Goal: Task Accomplishment & Management: Manage account settings

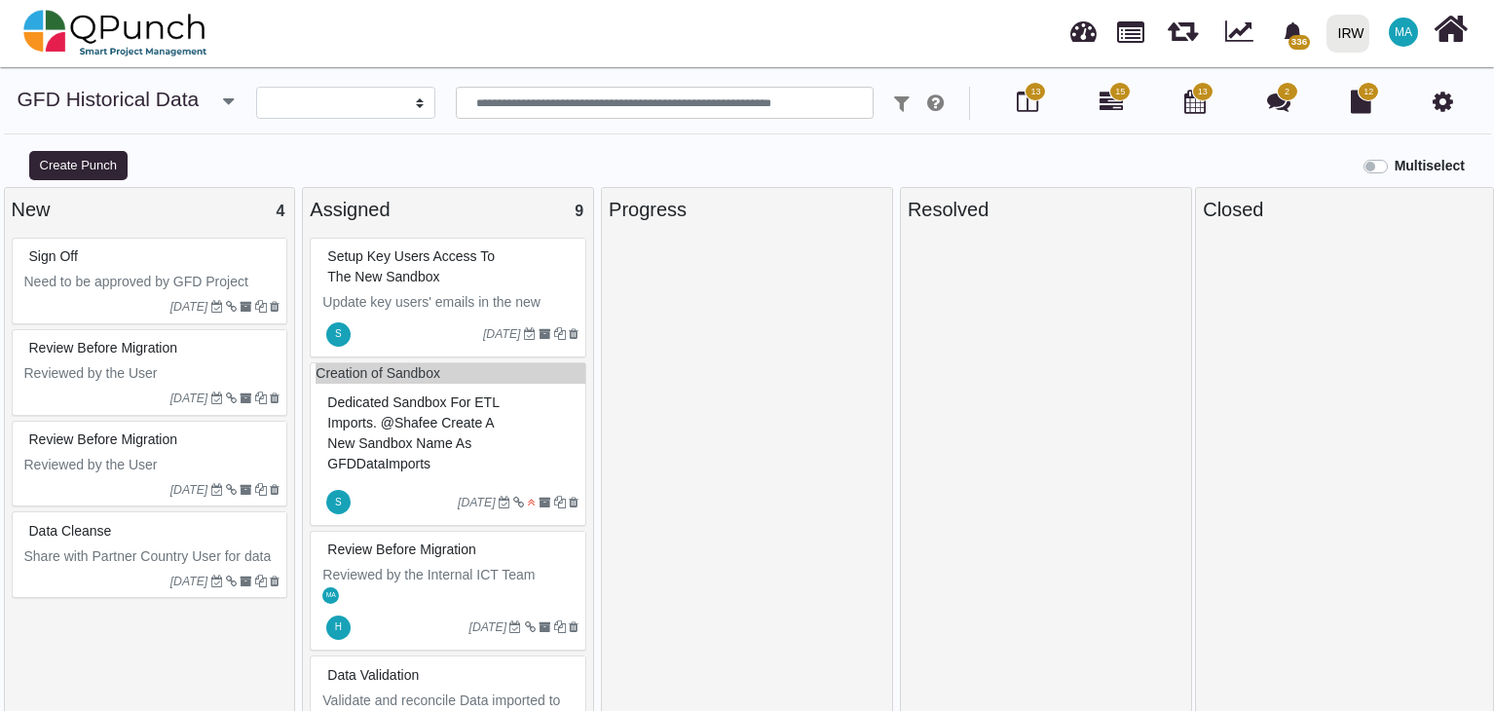
select select
click at [429, 272] on div "Setup key users access to the new sandbox" at bounding box center [450, 266] width 256 height 51
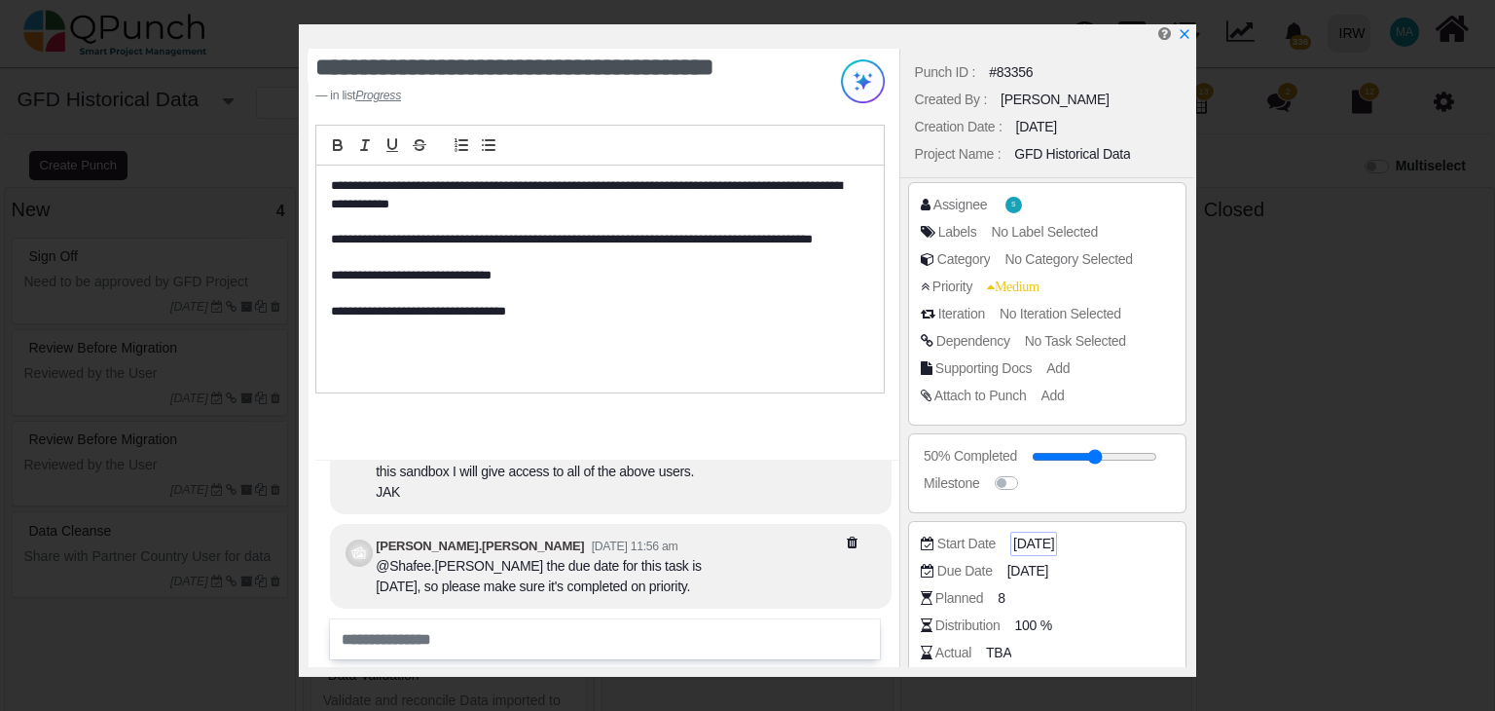
click at [1027, 538] on span "[DATE]" at bounding box center [1034, 544] width 41 height 20
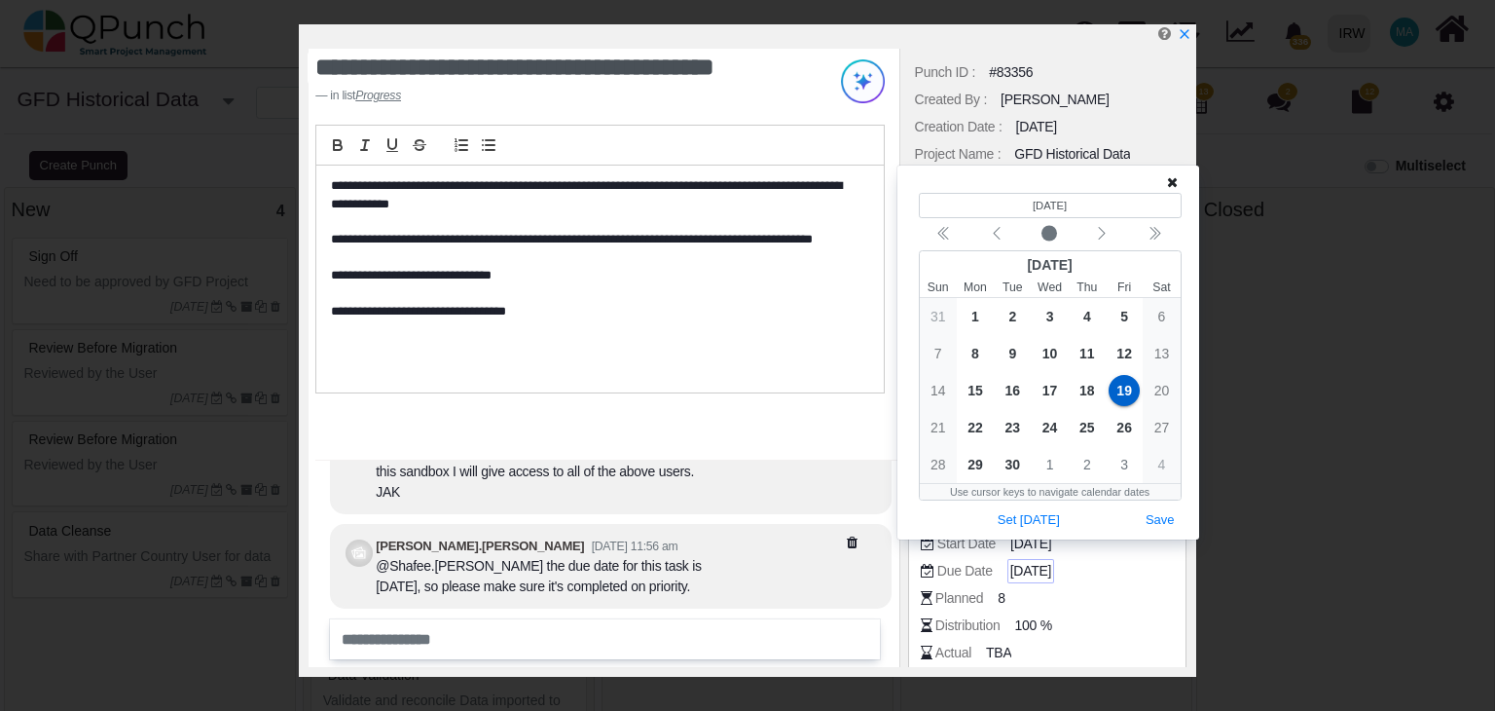
click at [1027, 572] on span "[DATE]" at bounding box center [1031, 571] width 41 height 20
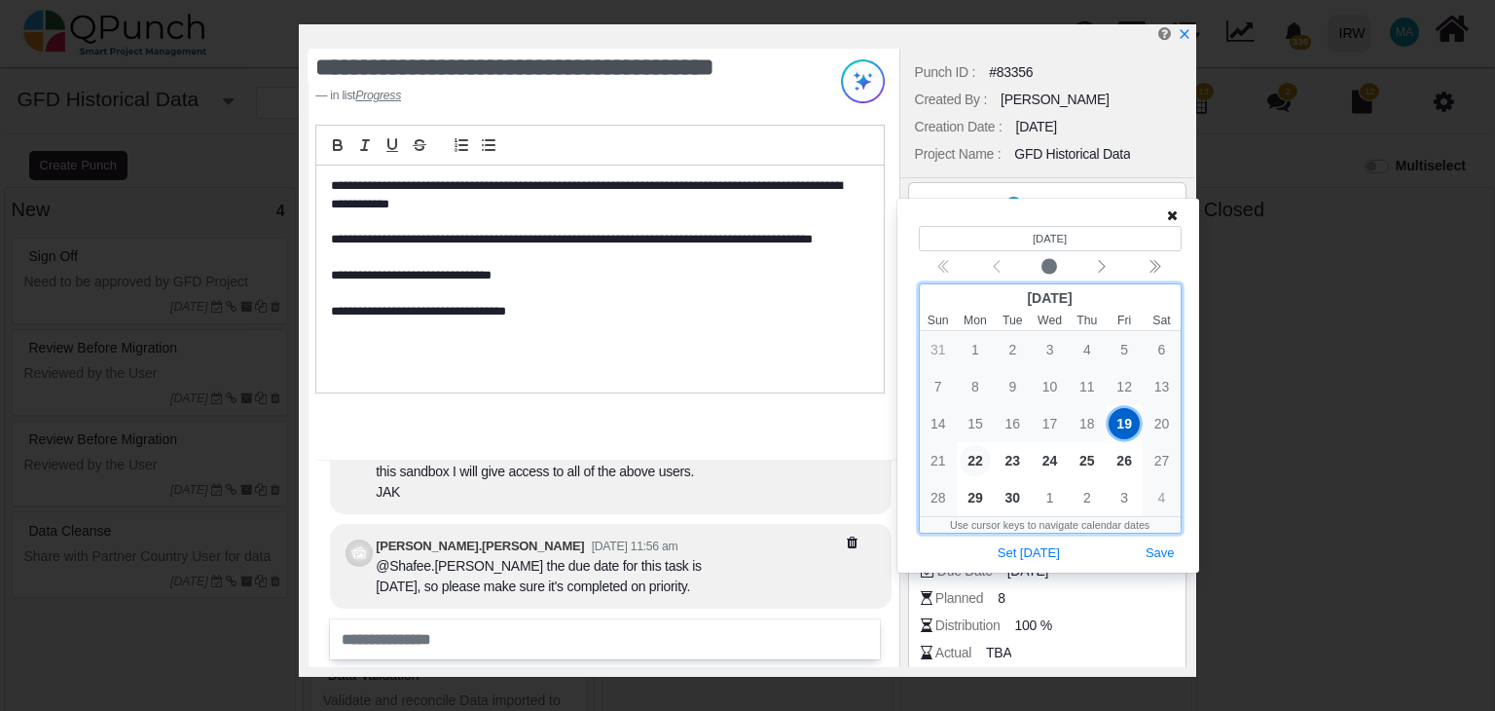
click at [973, 458] on span "22" at bounding box center [975, 460] width 31 height 31
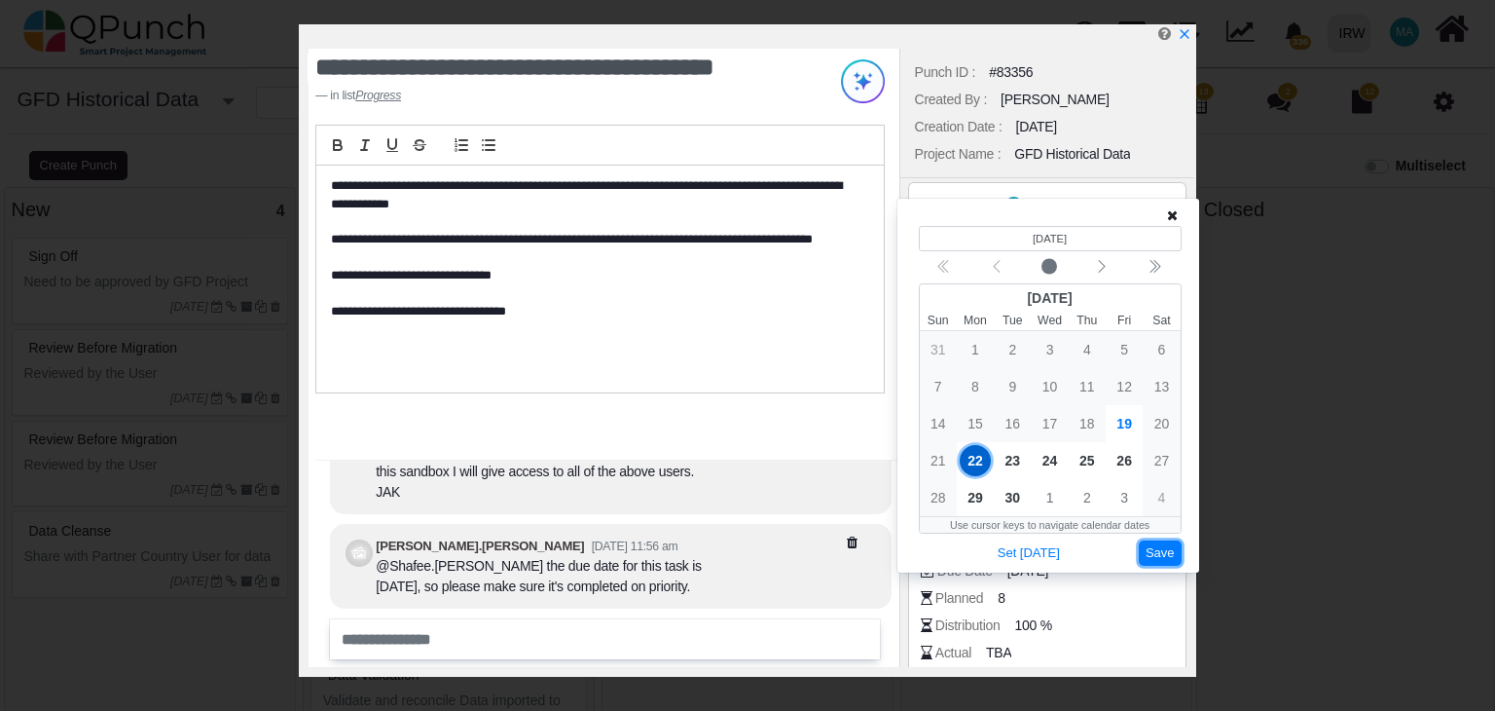
click at [1169, 549] on button "Save" at bounding box center [1160, 553] width 43 height 26
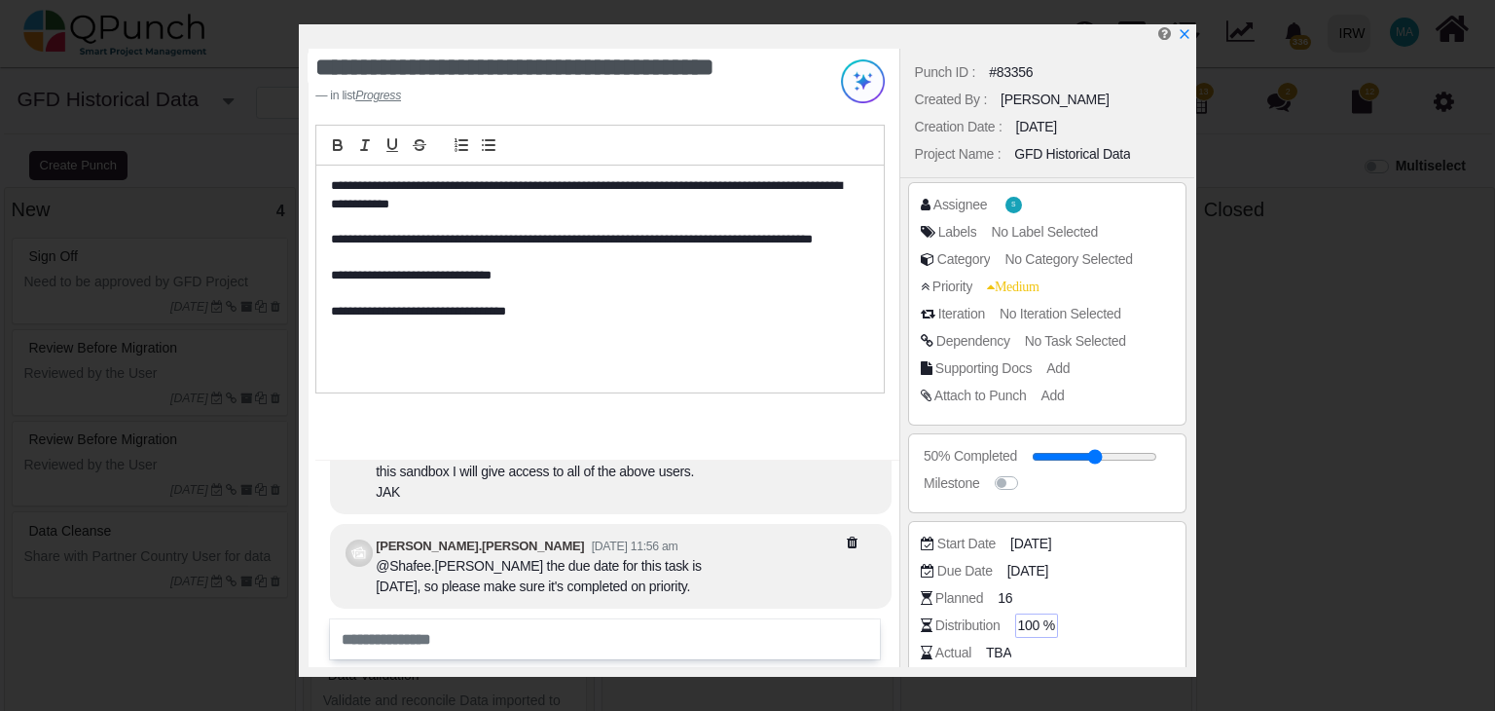
click at [1035, 629] on span "100 %" at bounding box center [1036, 625] width 37 height 20
drag, startPoint x: 1067, startPoint y: 619, endPoint x: 998, endPoint y: 619, distance: 69.1
click at [998, 619] on div "Distribution ***" at bounding box center [1052, 624] width 263 height 19
type input "**"
drag, startPoint x: 1145, startPoint y: 114, endPoint x: 1157, endPoint y: 107, distance: 13.5
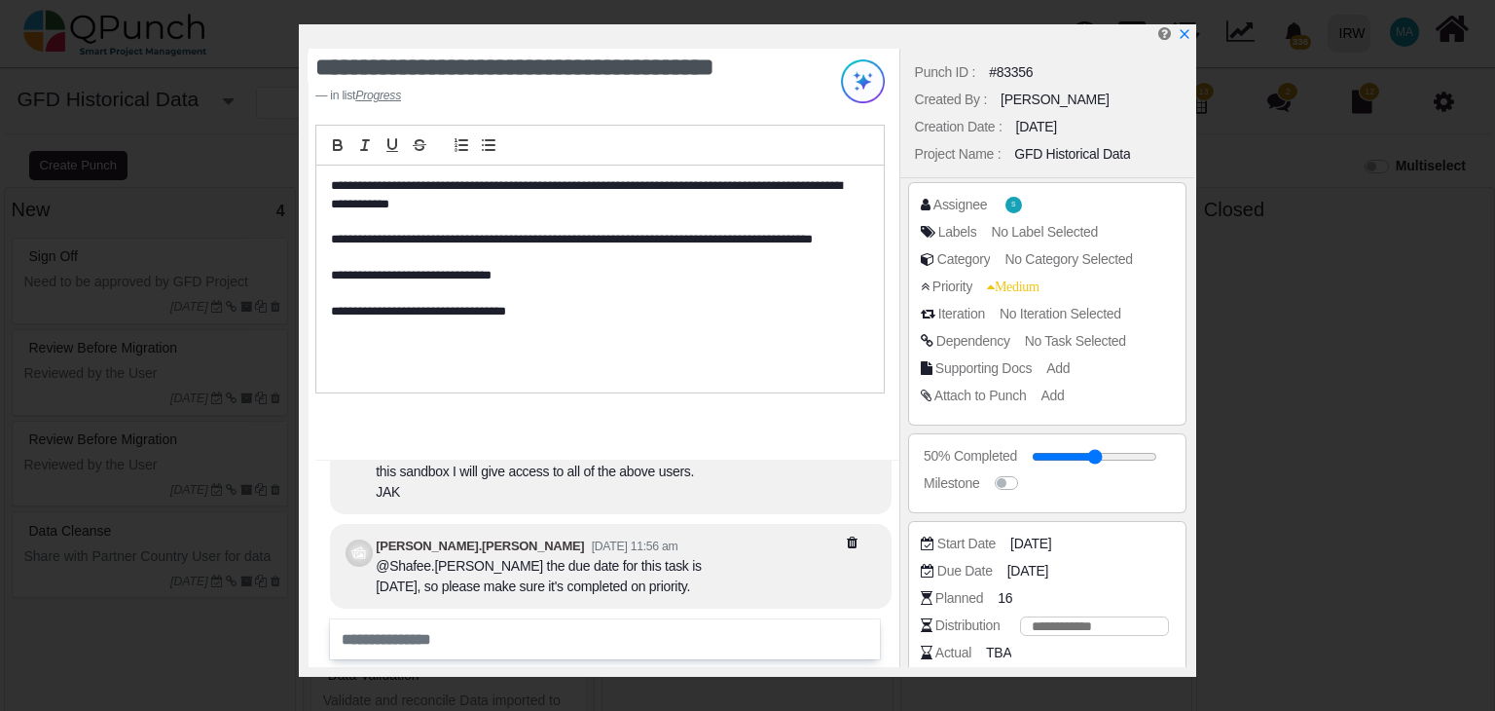
click at [1145, 114] on div "Creation Date : 18-09-2025" at bounding box center [1047, 126] width 275 height 27
click at [1024, 625] on span "50 %" at bounding box center [1033, 625] width 30 height 20
drag, startPoint x: 1053, startPoint y: 628, endPoint x: 1017, endPoint y: 624, distance: 36.2
click at [1017, 624] on div "**" at bounding box center [1090, 625] width 159 height 20
type input "**"
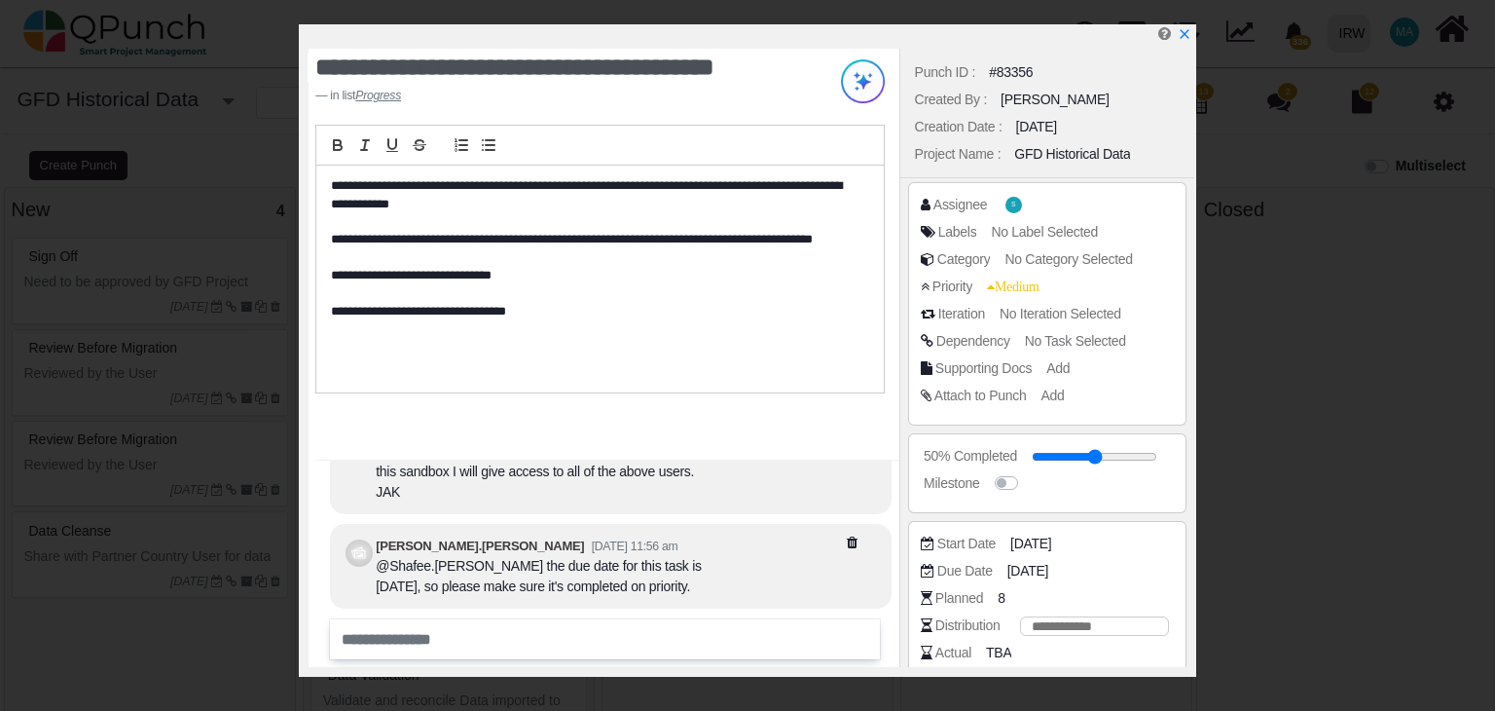
click at [1122, 585] on div "Due Date 22-09-2025" at bounding box center [1047, 574] width 253 height 27
click at [1184, 32] on icon "x" at bounding box center [1184, 35] width 16 height 16
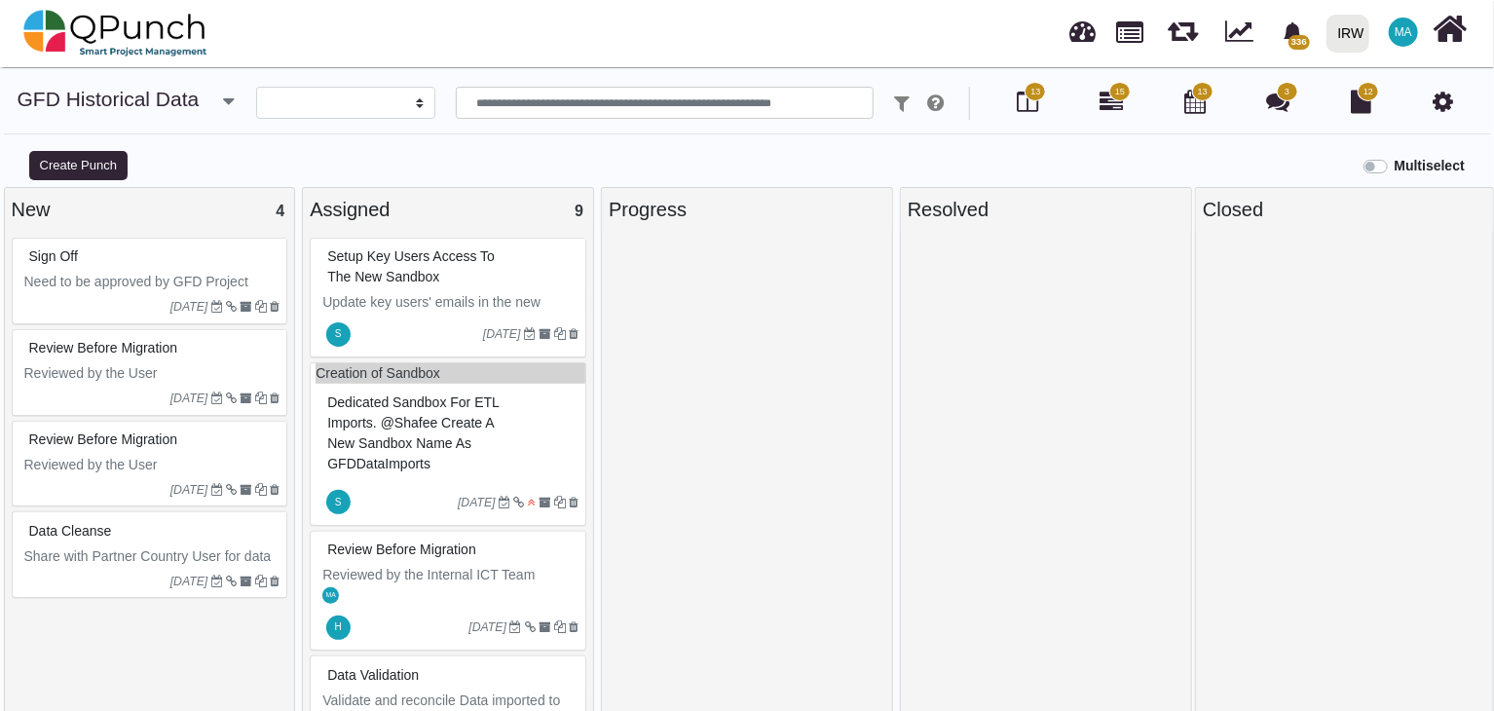
click at [225, 102] on icon "button" at bounding box center [228, 101] width 11 height 19
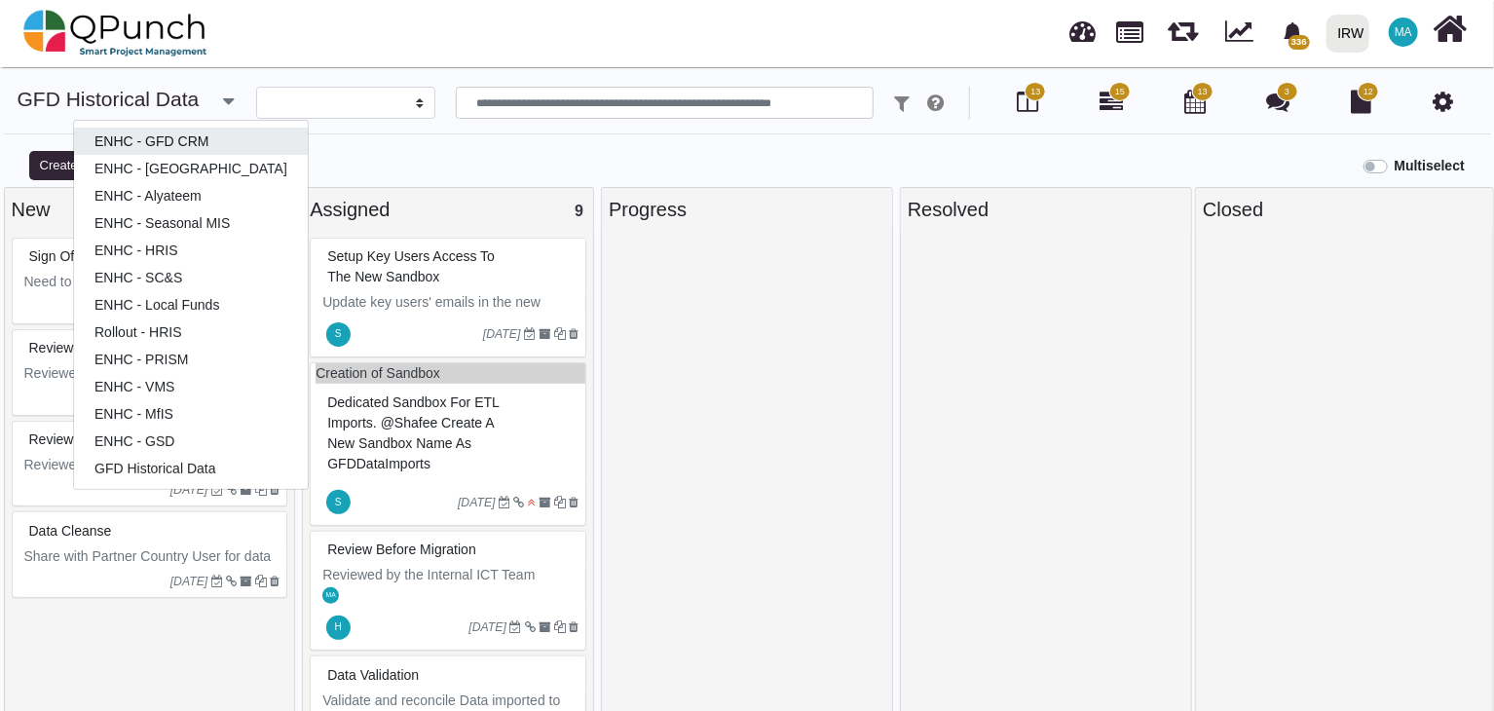
click at [190, 142] on link "ENHC - GFD CRM" at bounding box center [191, 141] width 234 height 27
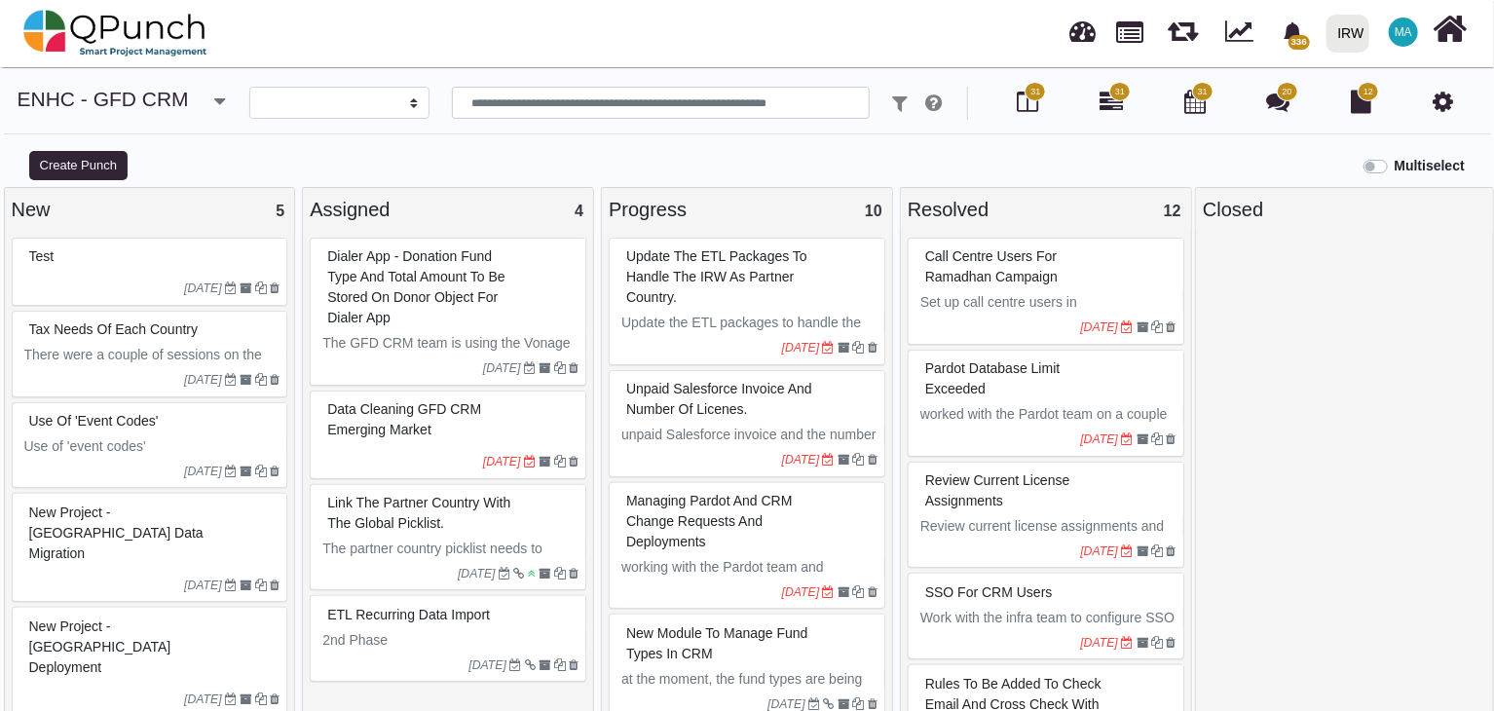
select select
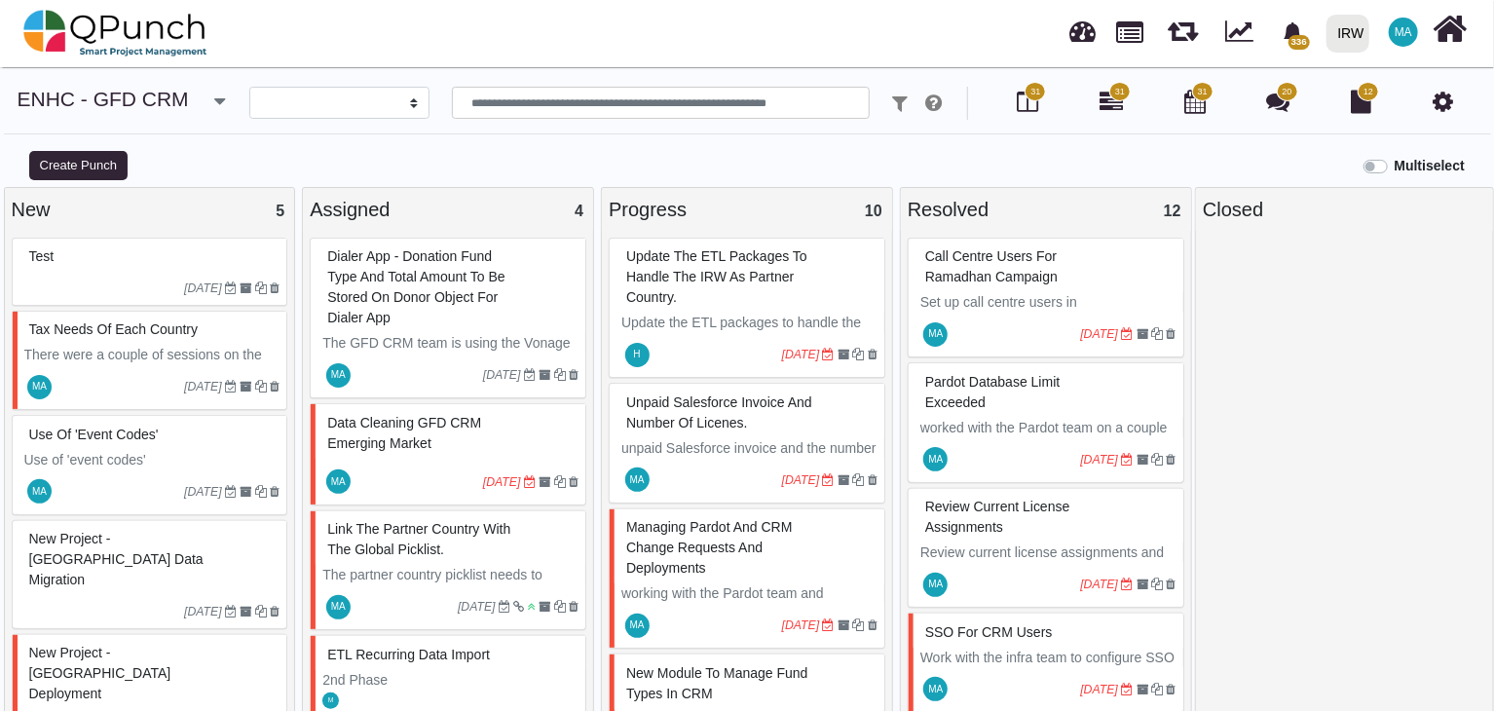
click at [756, 433] on div "unpaid salesforce invoice and number of licenes." at bounding box center [749, 412] width 256 height 51
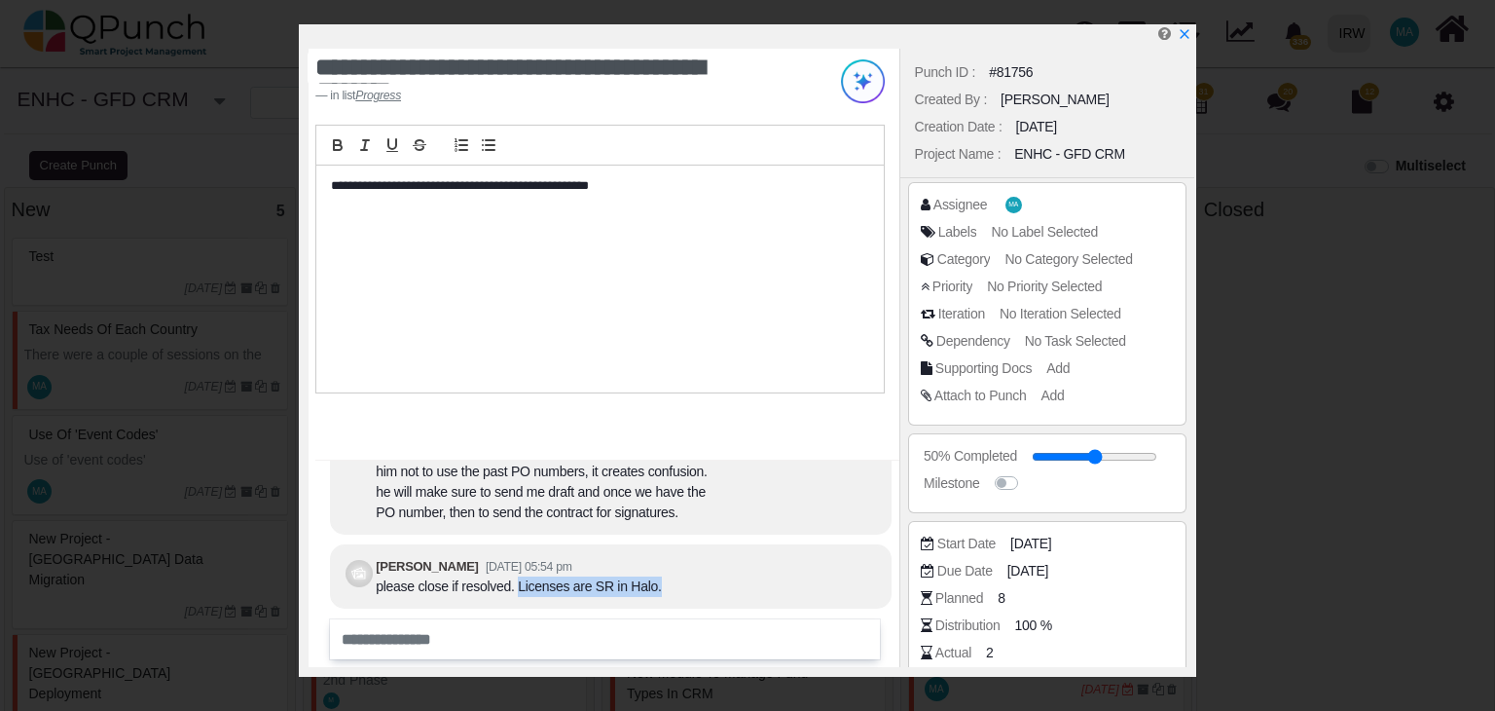
drag, startPoint x: 514, startPoint y: 589, endPoint x: 646, endPoint y: 593, distance: 132.5
click at [646, 593] on div "please close if resolved. Licenses are SR in Halo." at bounding box center [518, 586] width 285 height 20
copy div "Licenses are SR in Halo."
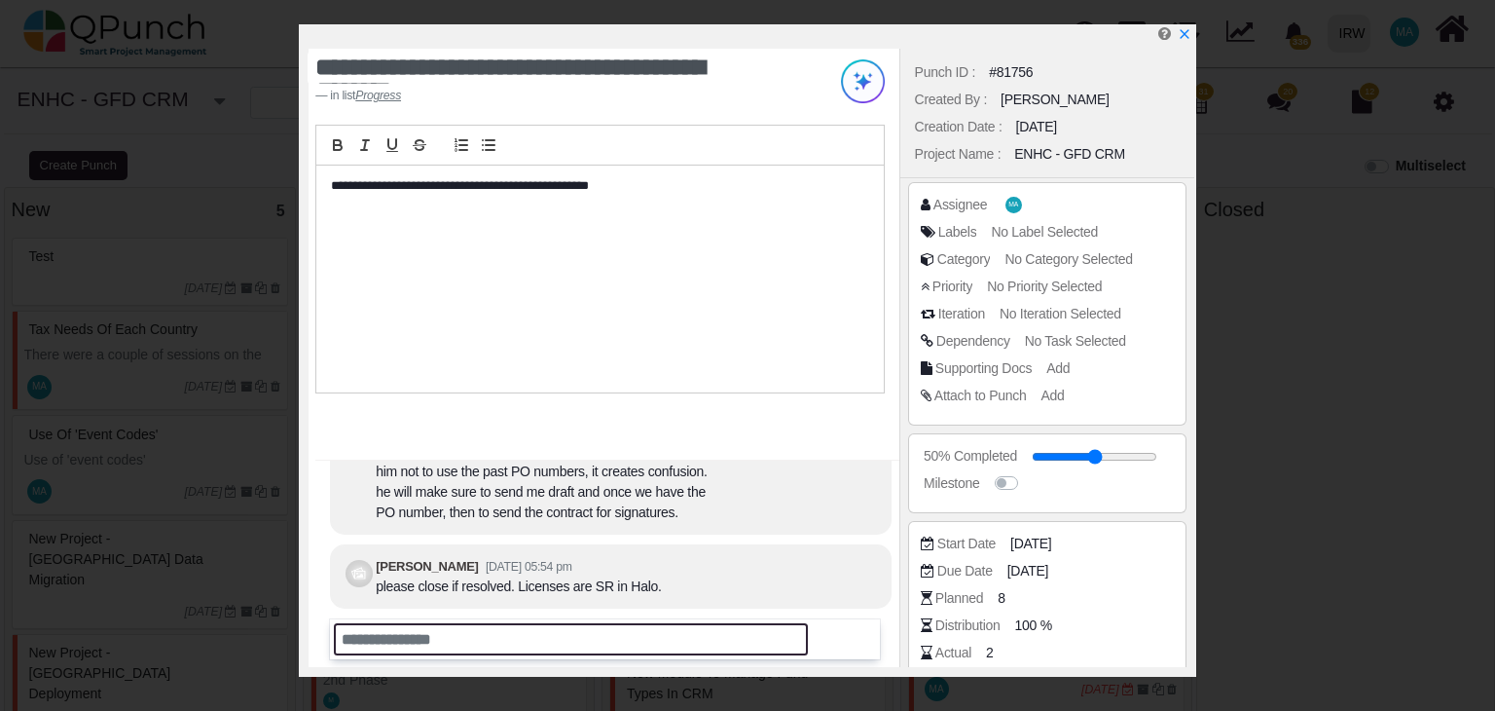
click at [557, 644] on input "text" at bounding box center [571, 639] width 474 height 32
click at [458, 639] on input "text" at bounding box center [571, 639] width 474 height 32
type input "**********"
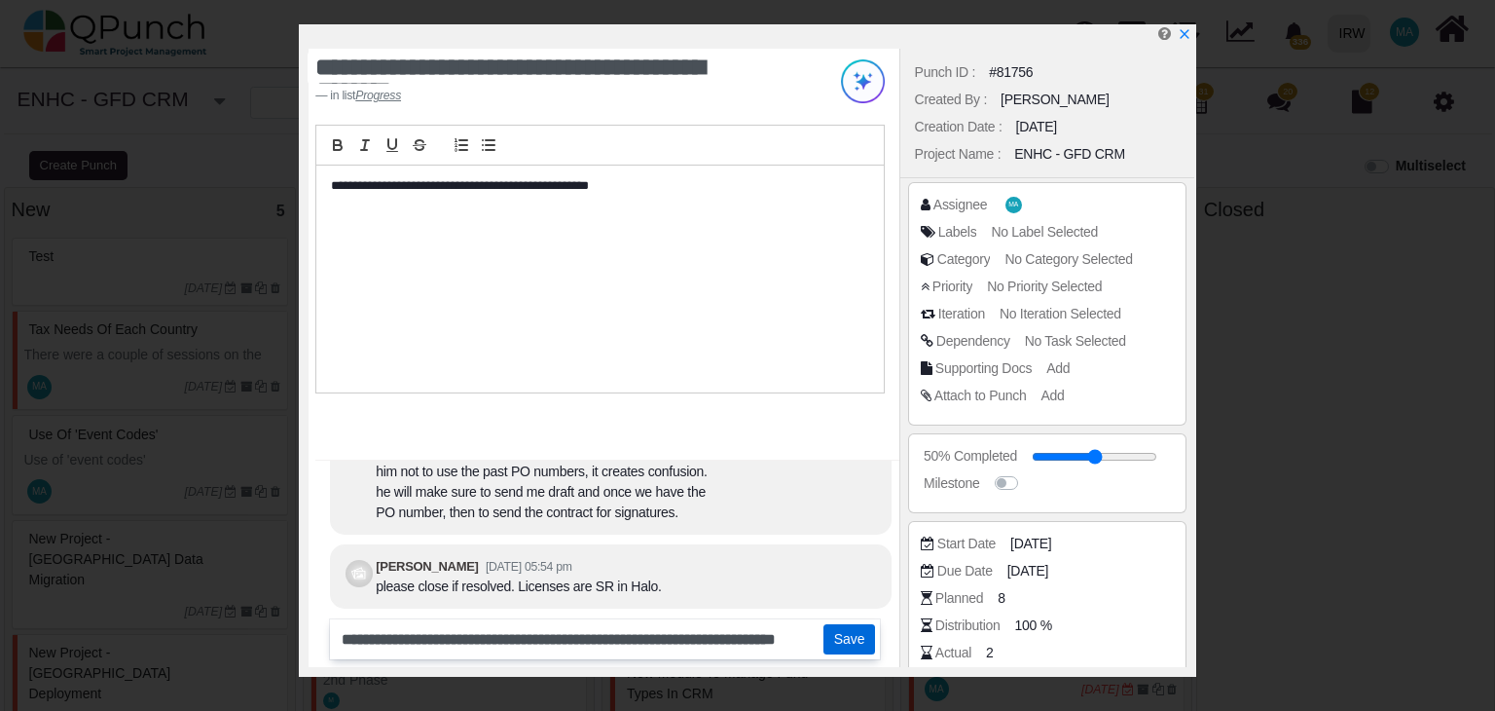
click at [866, 635] on button "Save" at bounding box center [850, 639] width 52 height 31
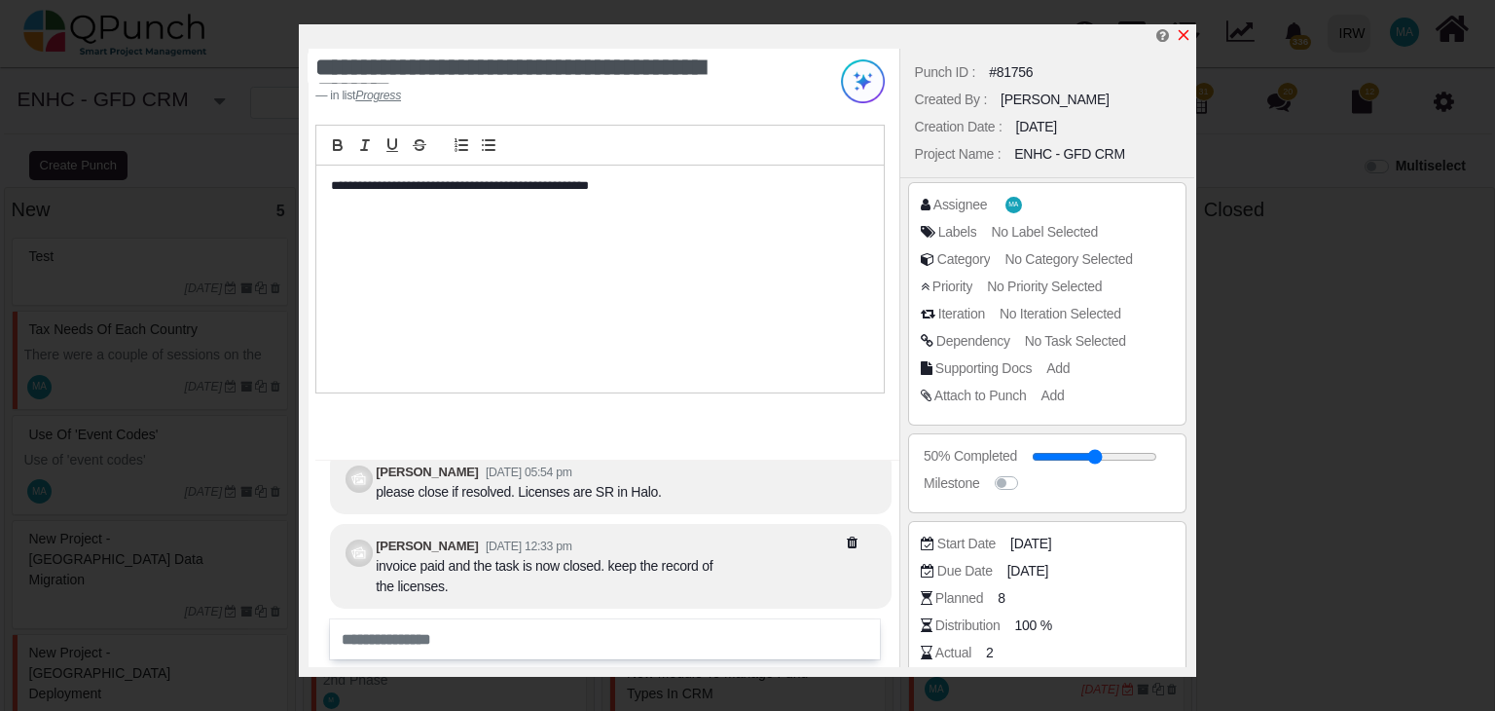
click at [1185, 32] on icon "x" at bounding box center [1184, 35] width 16 height 16
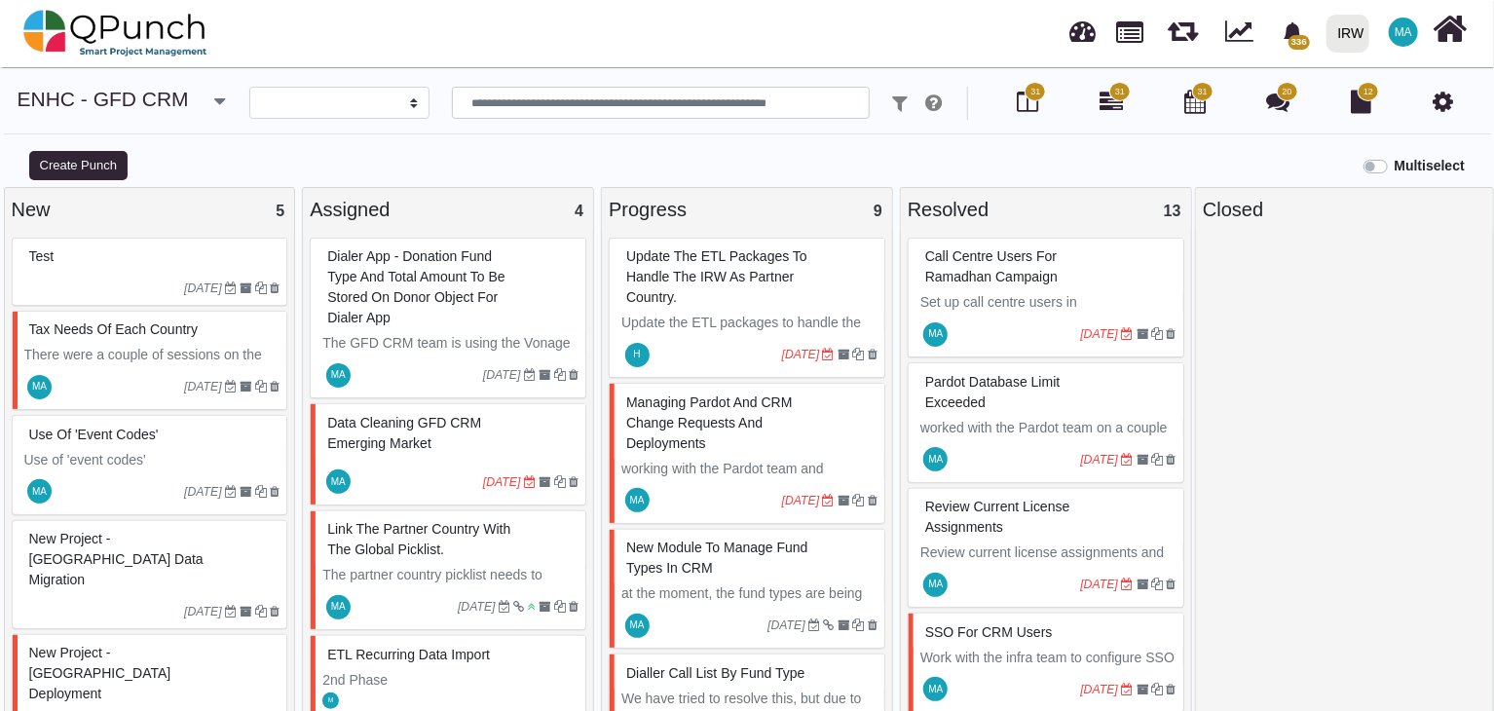
click at [775, 577] on div "New Module to manage Fund types in CRM" at bounding box center [749, 558] width 256 height 51
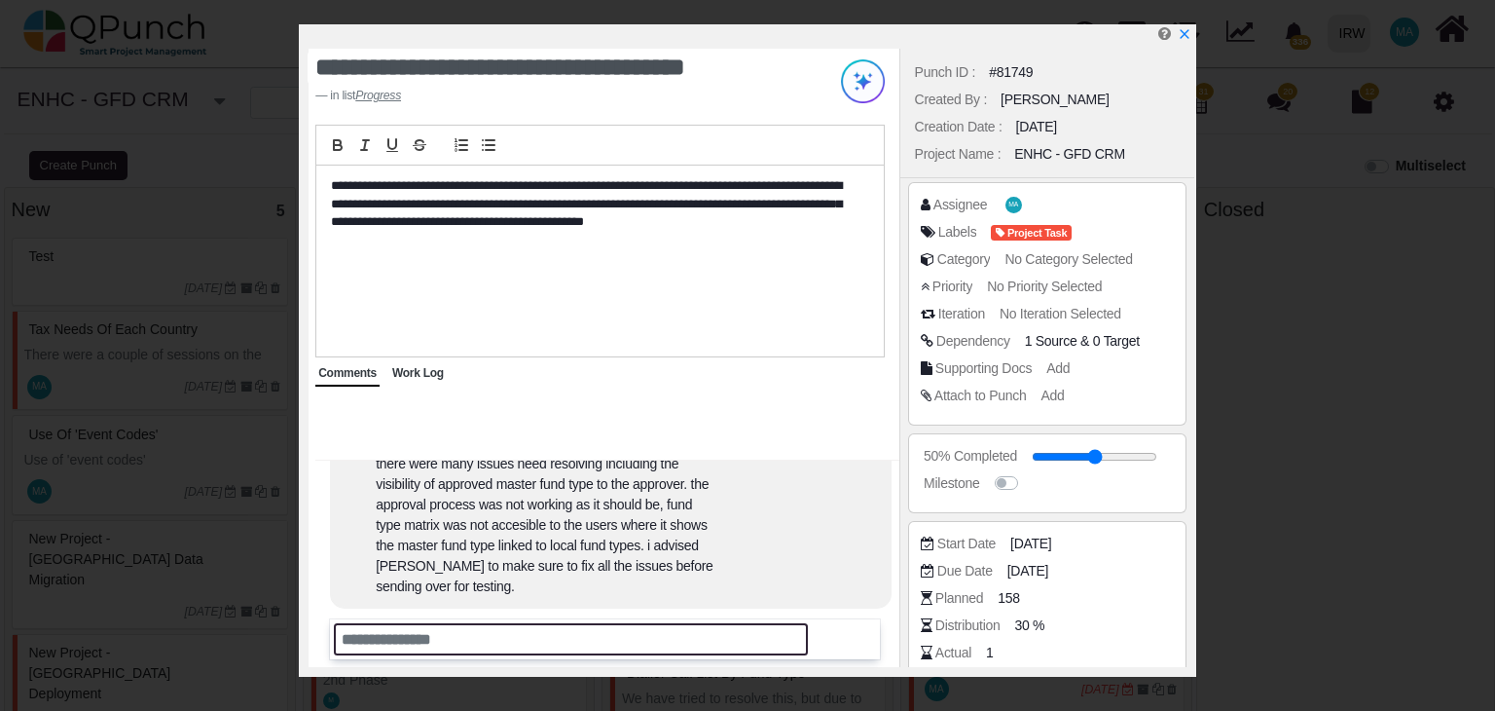
click at [463, 636] on input "text" at bounding box center [571, 639] width 474 height 32
type input "**********"
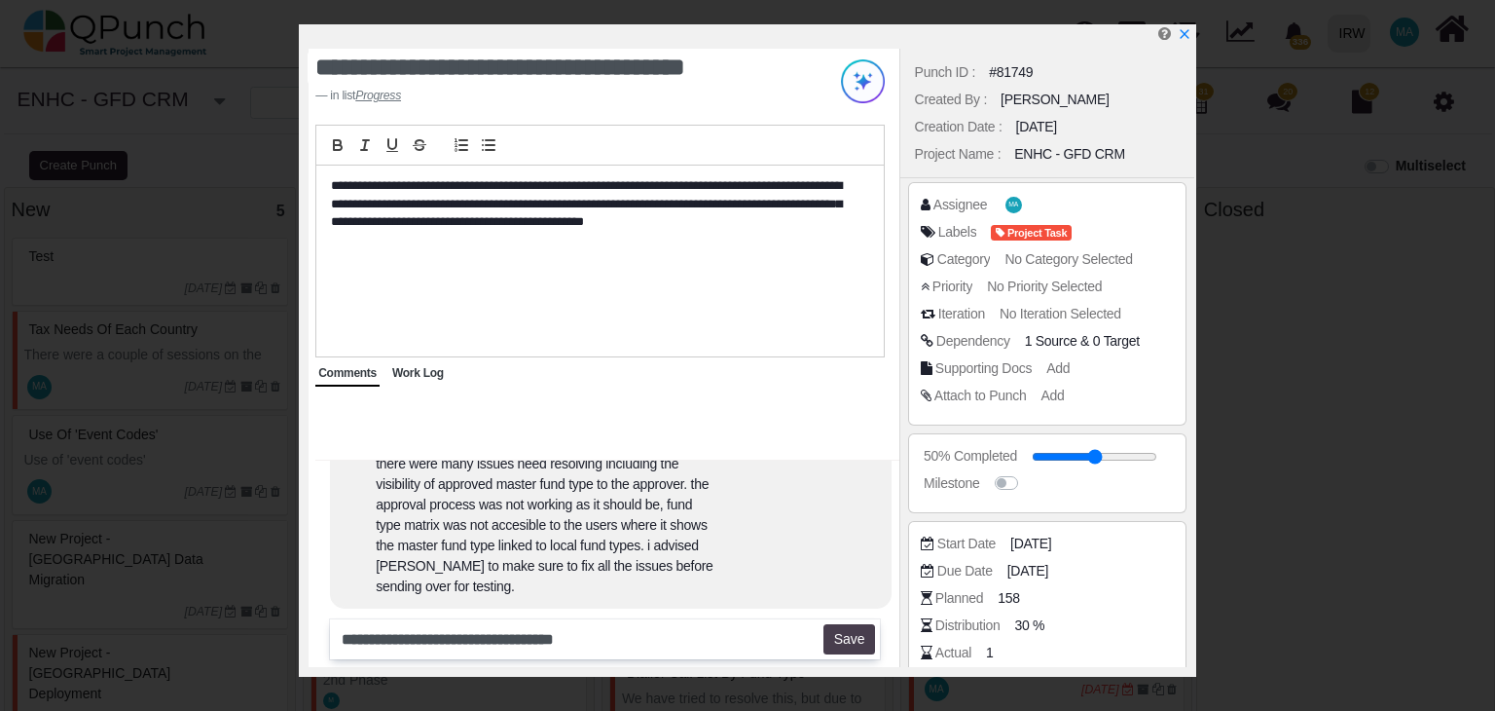
click at [857, 643] on button "Save" at bounding box center [850, 639] width 52 height 31
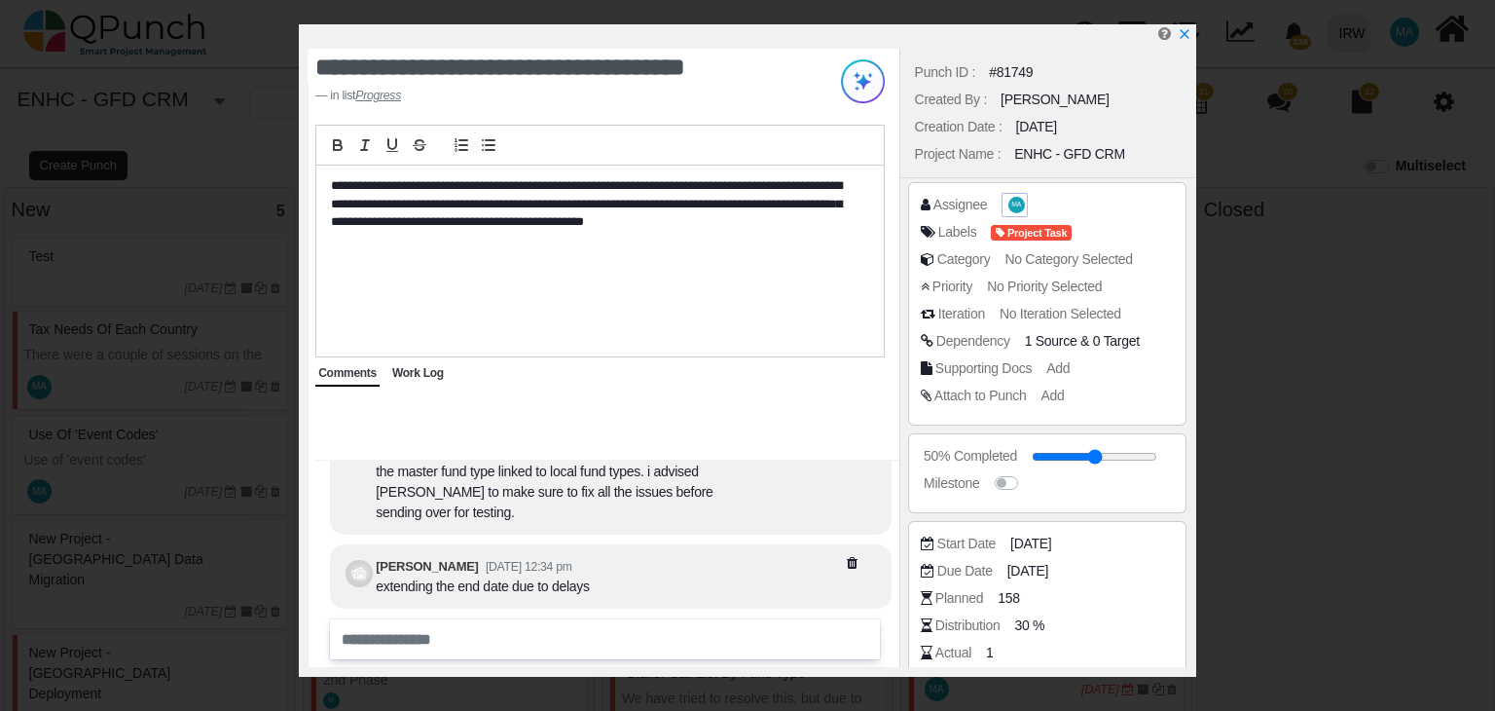
click at [1012, 204] on span "MA" at bounding box center [1017, 205] width 10 height 7
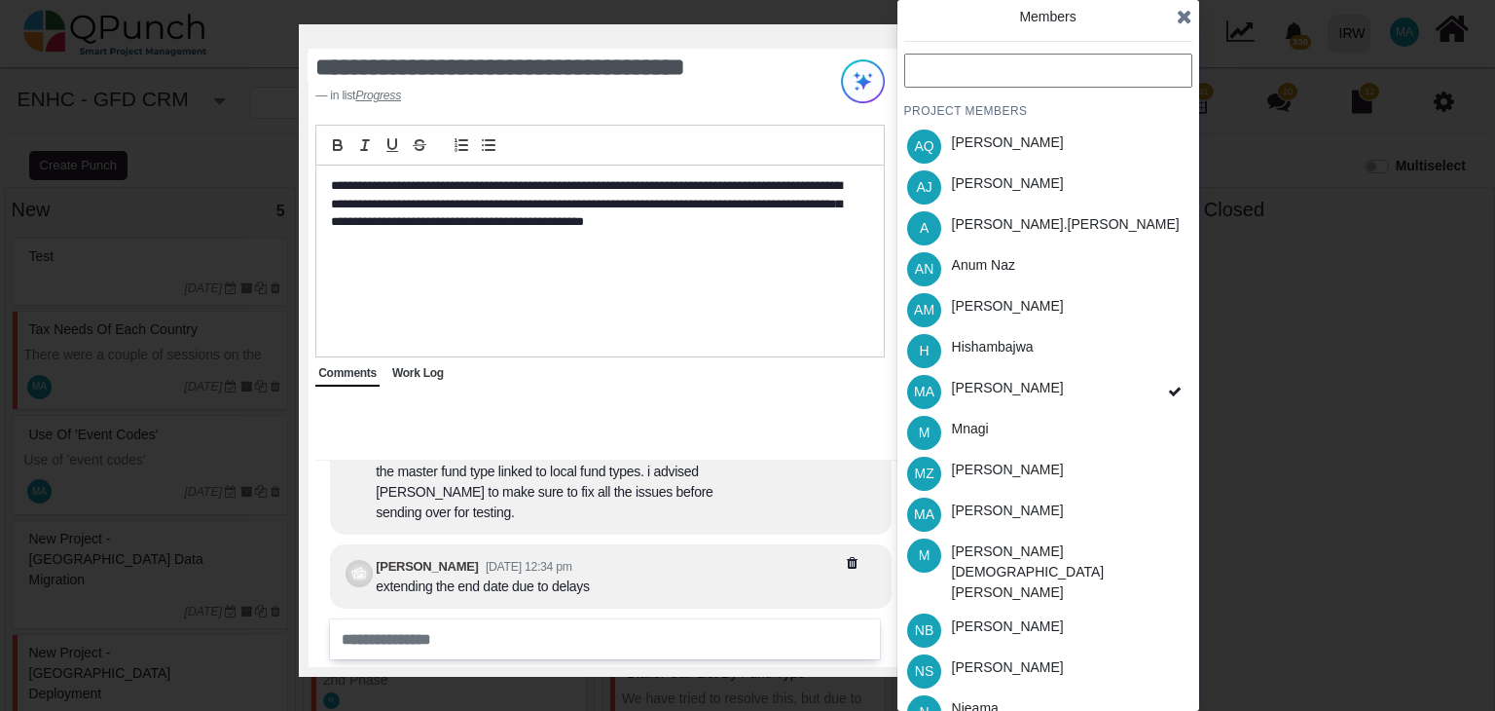
click at [1013, 65] on input "text" at bounding box center [1048, 71] width 288 height 34
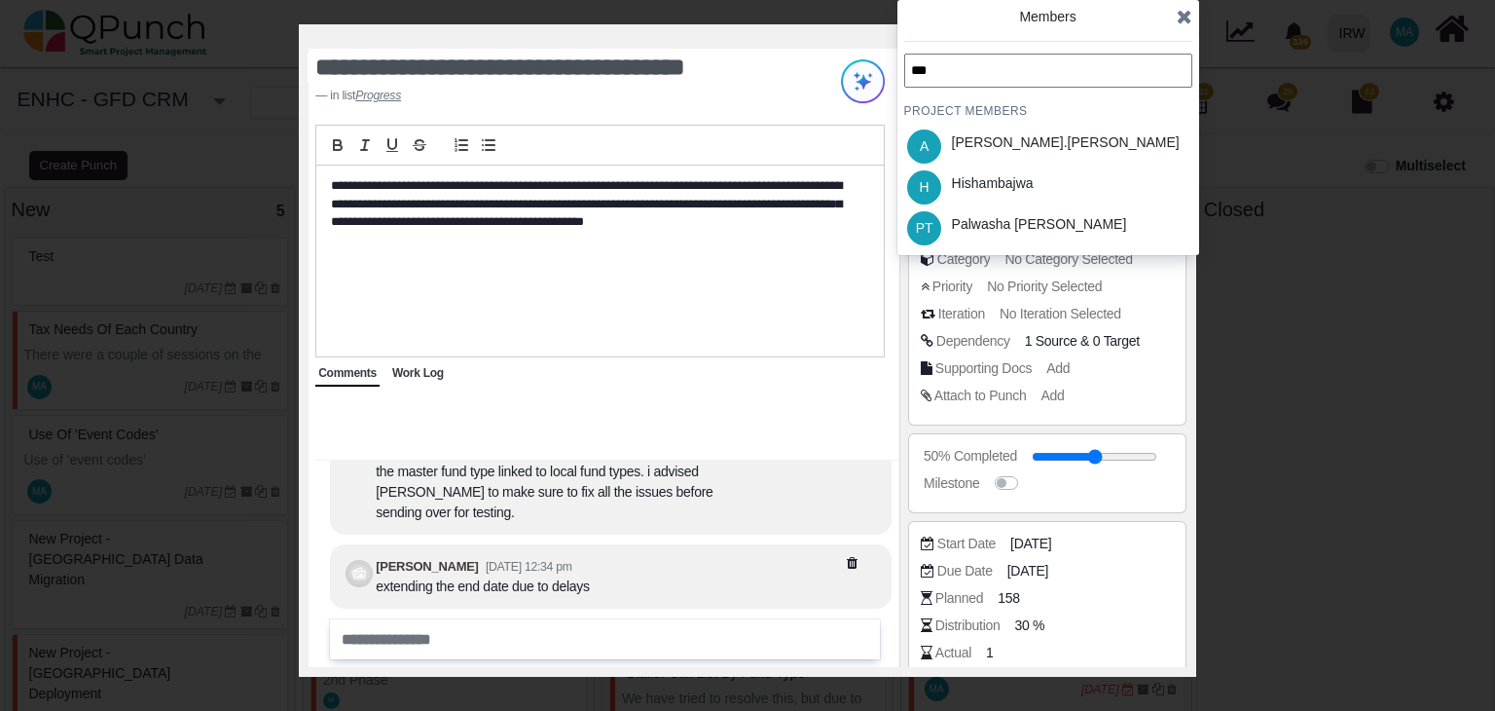
type input "***"
click at [1185, 18] on icon at bounding box center [1185, 16] width 16 height 19
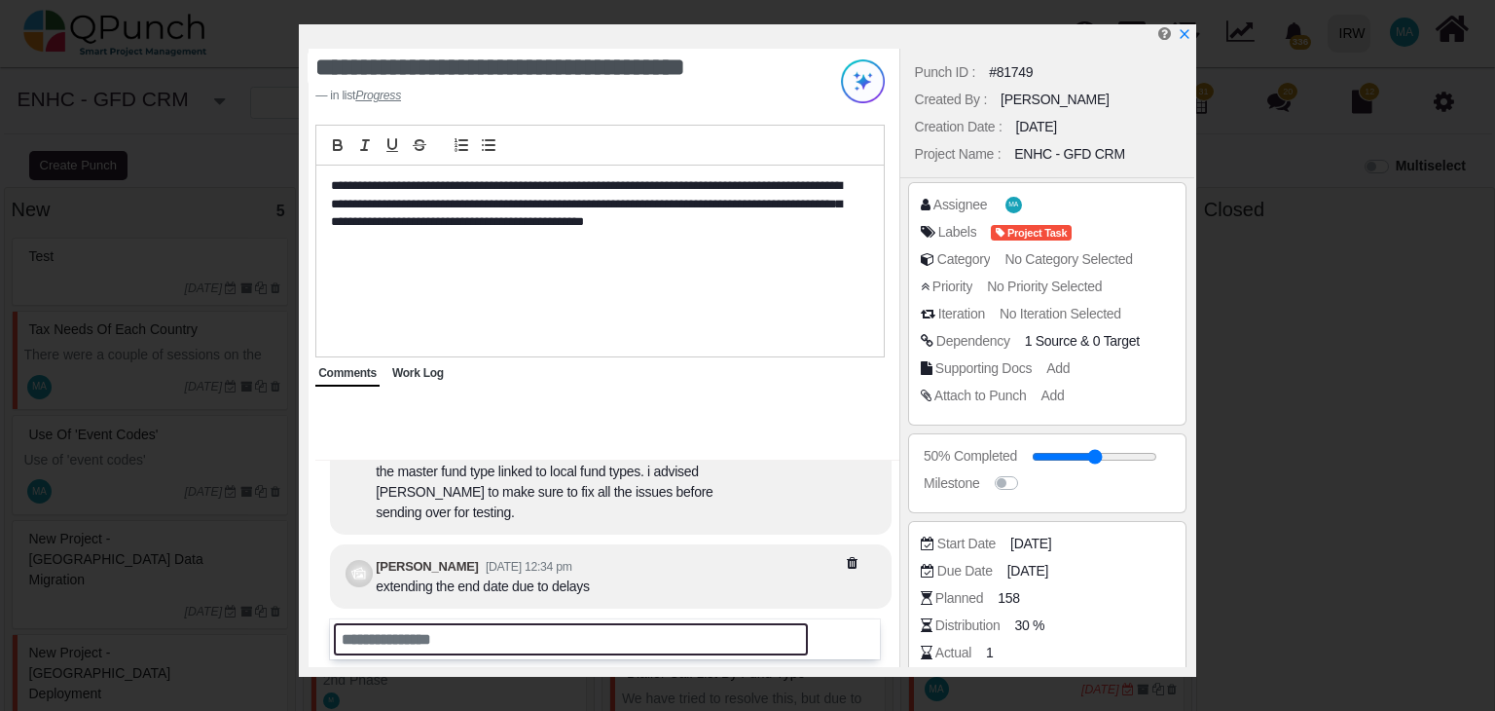
click at [495, 626] on input "text" at bounding box center [571, 639] width 474 height 32
drag, startPoint x: 1033, startPoint y: 68, endPoint x: 913, endPoint y: 67, distance: 119.8
click at [913, 67] on div "Punch ID : #81749" at bounding box center [1047, 71] width 275 height 27
copy div "Punch ID : #81749"
drag, startPoint x: 1009, startPoint y: 567, endPoint x: 1046, endPoint y: 567, distance: 37.0
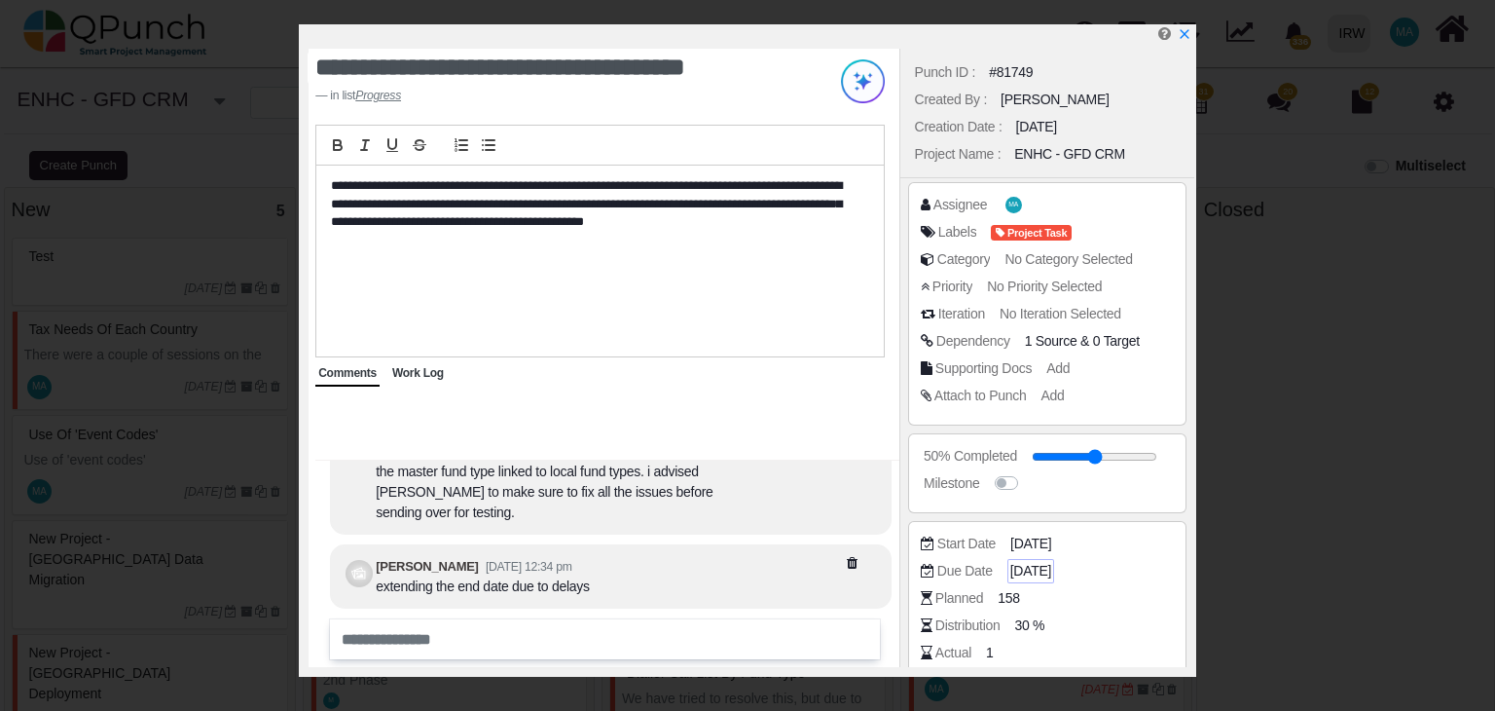
click at [1046, 567] on span "30-09-2025" at bounding box center [1031, 571] width 41 height 20
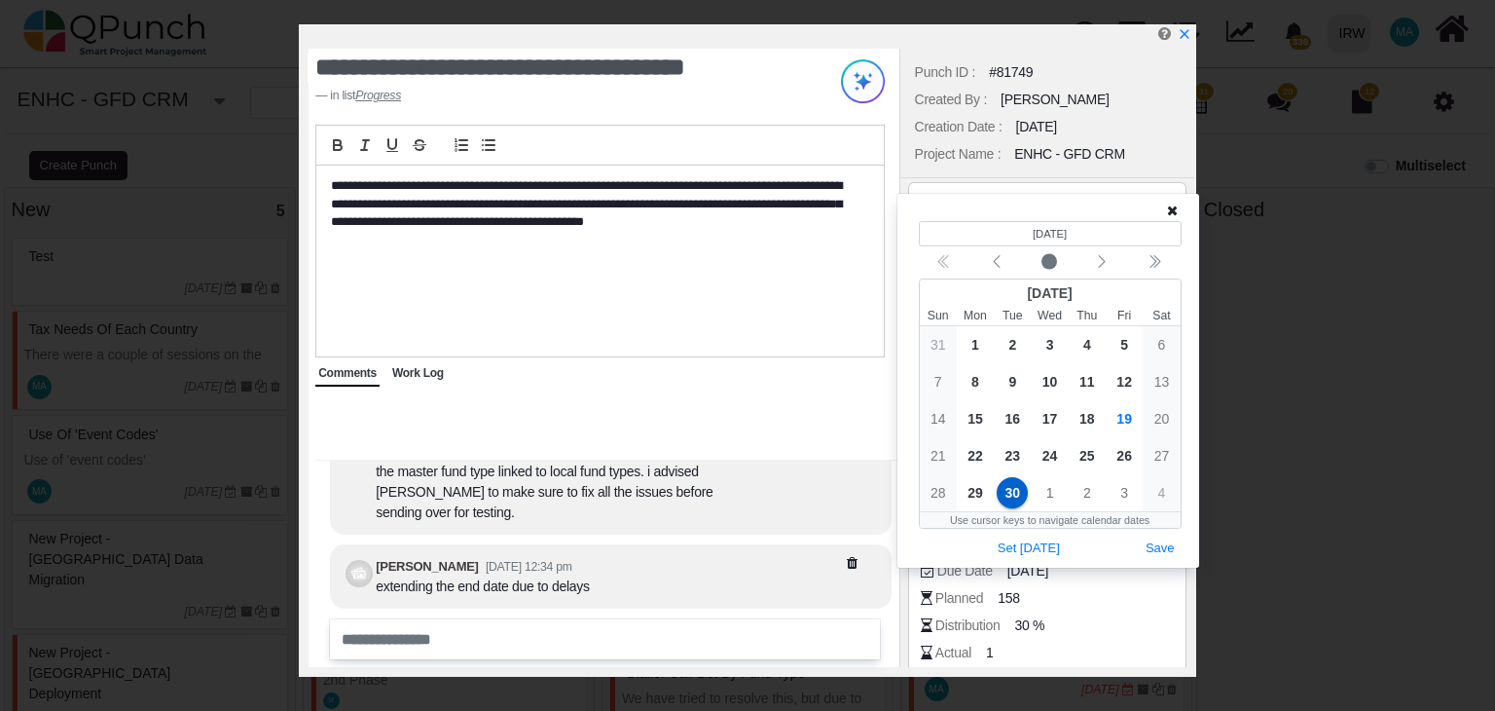
click at [849, 559] on icon at bounding box center [876, 563] width 59 height 14
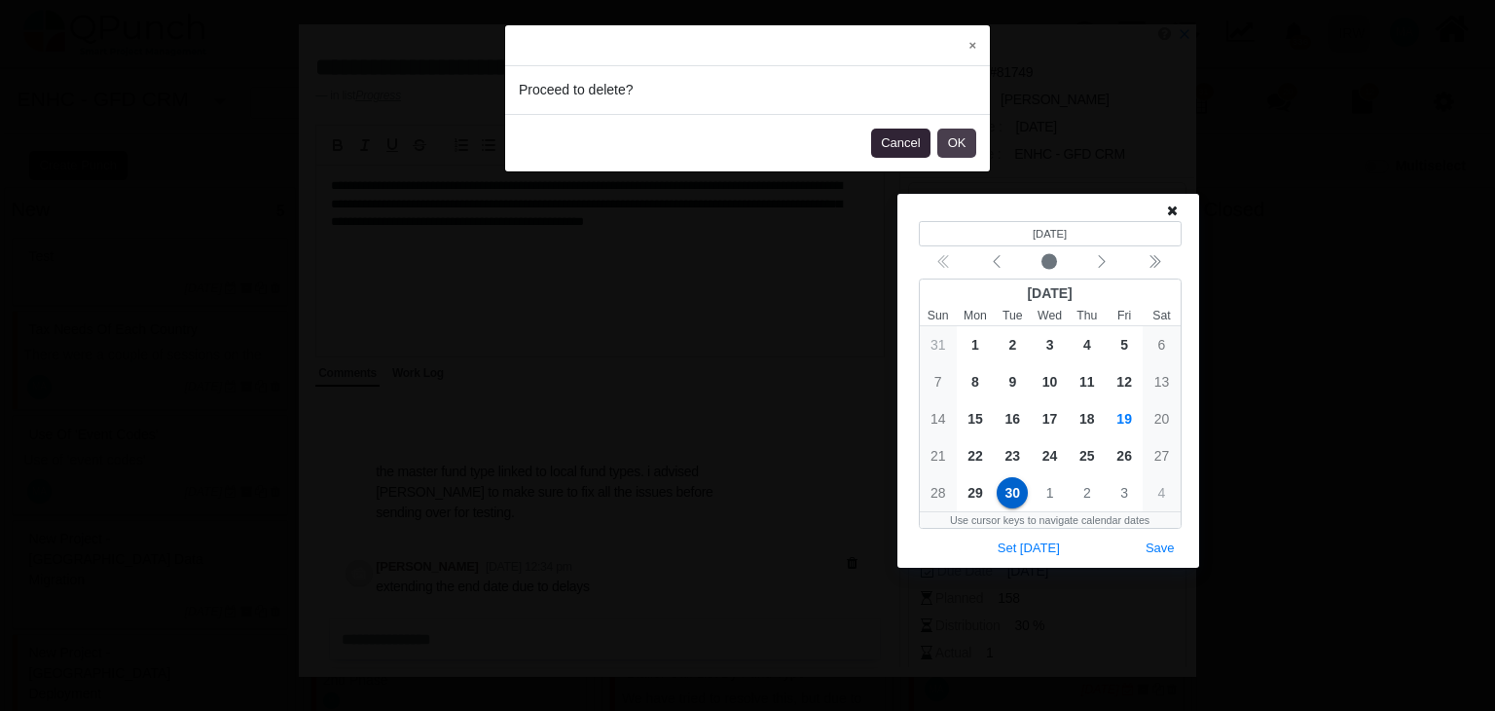
click at [958, 137] on button "OK" at bounding box center [957, 143] width 39 height 29
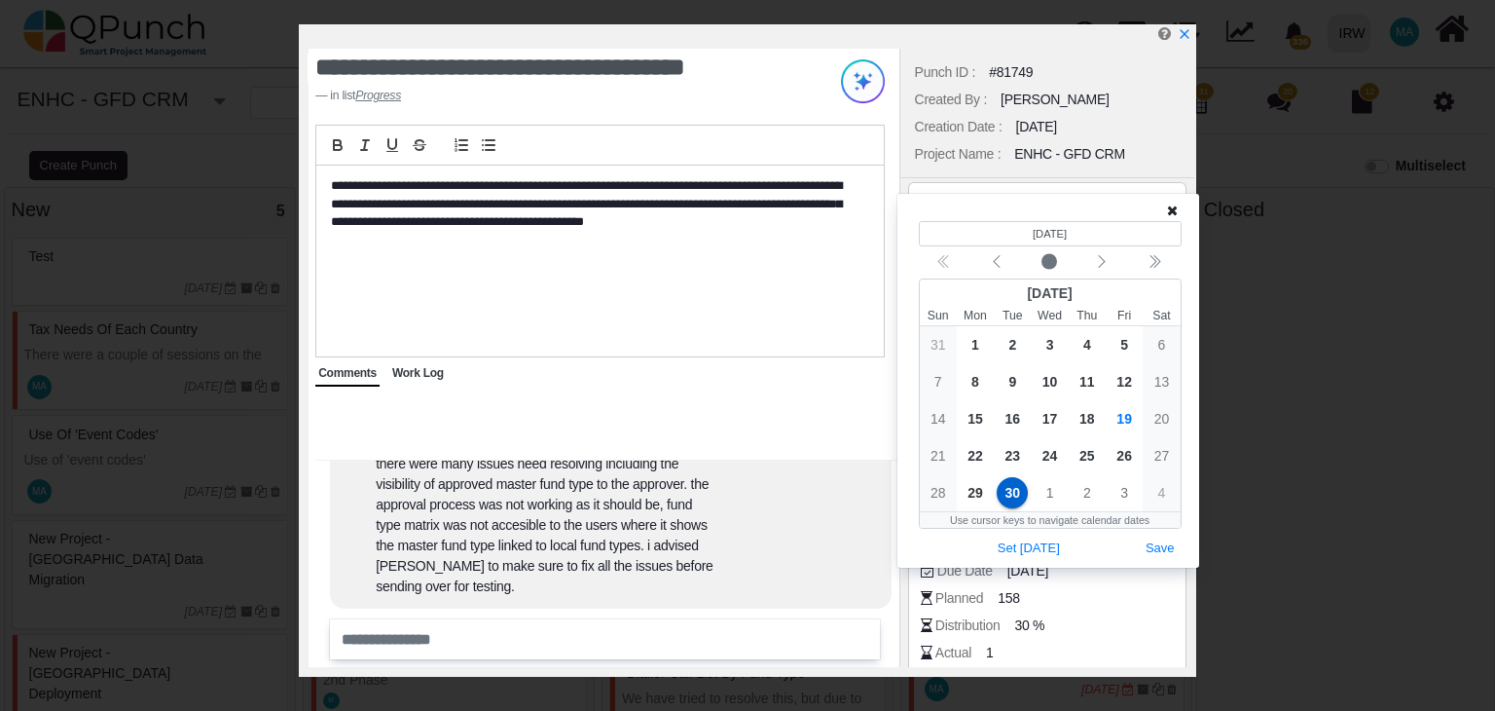
click at [1172, 214] on icon at bounding box center [1172, 210] width 11 height 14
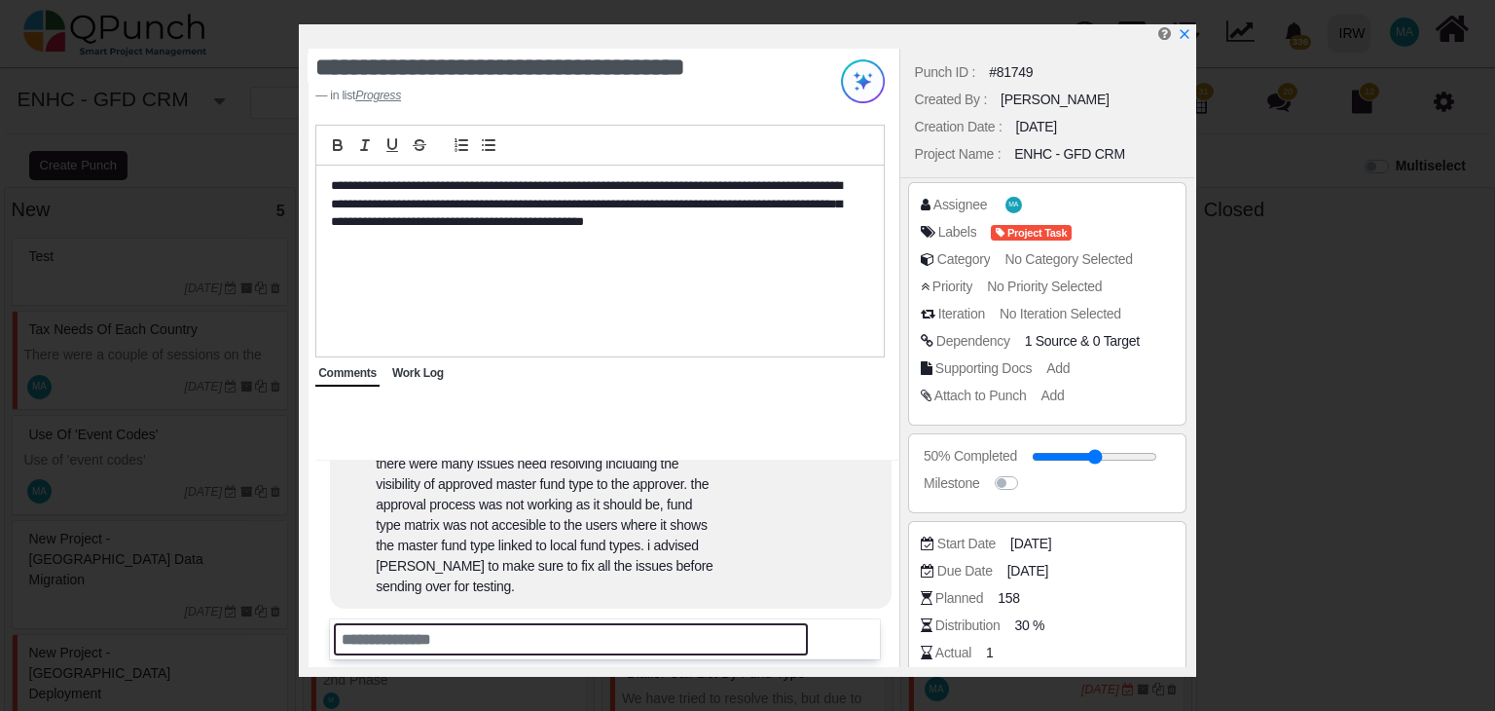
click at [461, 639] on input "text" at bounding box center [571, 639] width 474 height 32
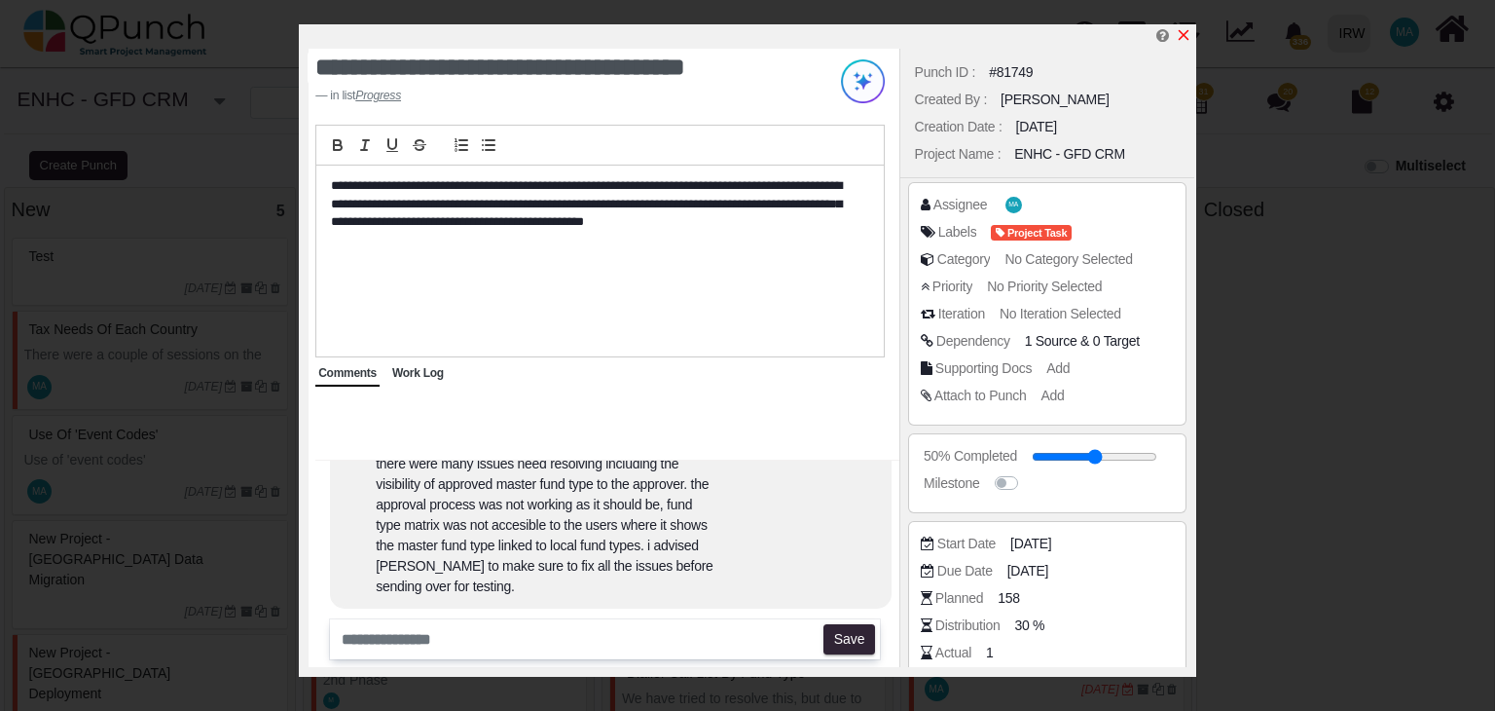
click at [1184, 33] on icon "x" at bounding box center [1184, 35] width 16 height 16
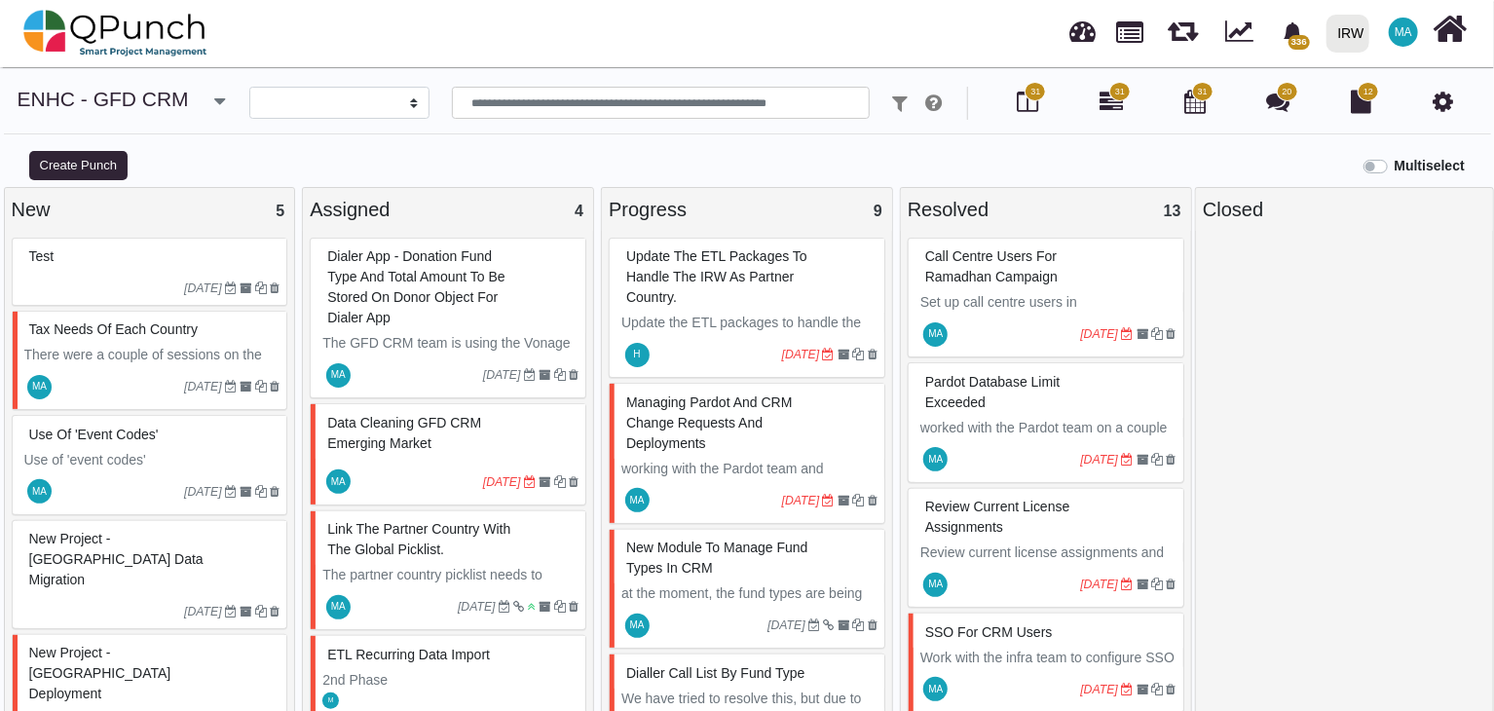
click at [1444, 103] on icon at bounding box center [1442, 101] width 20 height 23
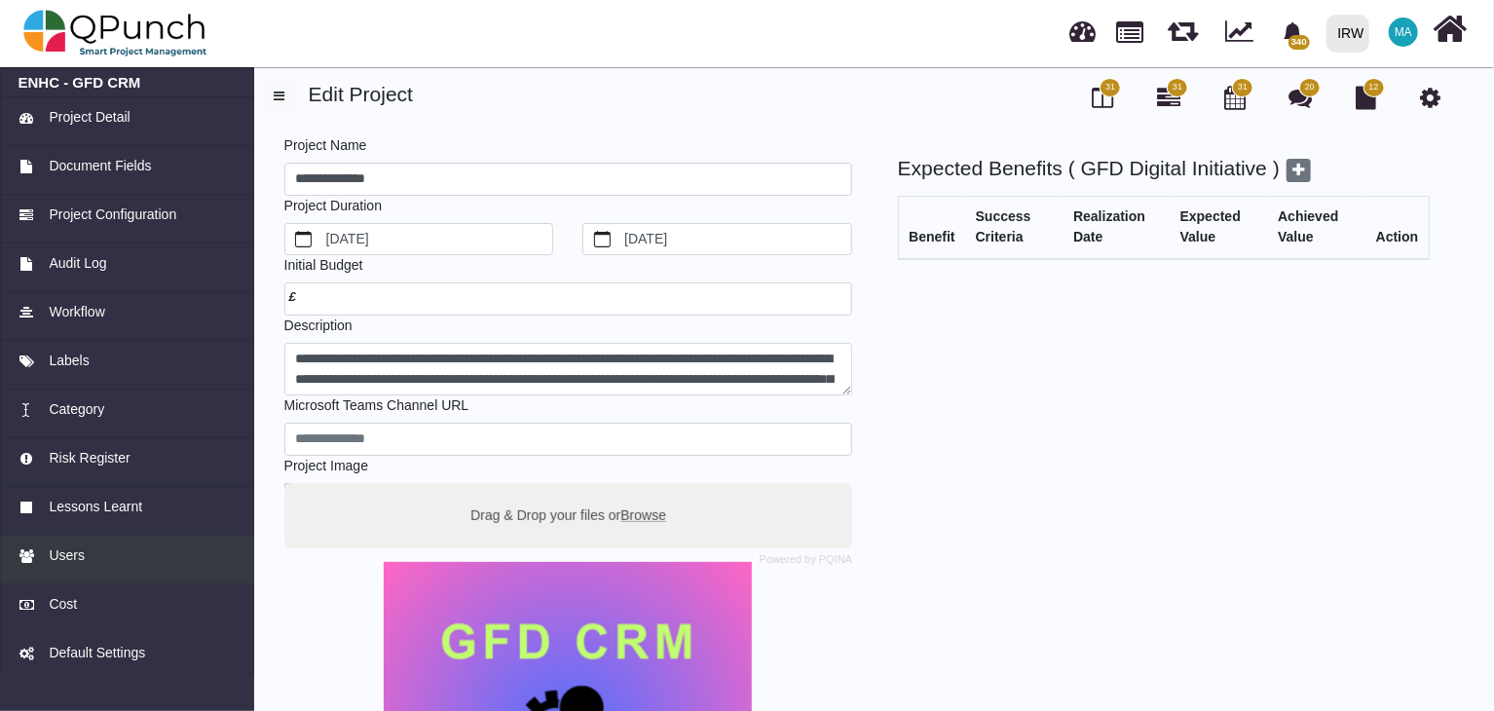
click at [53, 552] on span "Users" at bounding box center [67, 555] width 36 height 20
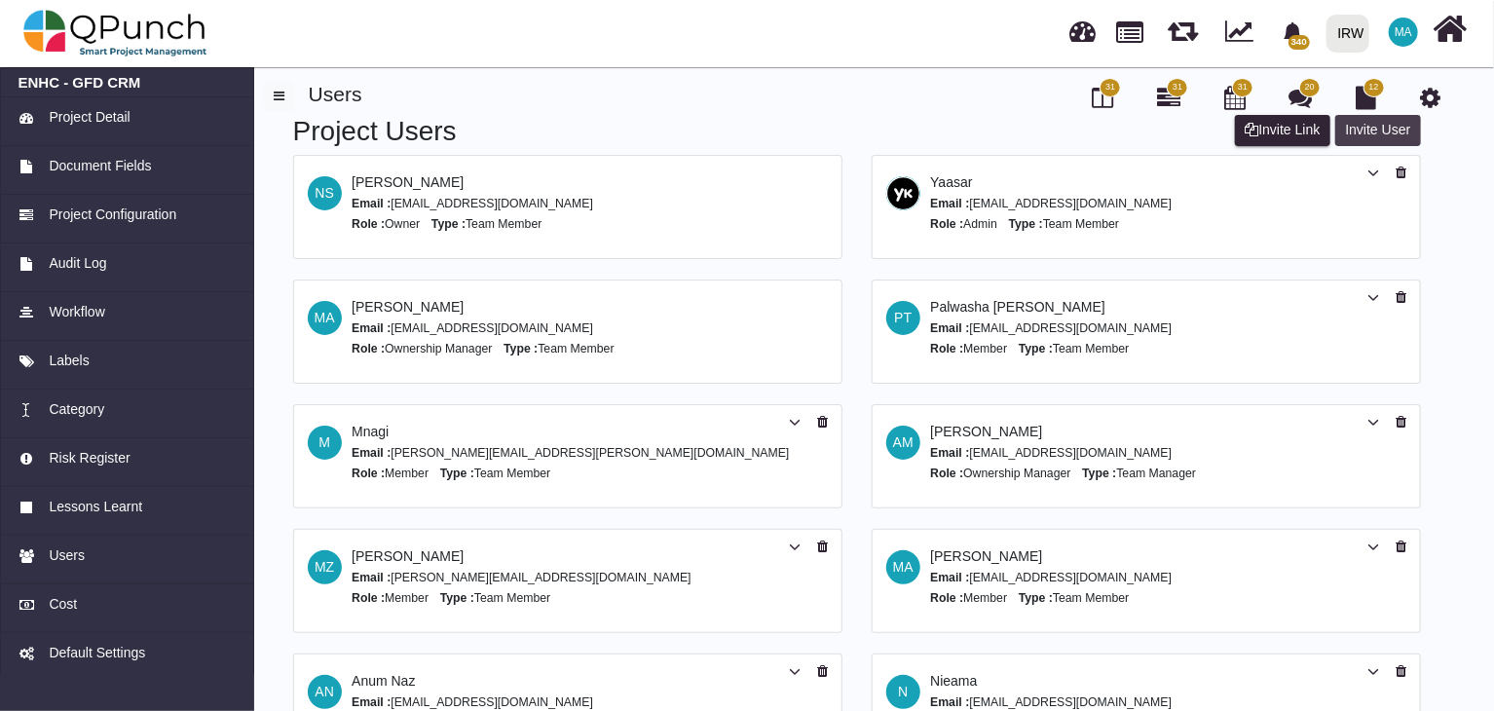
click at [1371, 130] on button "Invite User" at bounding box center [1378, 130] width 86 height 31
select select "*"
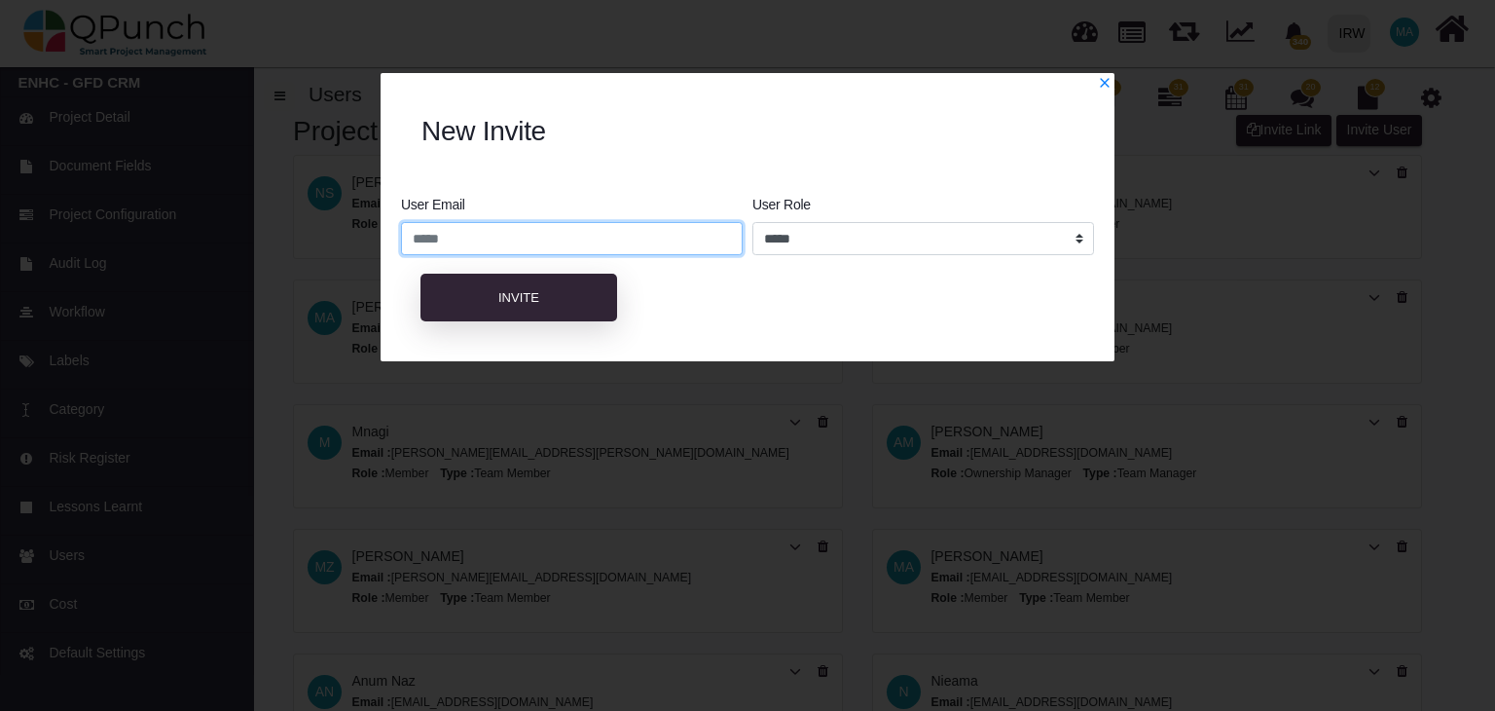
click at [561, 239] on input "email" at bounding box center [572, 238] width 342 height 33
drag, startPoint x: 506, startPoint y: 236, endPoint x: 327, endPoint y: 236, distance: 179.1
click at [327, 236] on div "**********" at bounding box center [747, 355] width 1495 height 711
paste input "**********"
type input "**********"
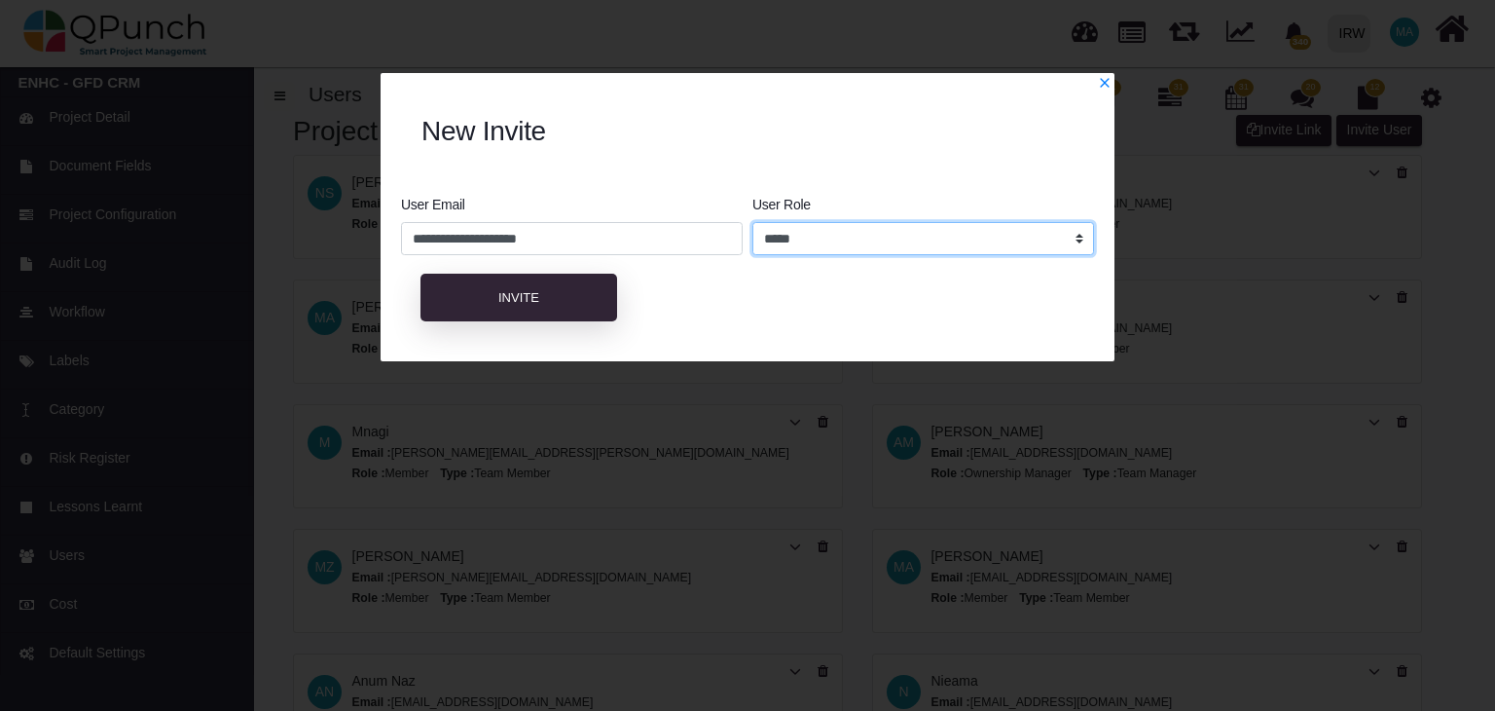
click at [819, 241] on select "**********" at bounding box center [924, 238] width 342 height 33
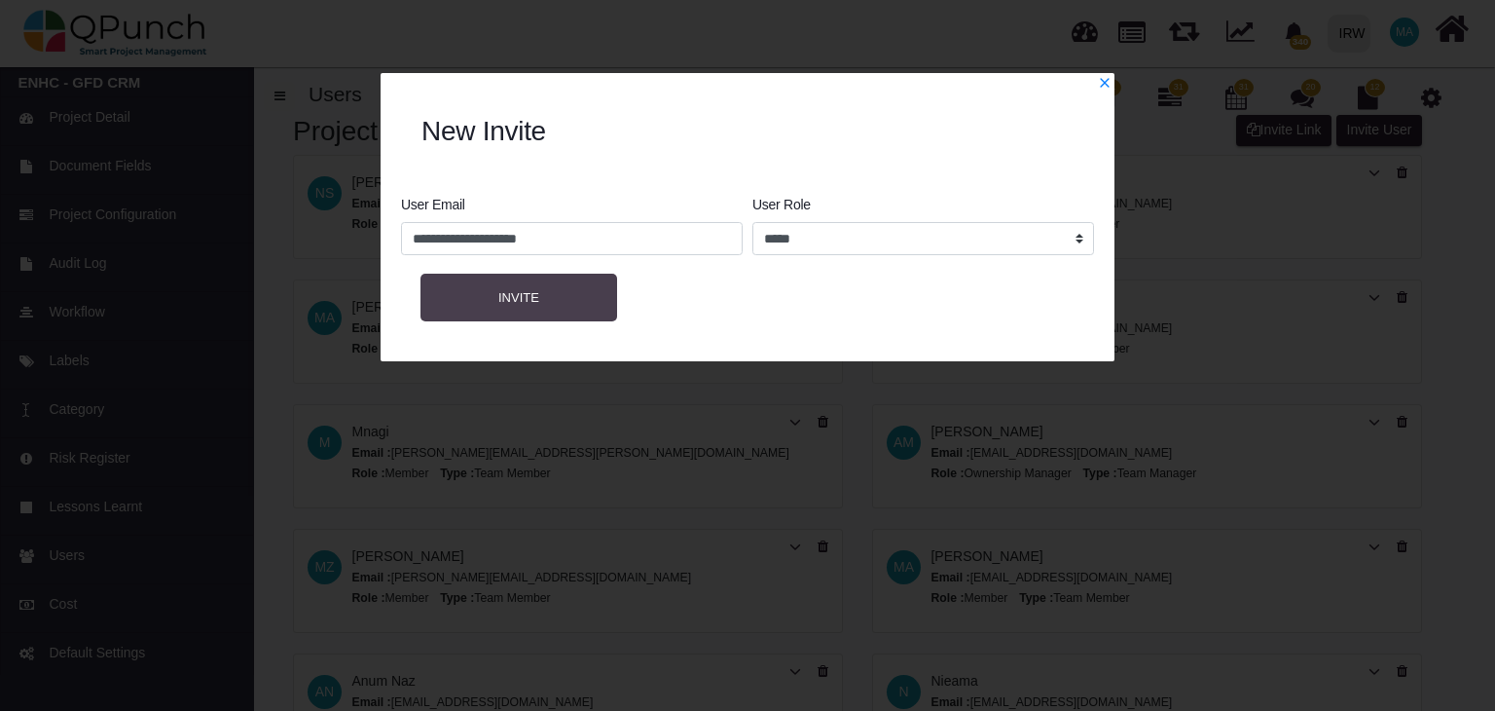
click at [526, 299] on span "Invite" at bounding box center [518, 297] width 41 height 15
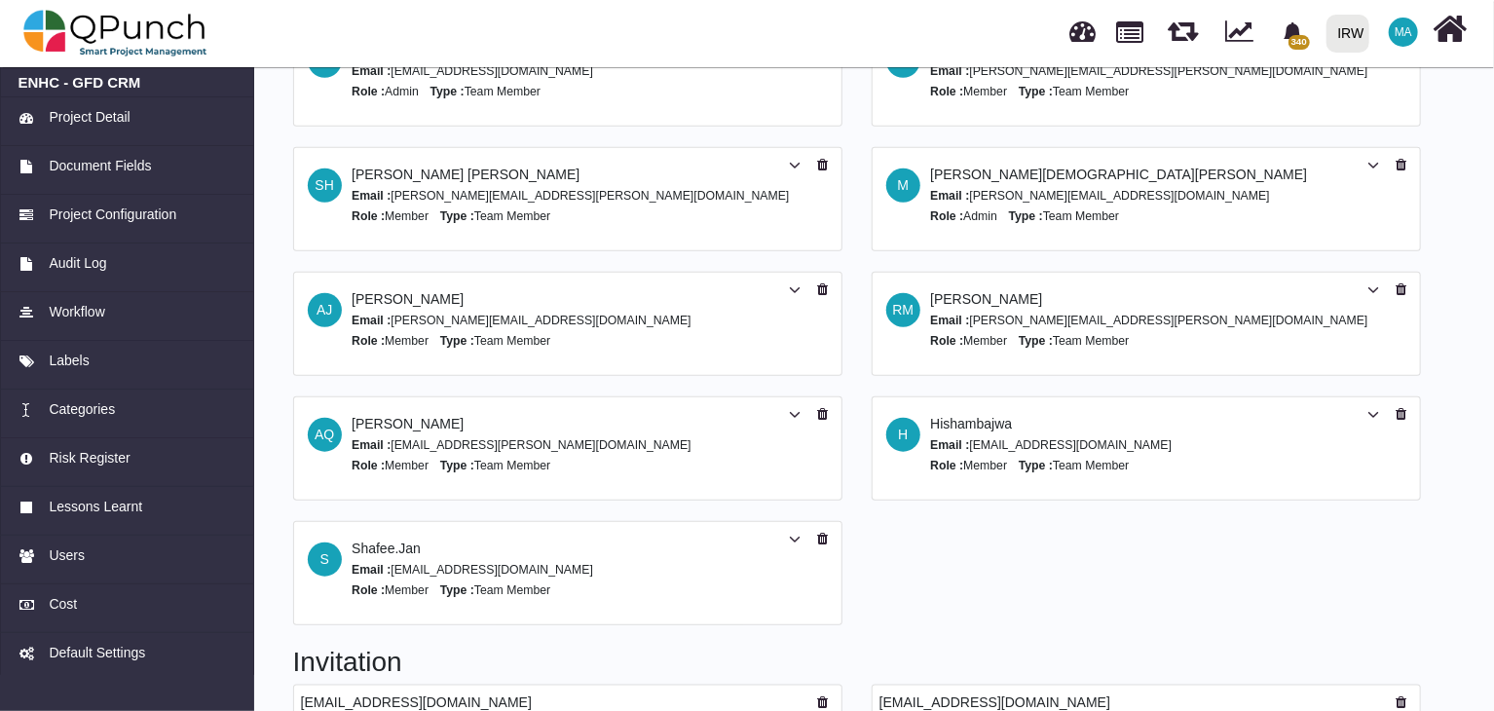
scroll to position [822, 0]
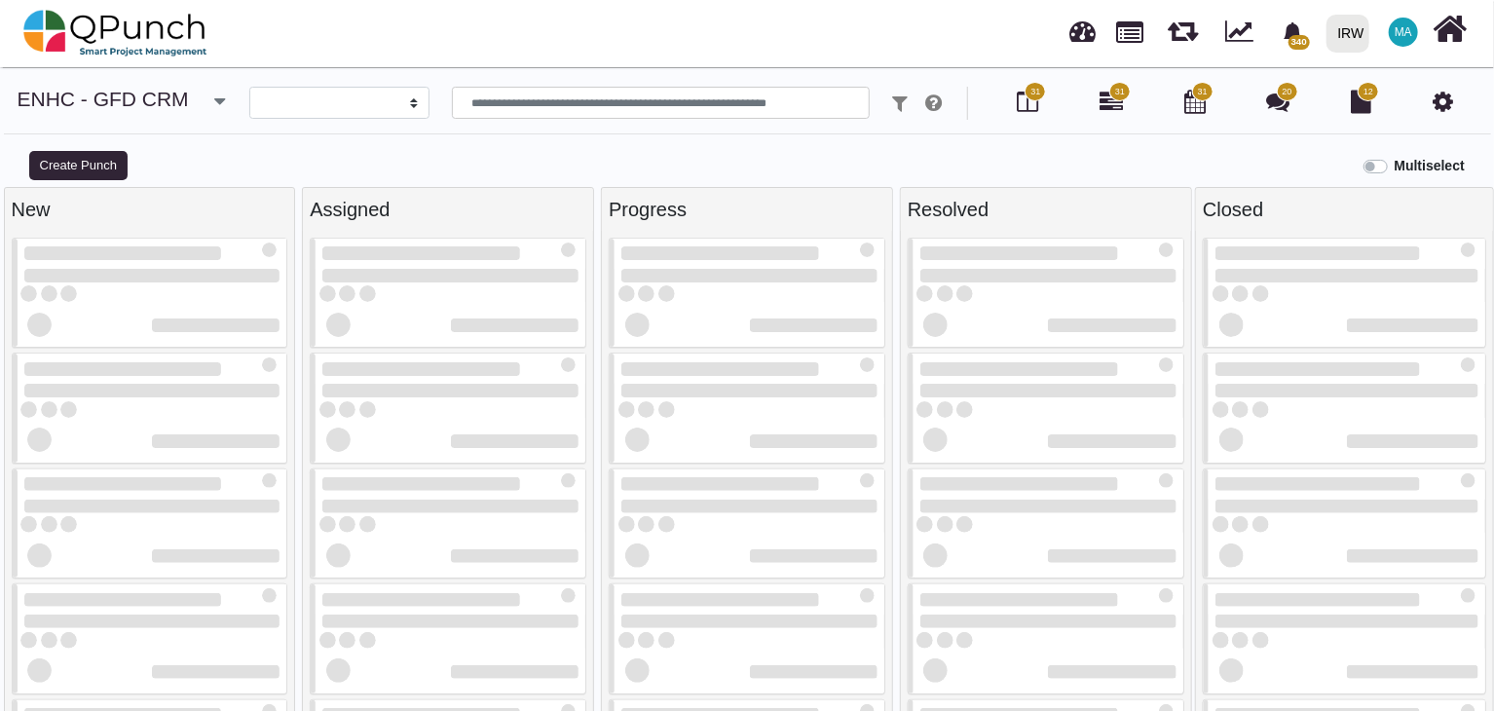
select select
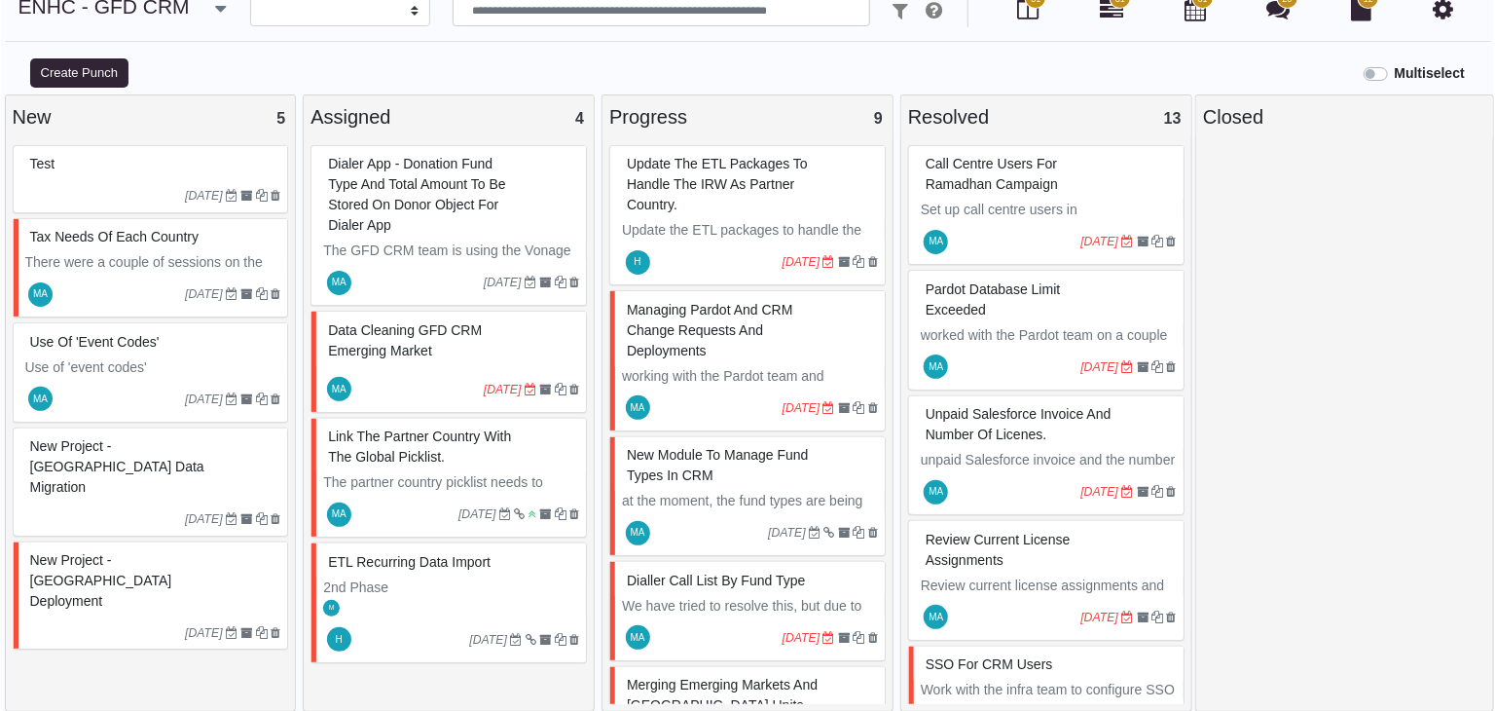
scroll to position [103, 0]
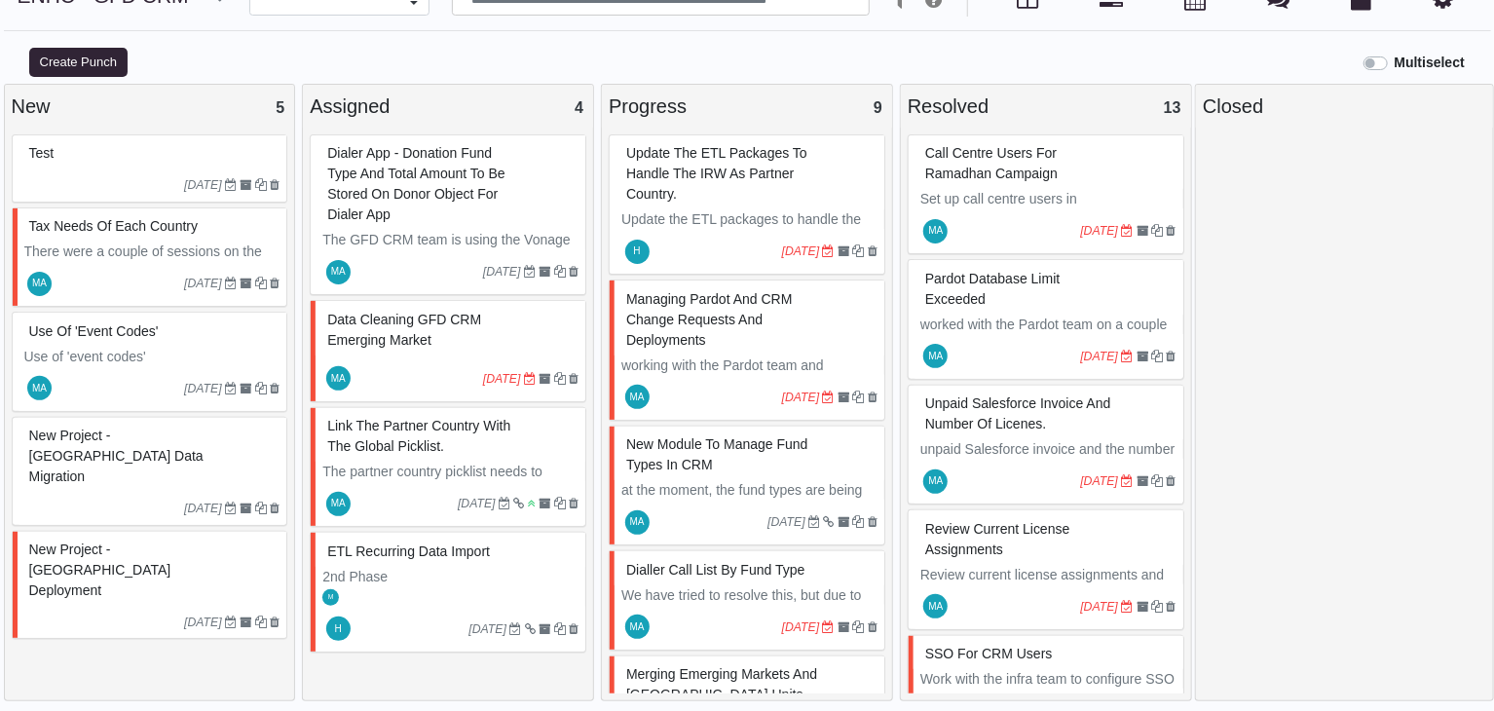
click at [756, 457] on div "New Module to manage Fund types in CRM" at bounding box center [749, 454] width 256 height 51
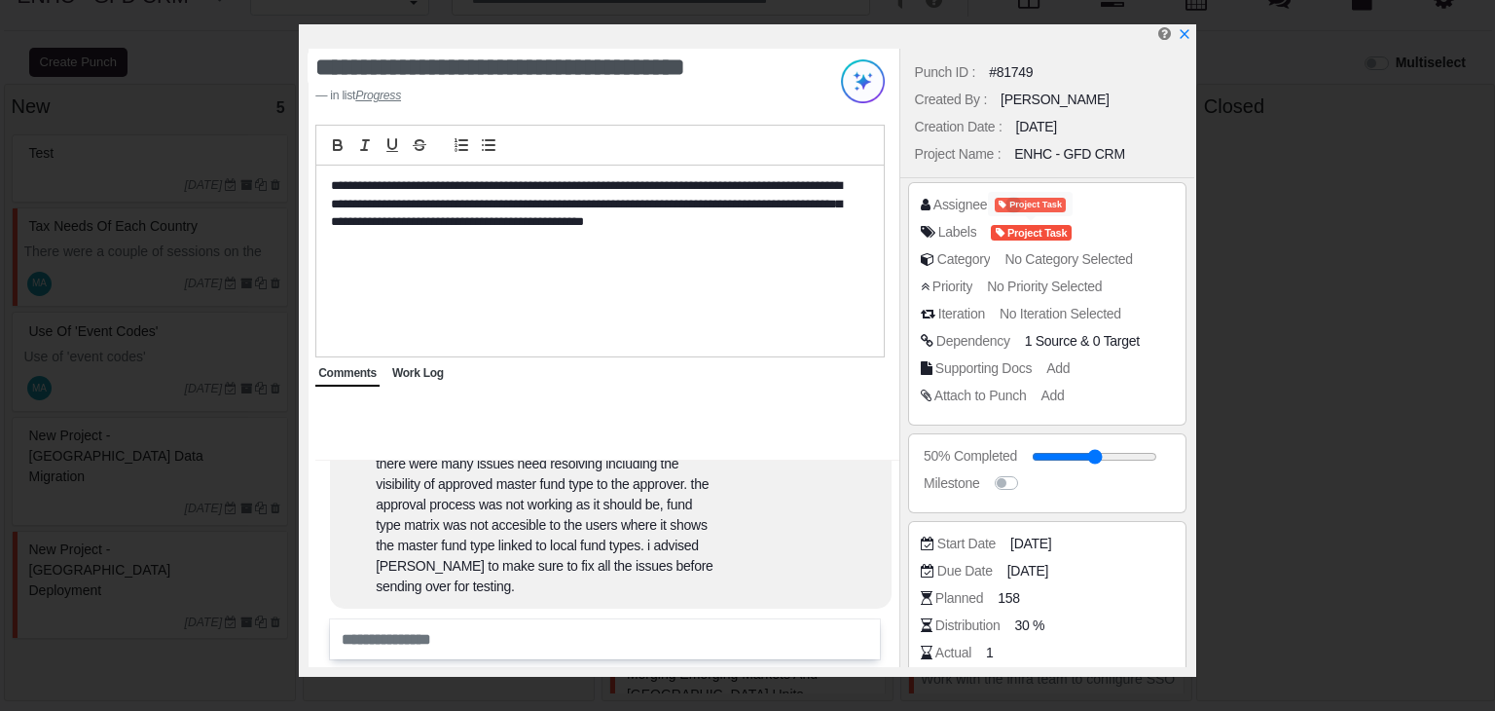
click at [1013, 204] on span "Project Task" at bounding box center [1030, 205] width 71 height 15
click at [1010, 200] on span "MA" at bounding box center [1017, 205] width 17 height 17
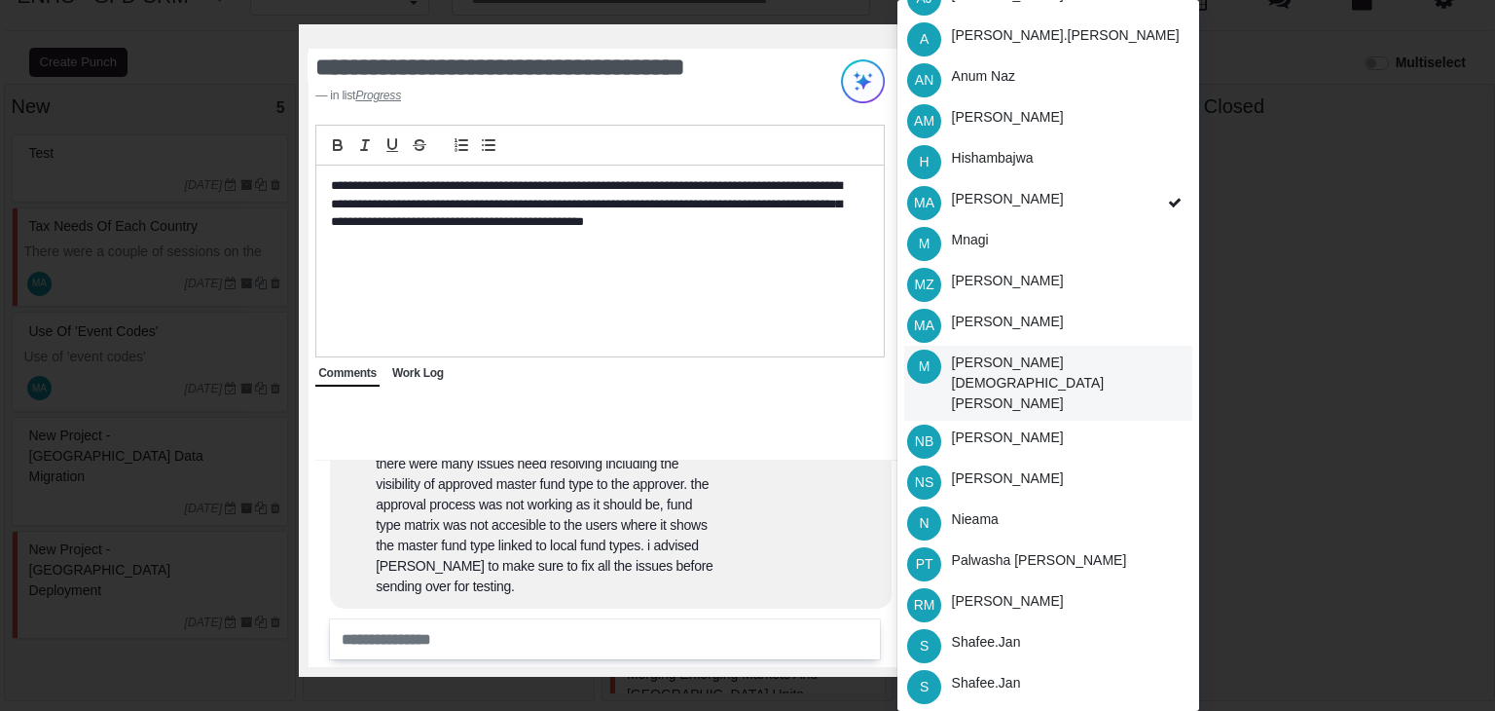
scroll to position [239, 0]
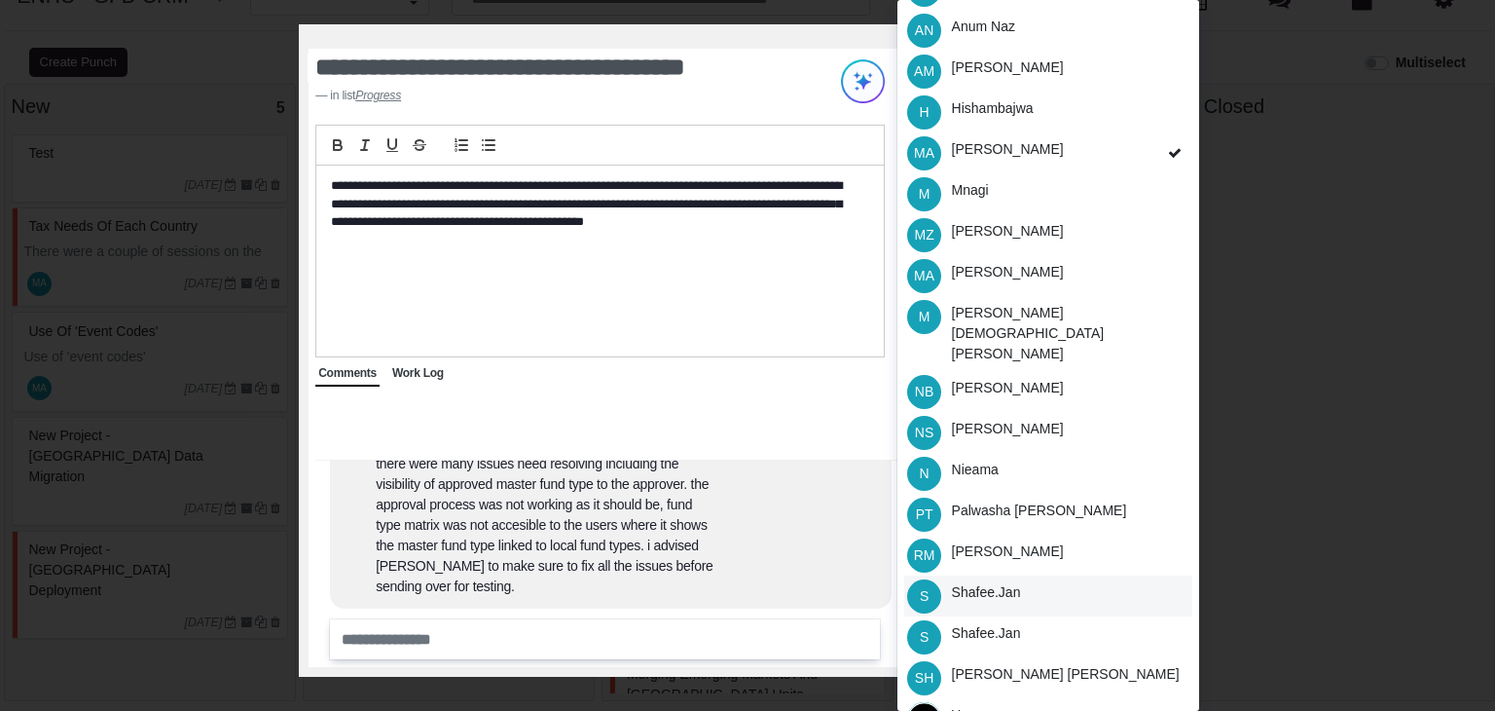
click at [992, 582] on div "Shafee.jan" at bounding box center [986, 592] width 69 height 20
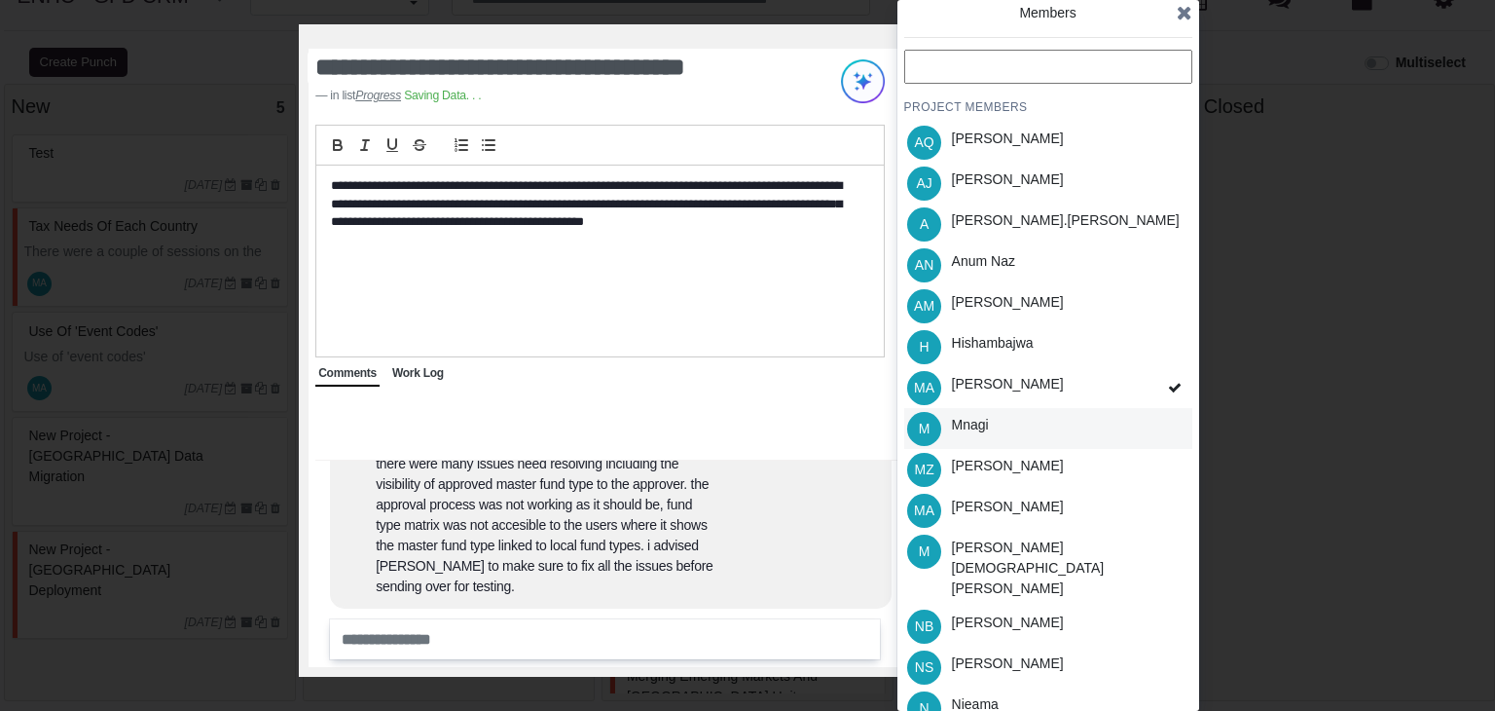
scroll to position [0, 0]
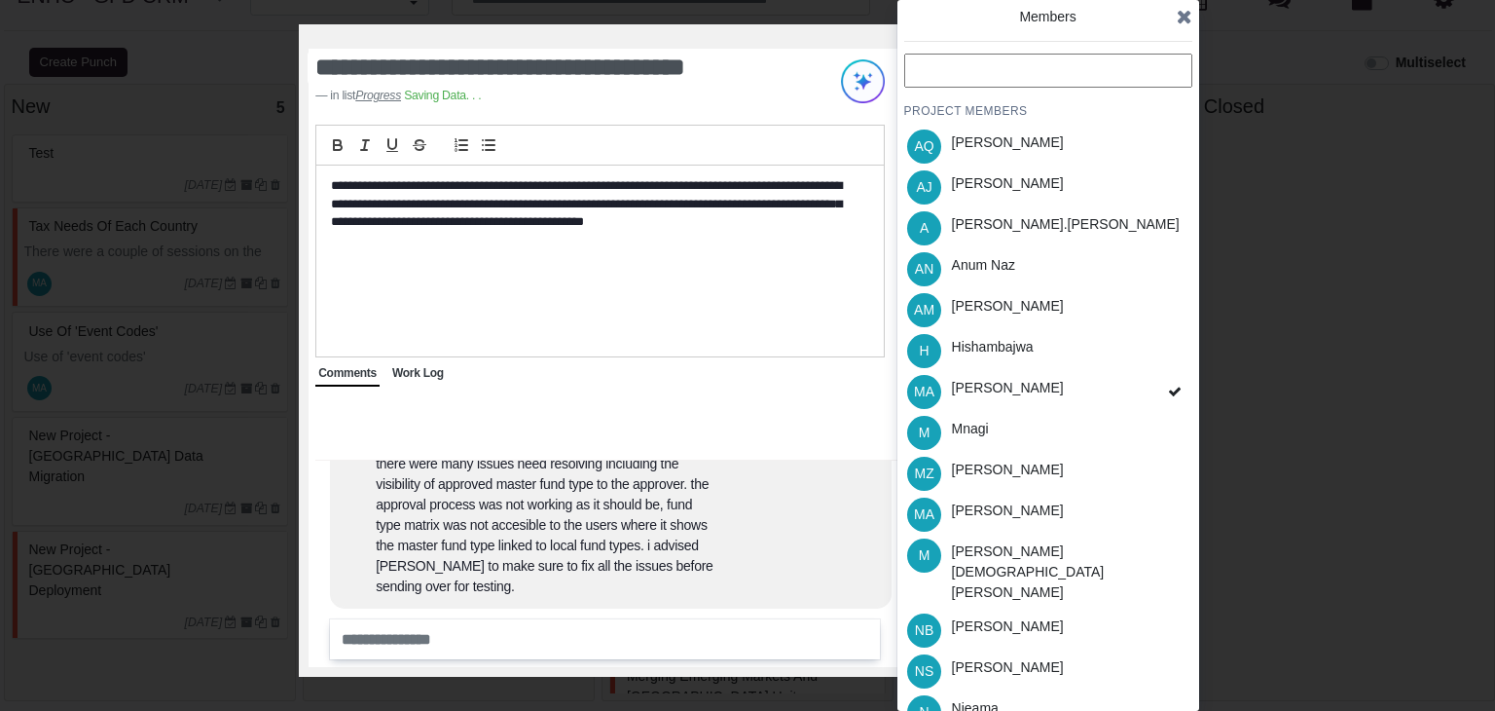
click at [1184, 18] on icon at bounding box center [1185, 16] width 16 height 19
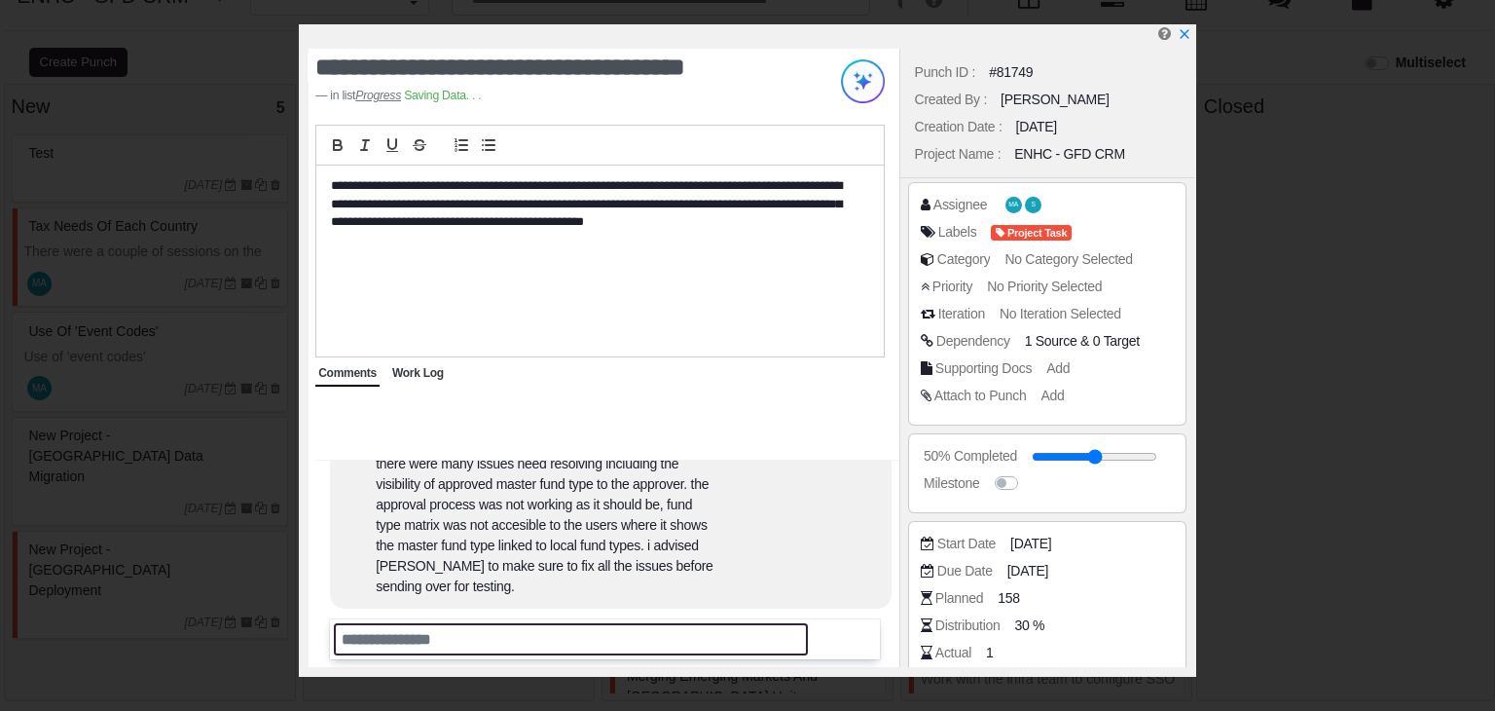
click at [485, 638] on input "text" at bounding box center [571, 639] width 474 height 32
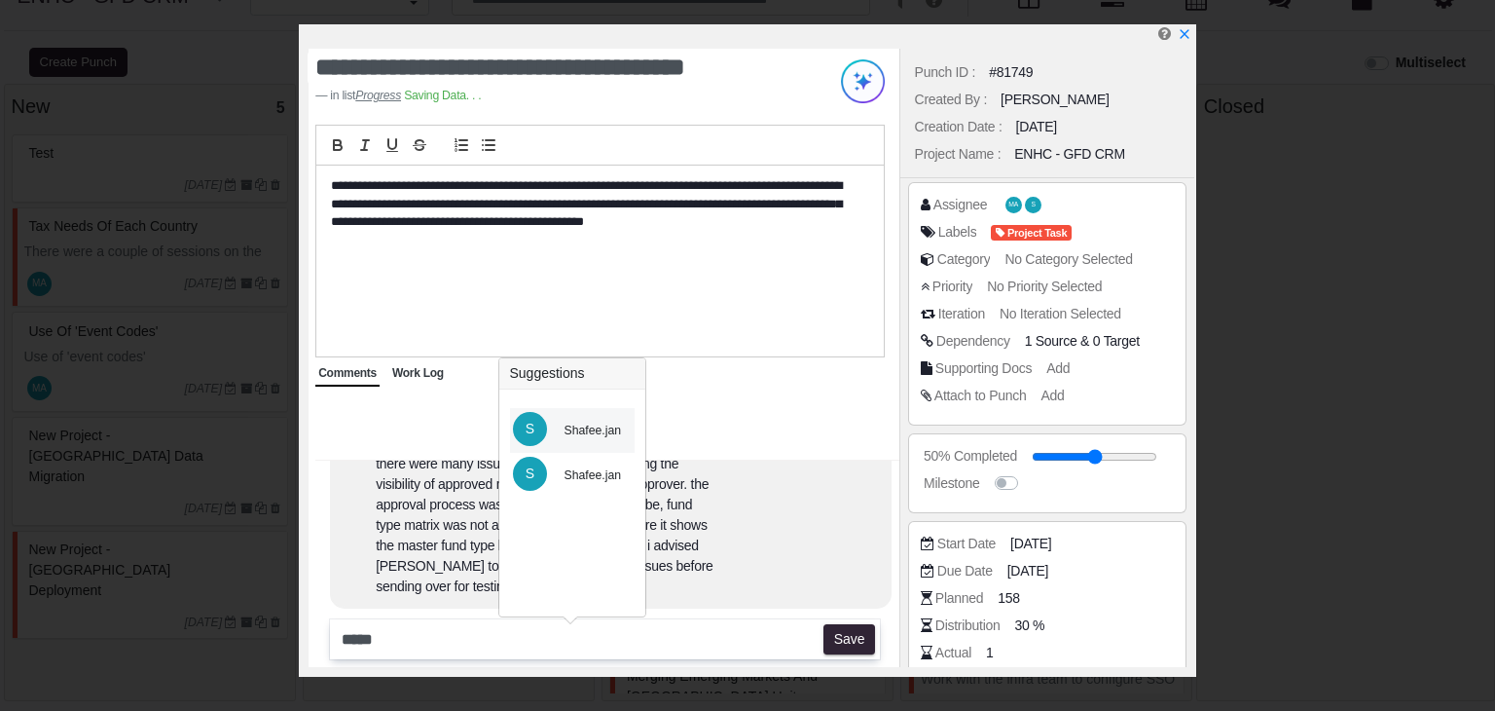
click at [585, 423] on div "Shafee.jan" at bounding box center [593, 431] width 57 height 18
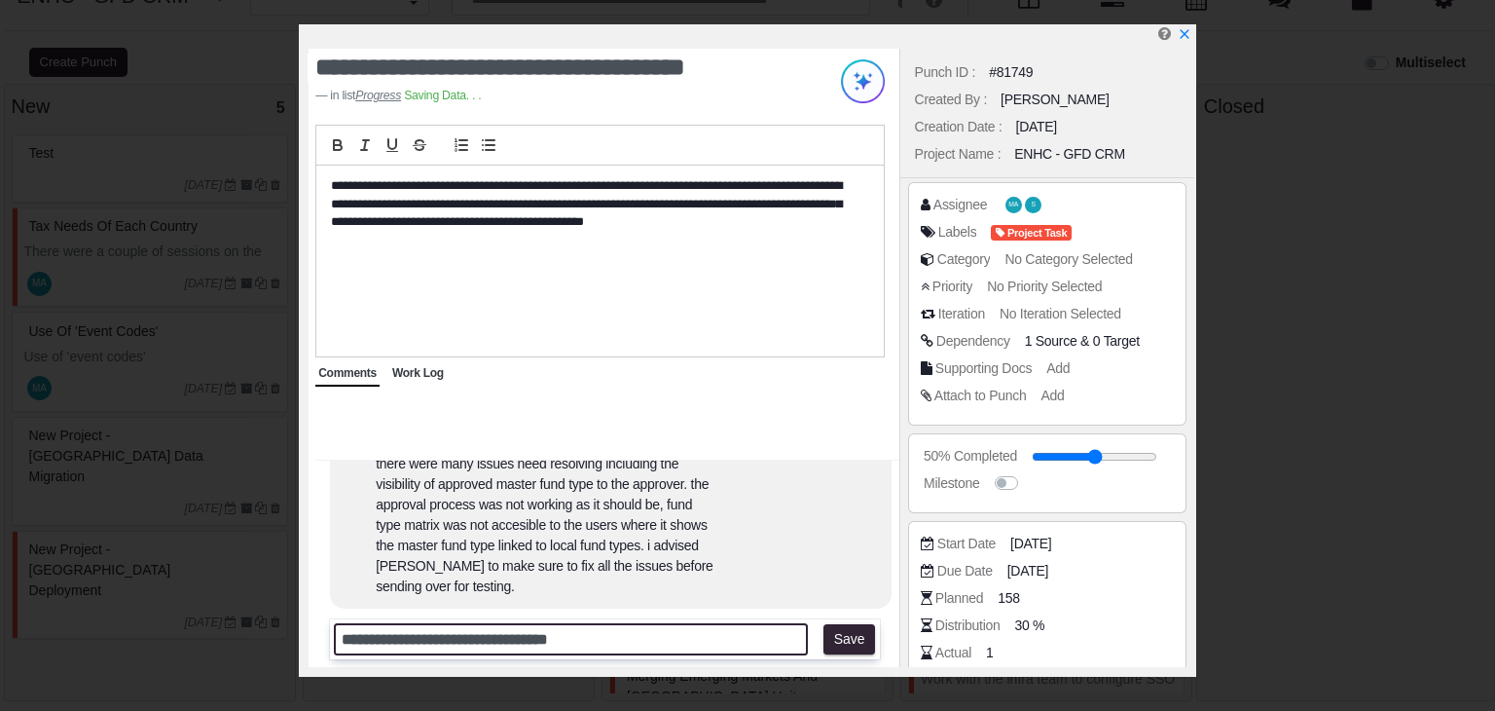
type input "**********"
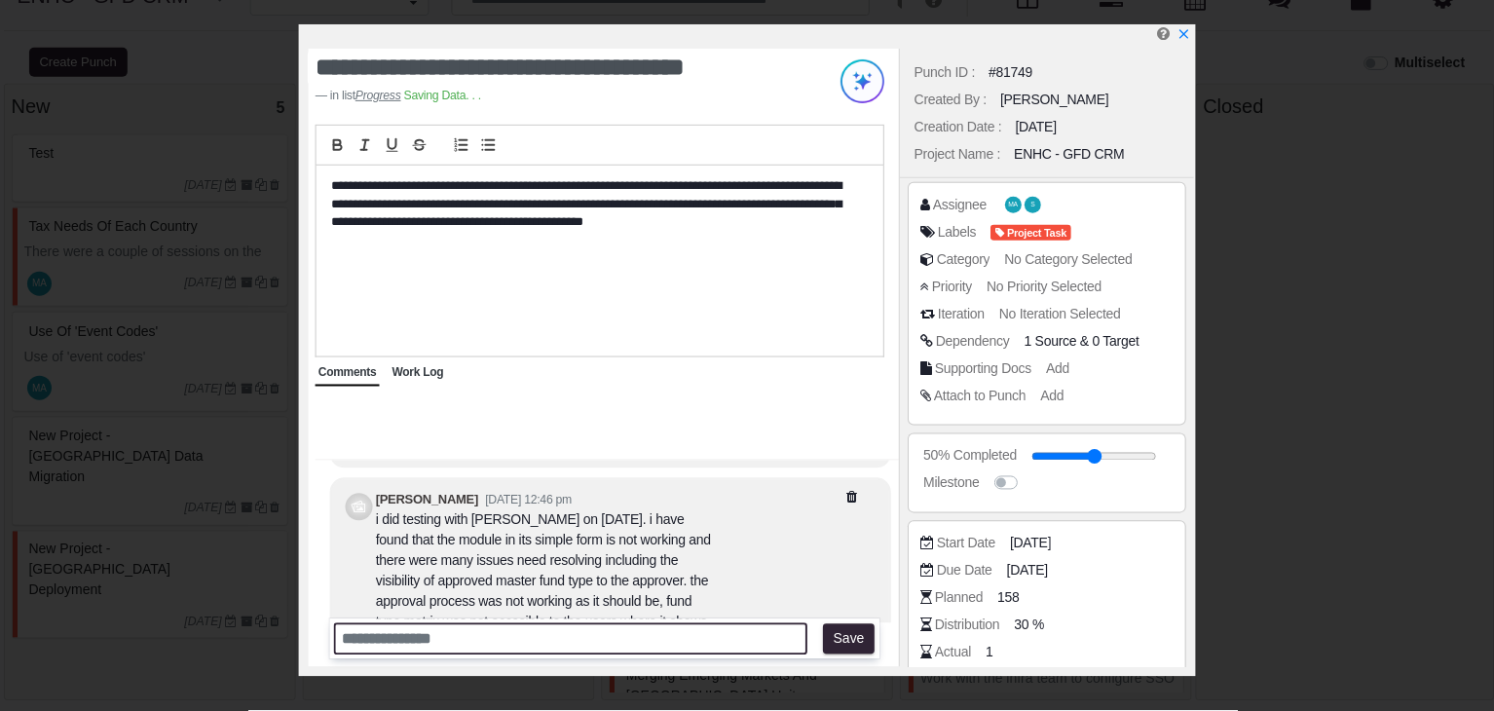
scroll to position [-369, 0]
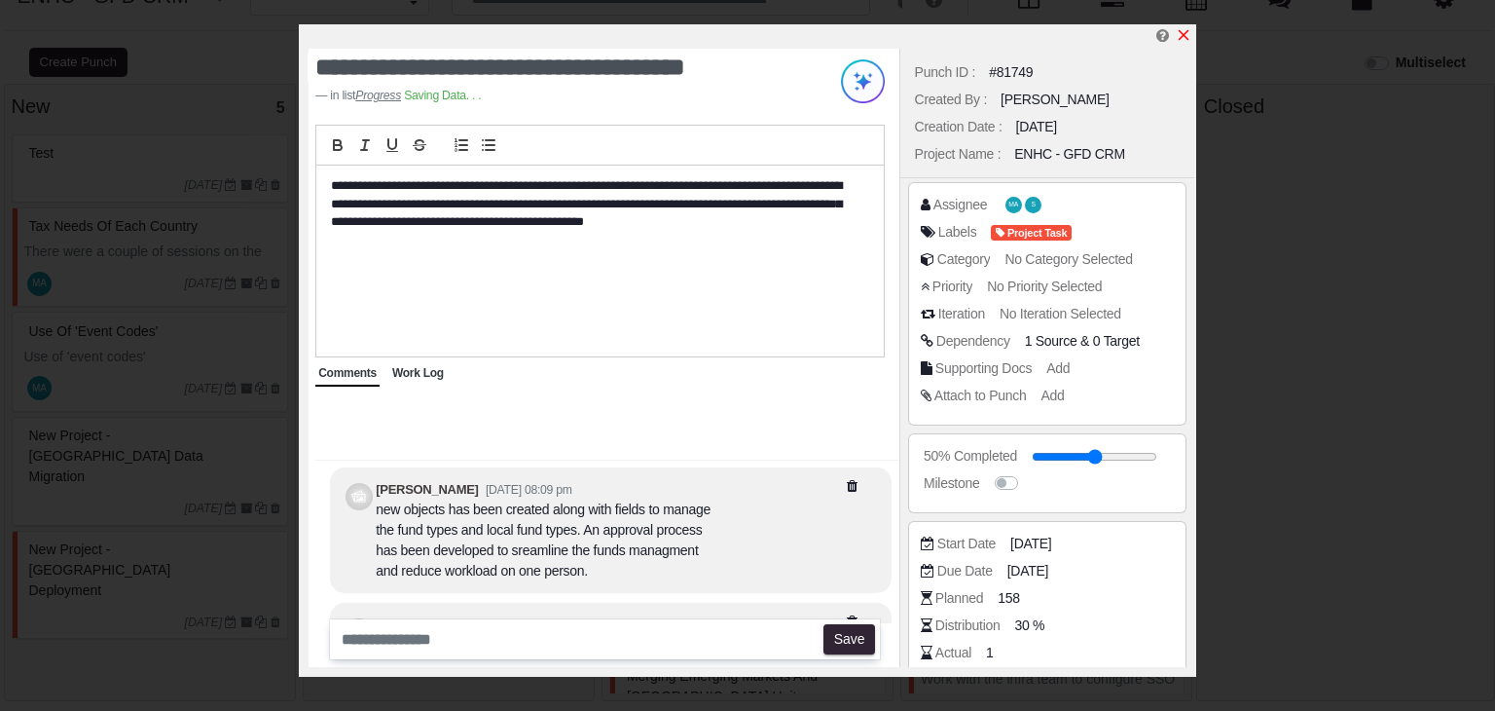
click at [1183, 36] on icon "x" at bounding box center [1184, 35] width 11 height 11
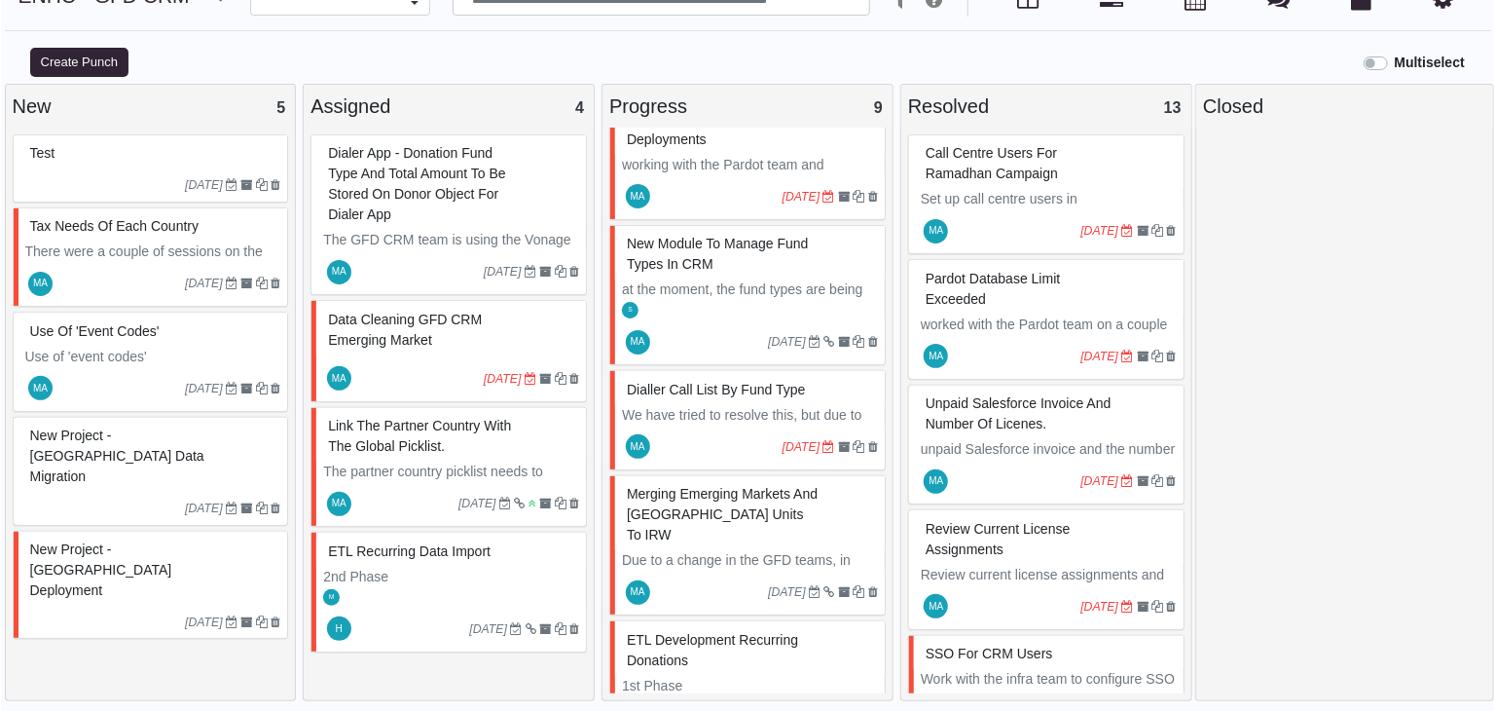
scroll to position [292, 0]
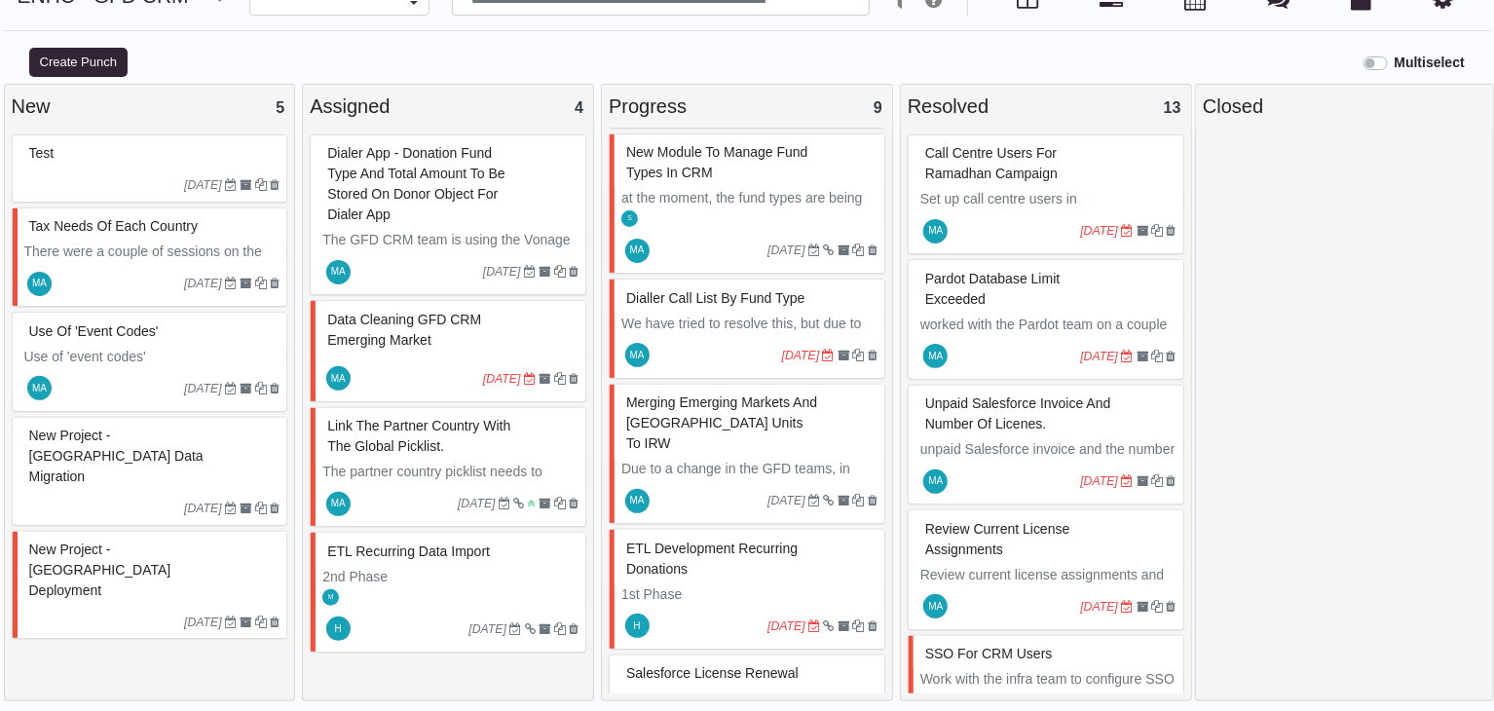
click at [748, 316] on p "We have tried to resolve this, but due to the restriction on the managed packag…" at bounding box center [749, 395] width 256 height 164
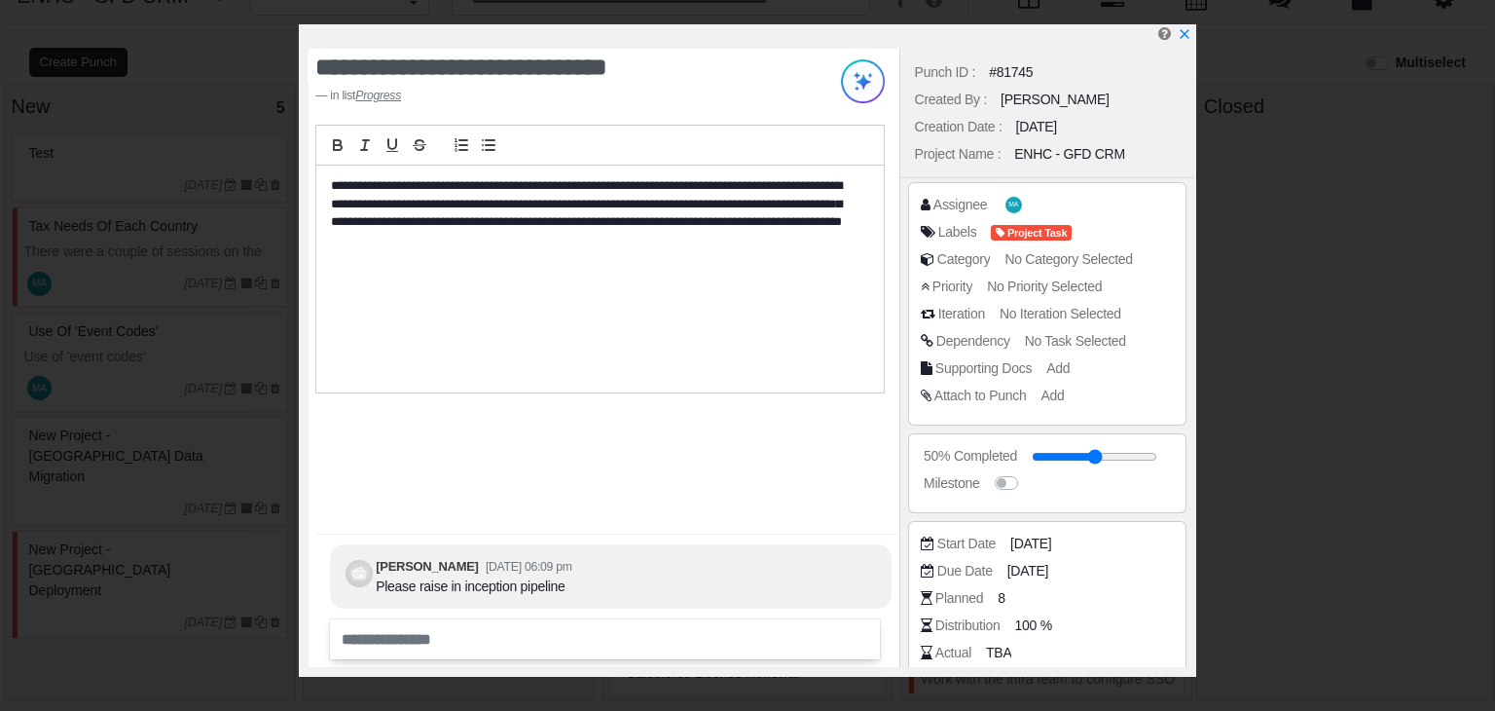
click at [1103, 208] on div "Assignee MA" at bounding box center [1052, 204] width 263 height 19
click at [1012, 202] on span "MA" at bounding box center [1017, 205] width 10 height 7
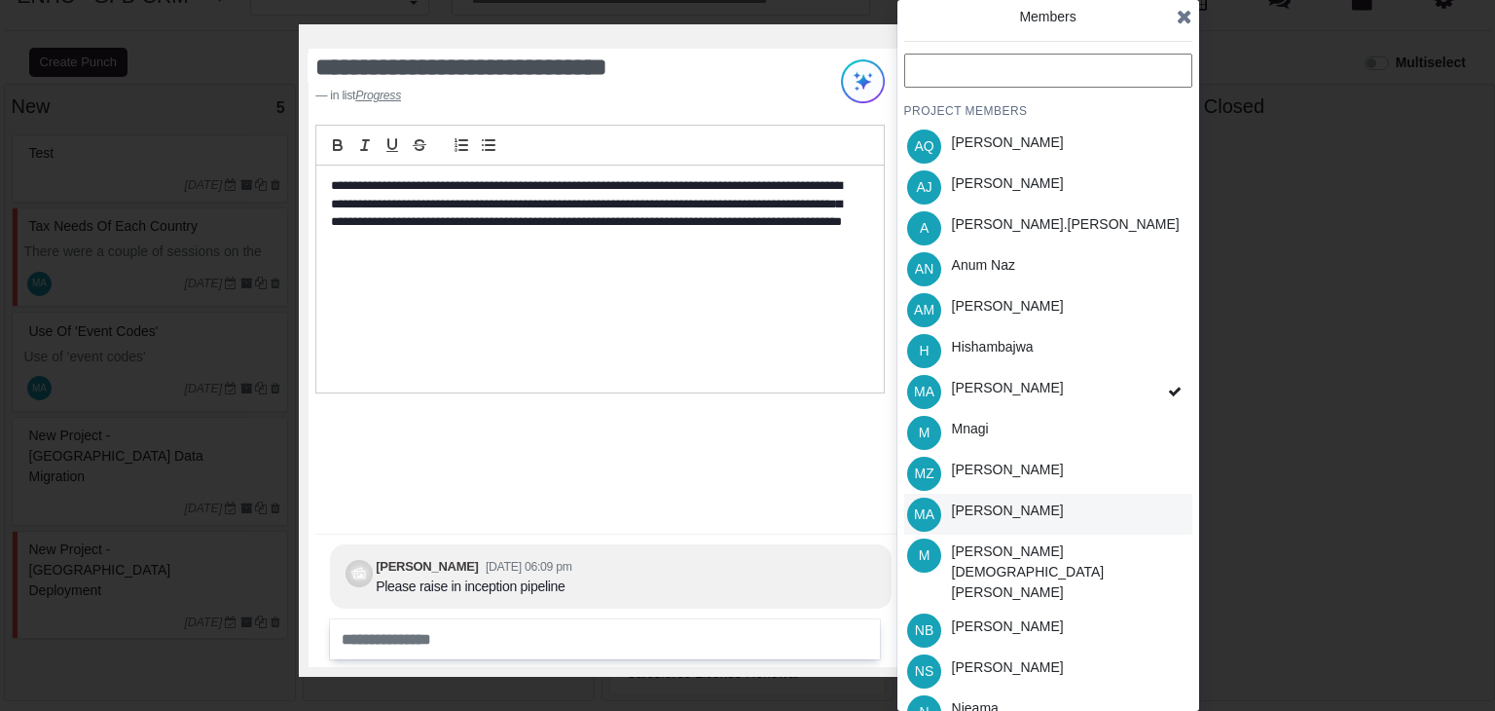
scroll to position [239, 0]
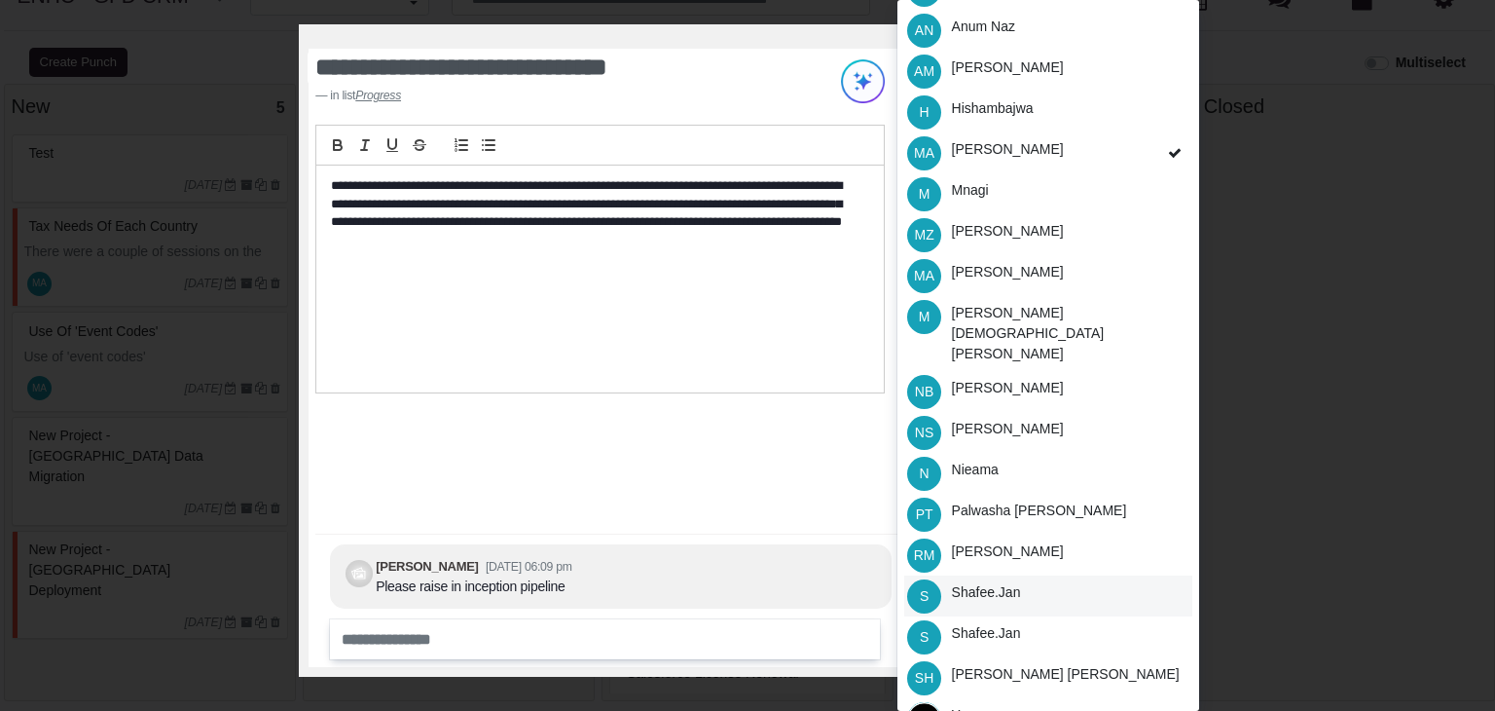
click at [1004, 582] on div "Shafee.jan" at bounding box center [986, 592] width 69 height 20
click at [840, 487] on div "**********" at bounding box center [604, 358] width 590 height 618
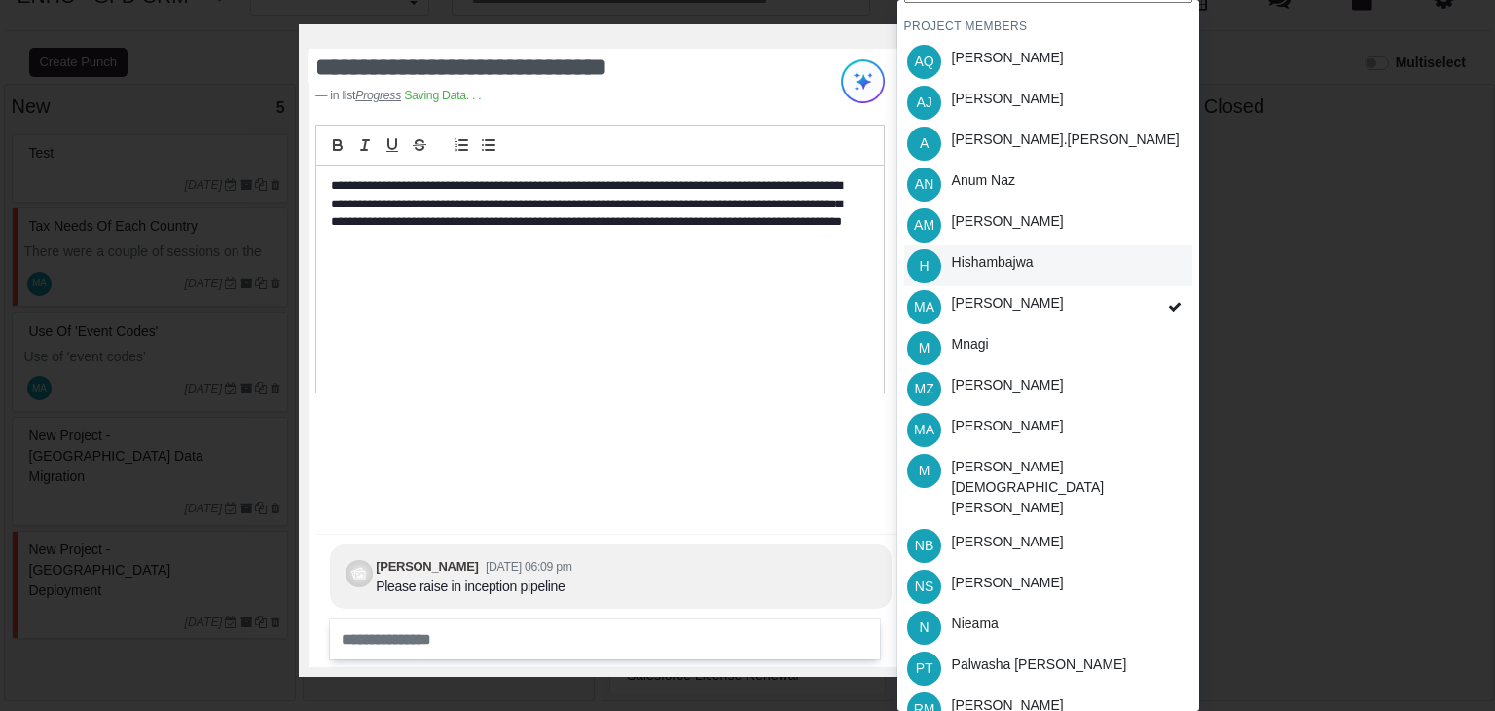
scroll to position [0, 0]
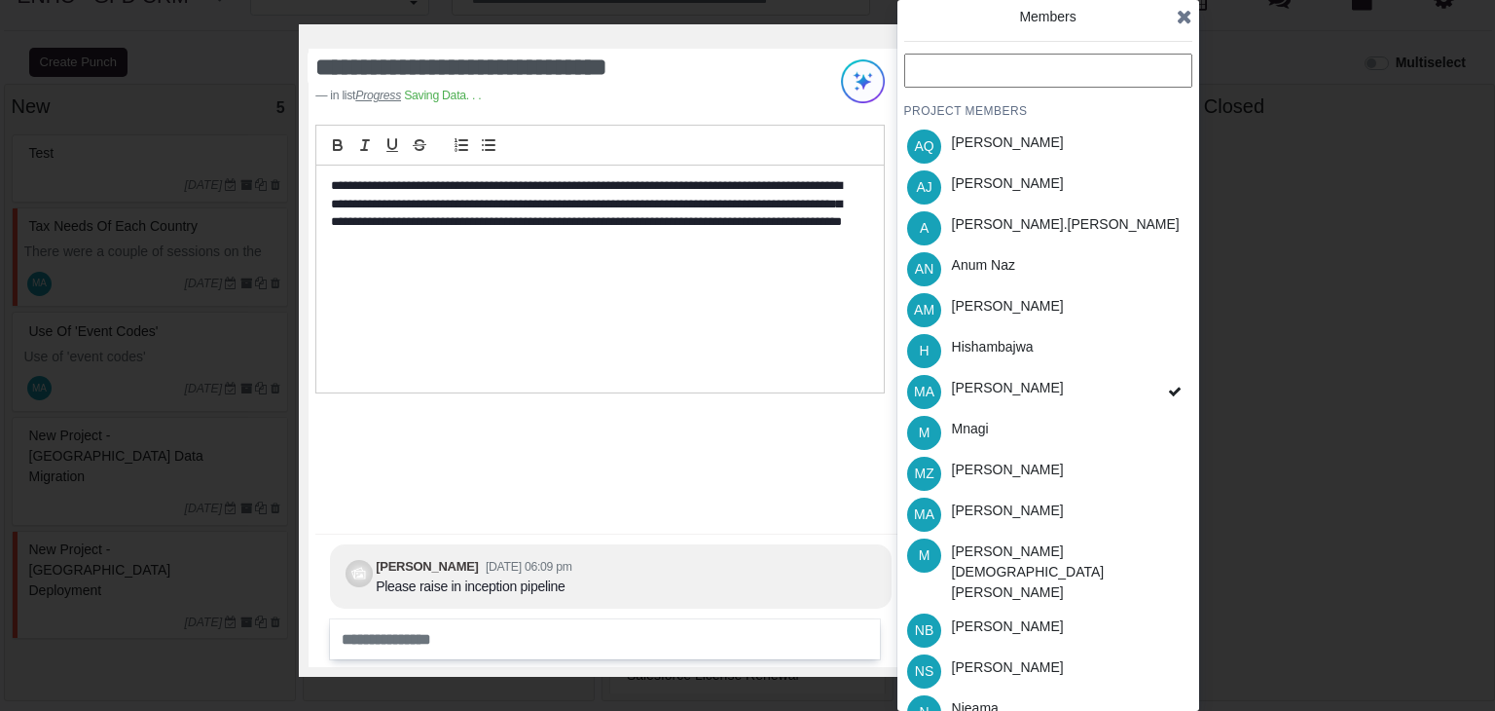
click at [1184, 20] on icon at bounding box center [1185, 16] width 16 height 19
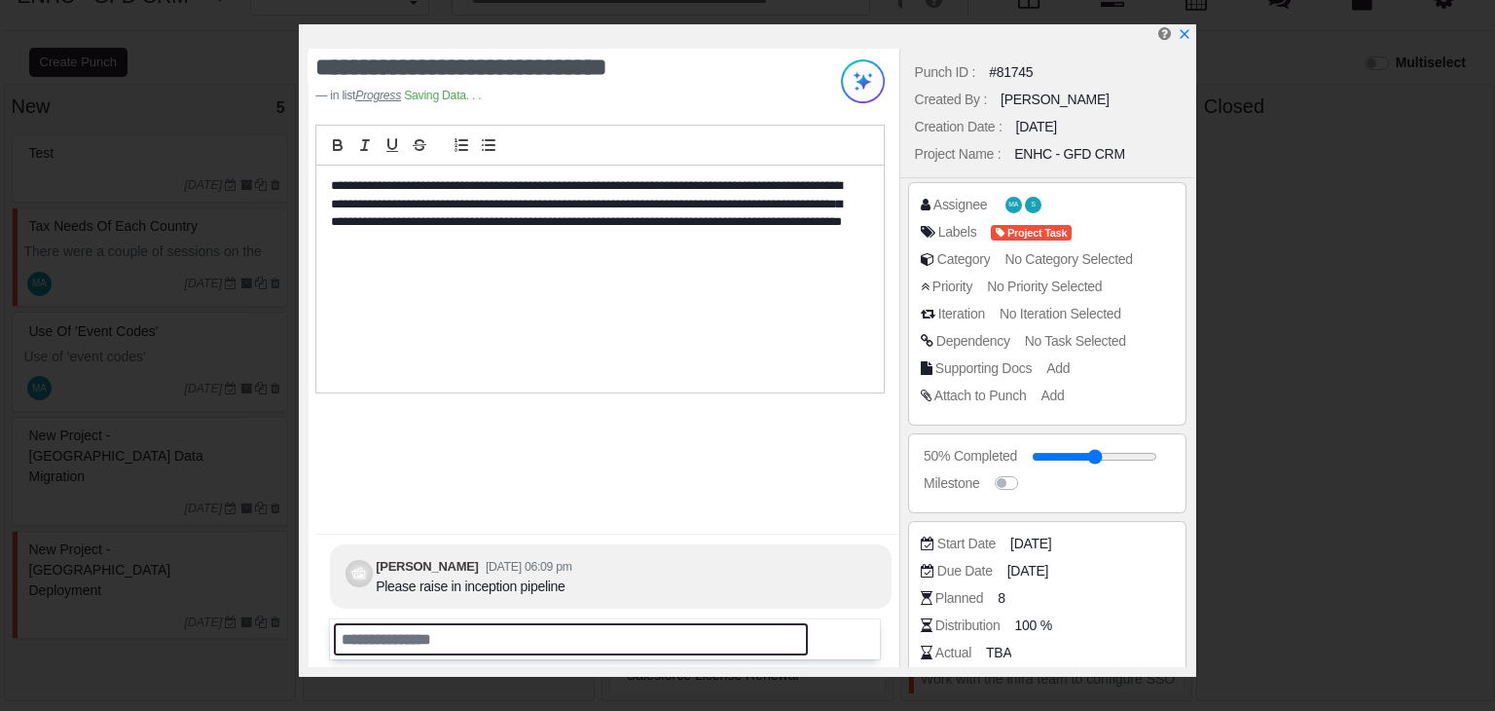
click at [483, 639] on input "text" at bounding box center [571, 639] width 474 height 32
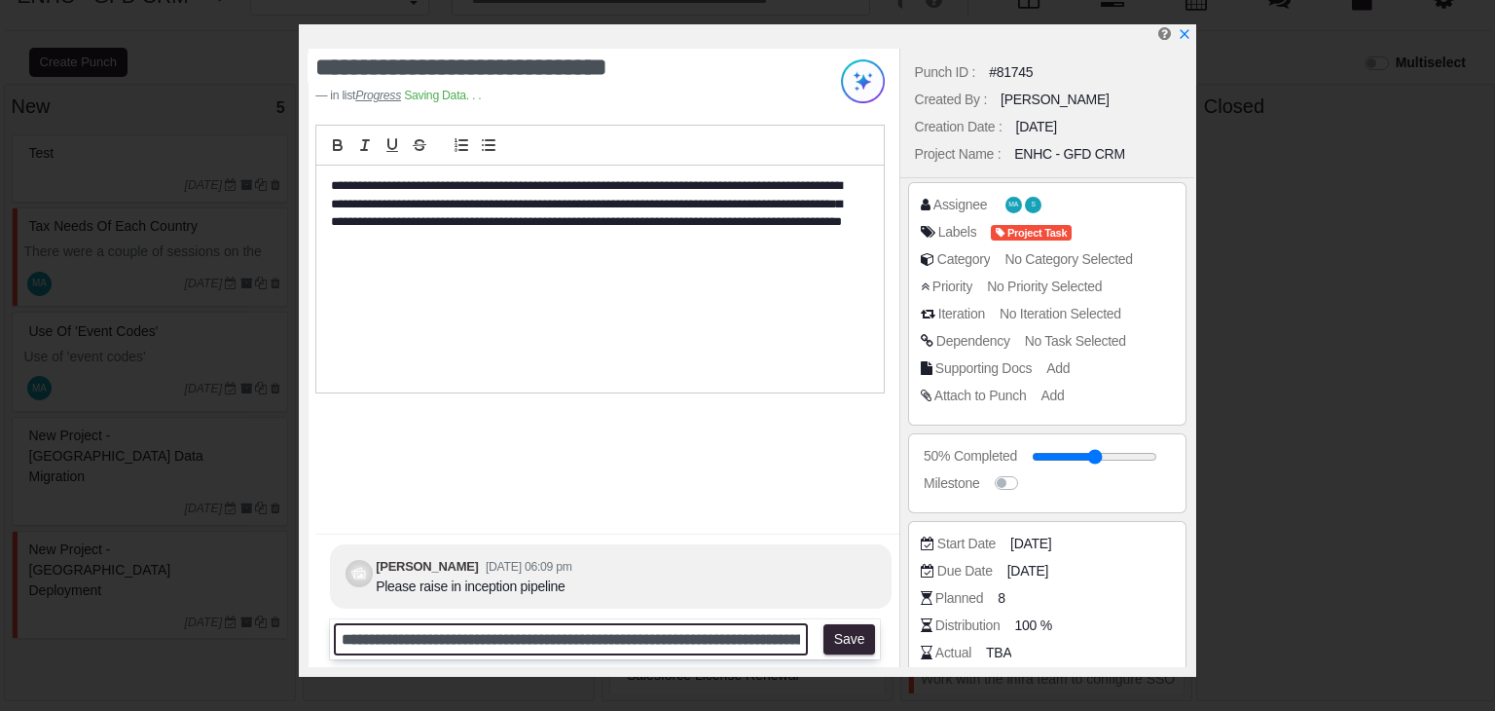
click at [777, 630] on input "**********" at bounding box center [571, 639] width 474 height 32
paste input "**********"
type input "**********"
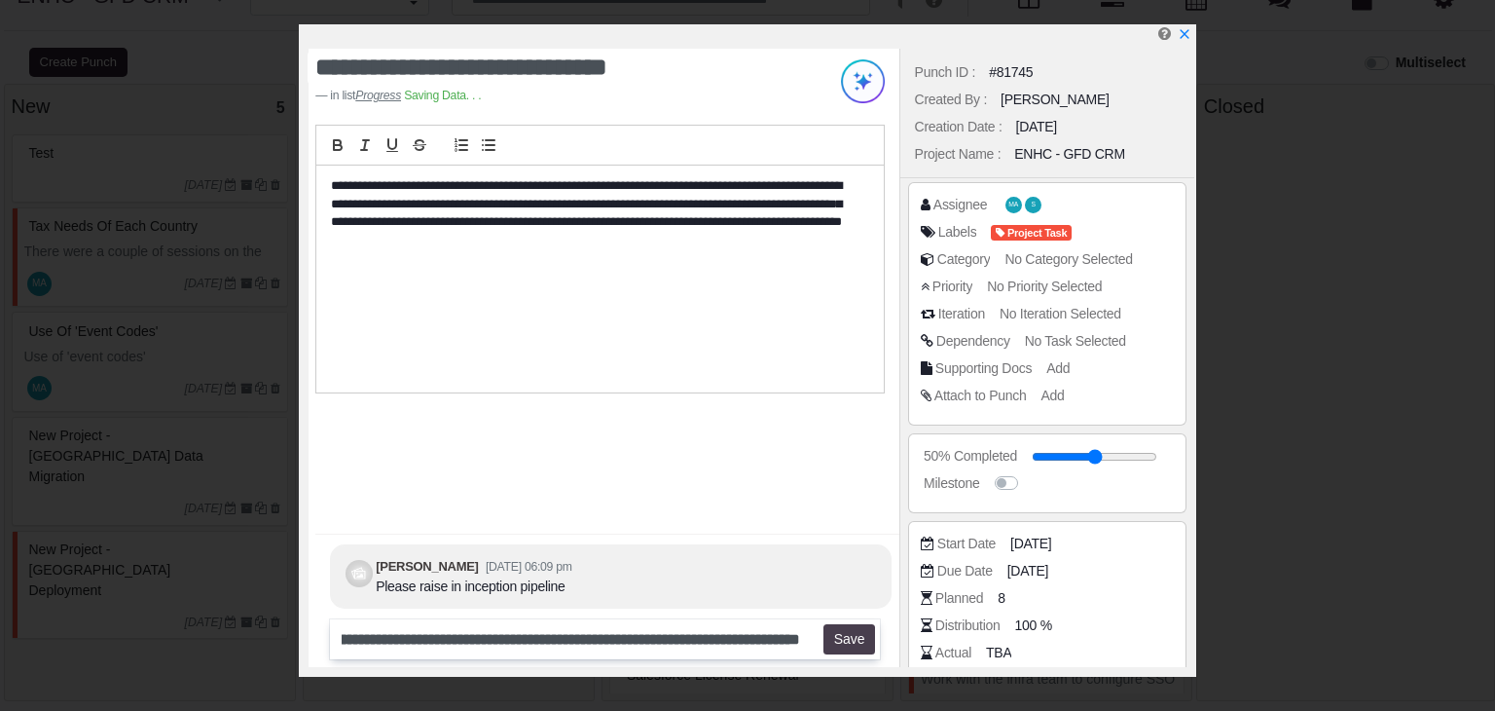
click at [849, 639] on button "Save" at bounding box center [850, 639] width 52 height 31
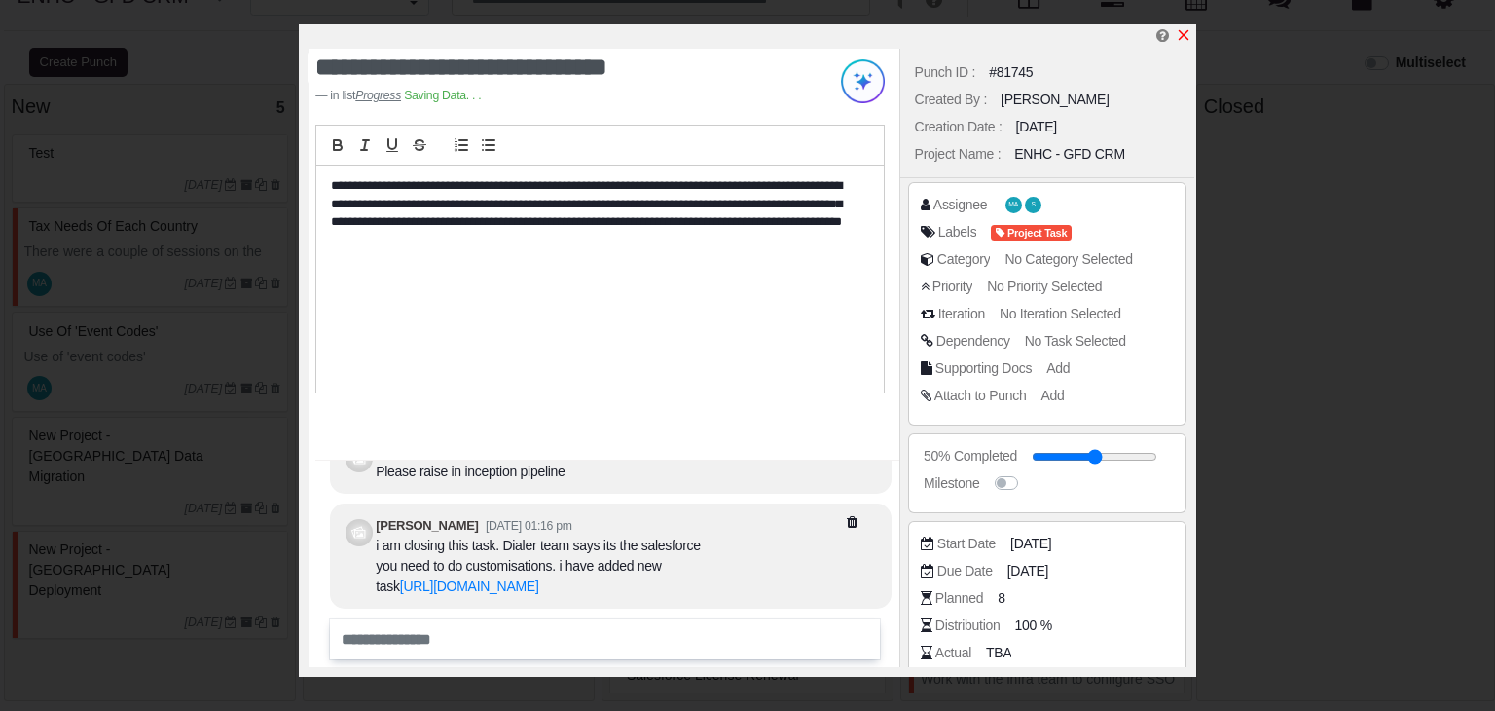
click at [1187, 33] on icon "x" at bounding box center [1184, 35] width 11 height 11
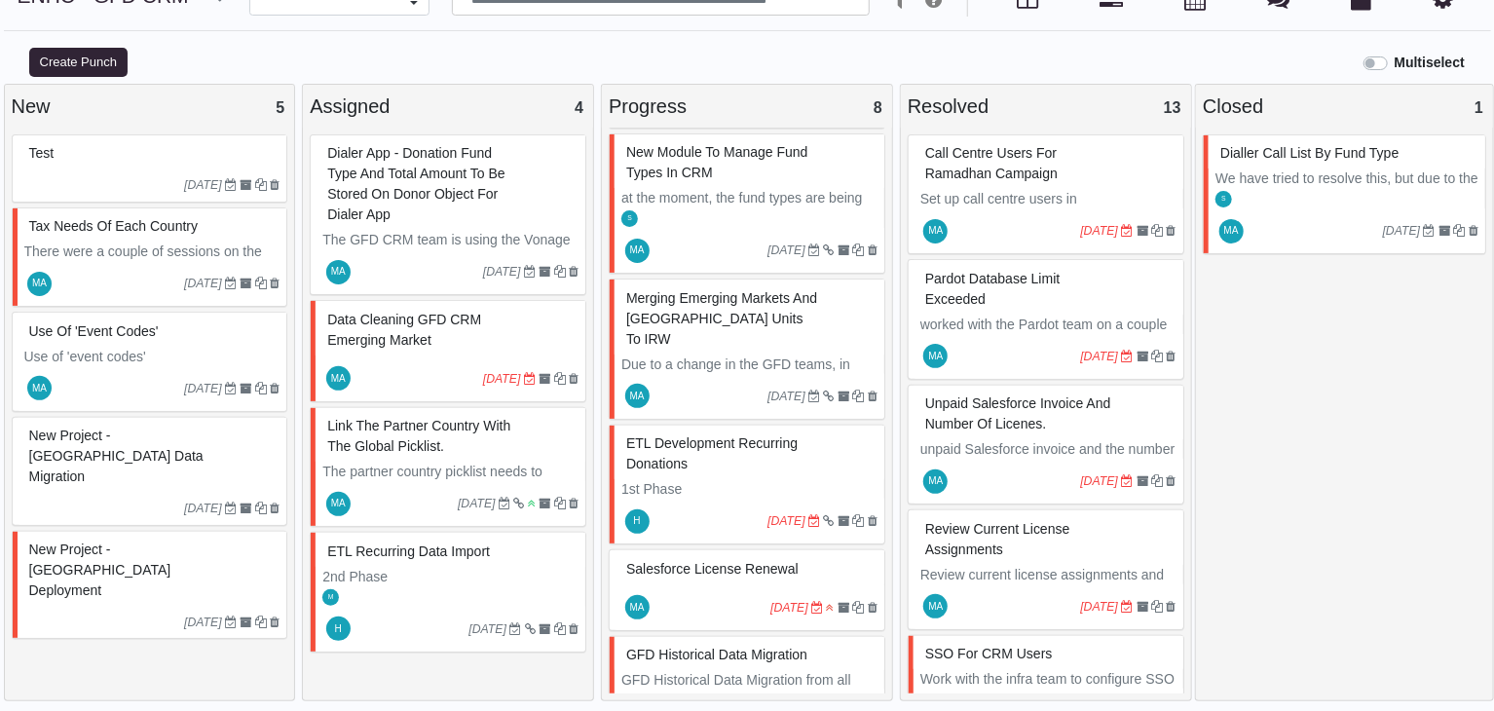
click at [756, 561] on span "Salesforce License Renewal" at bounding box center [712, 569] width 172 height 16
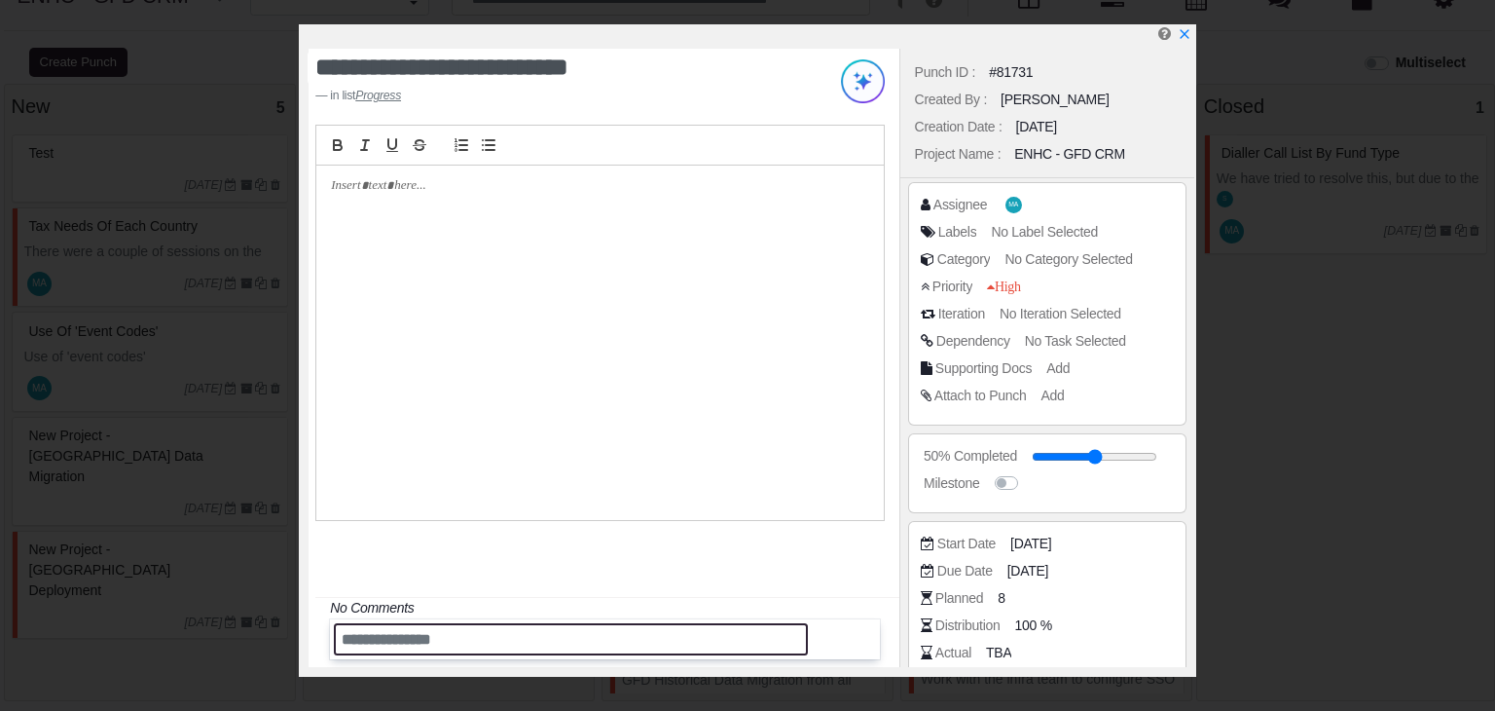
click at [488, 633] on input "text" at bounding box center [571, 639] width 474 height 32
type input "********"
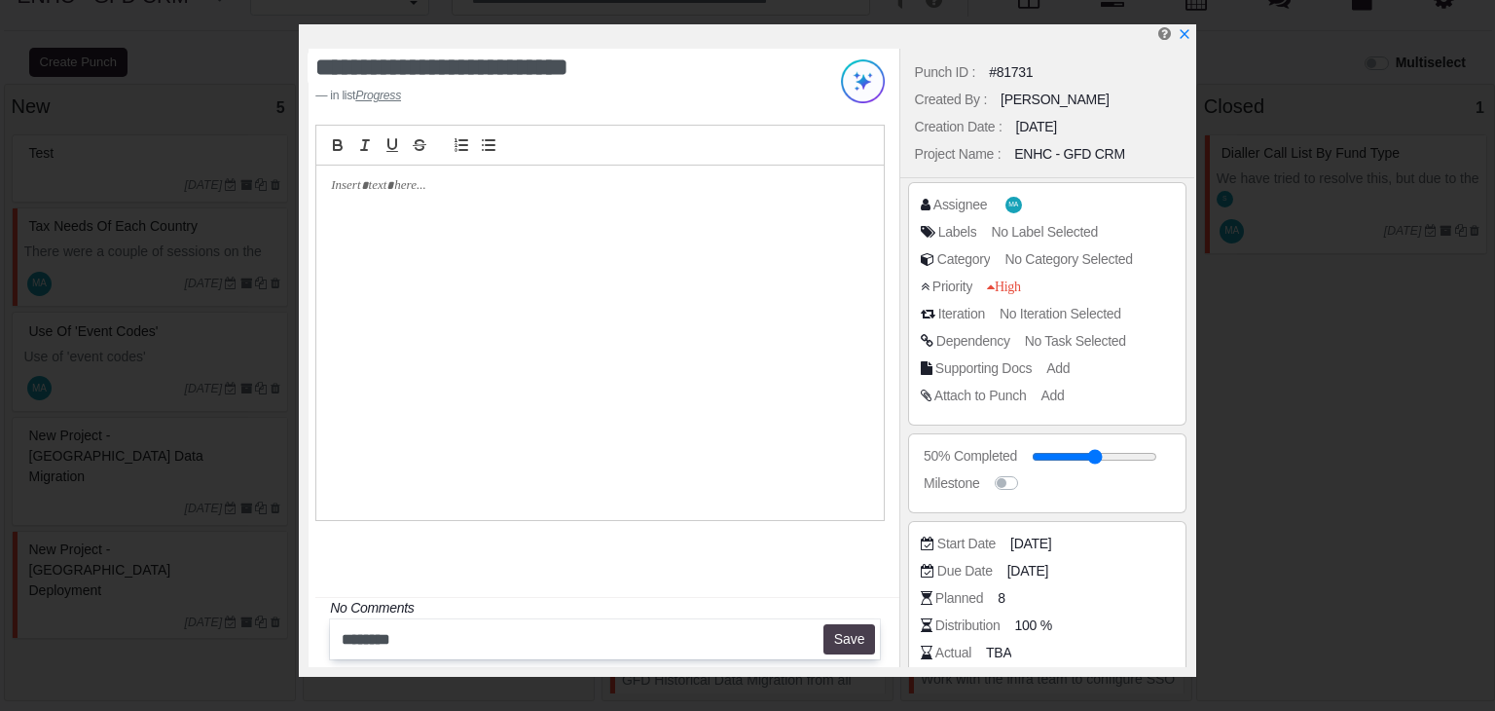
click at [859, 640] on button "Save" at bounding box center [850, 639] width 52 height 31
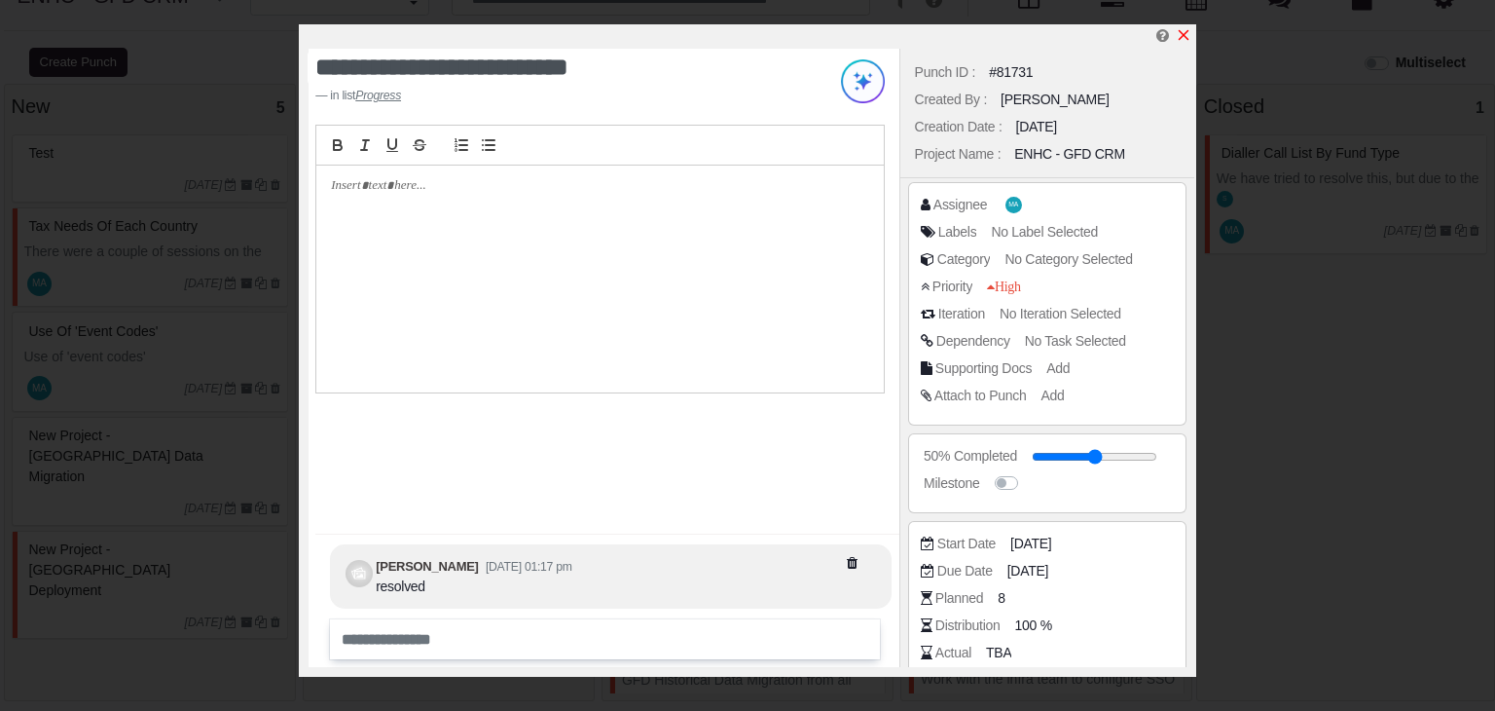
click at [1184, 37] on icon "x" at bounding box center [1184, 35] width 11 height 11
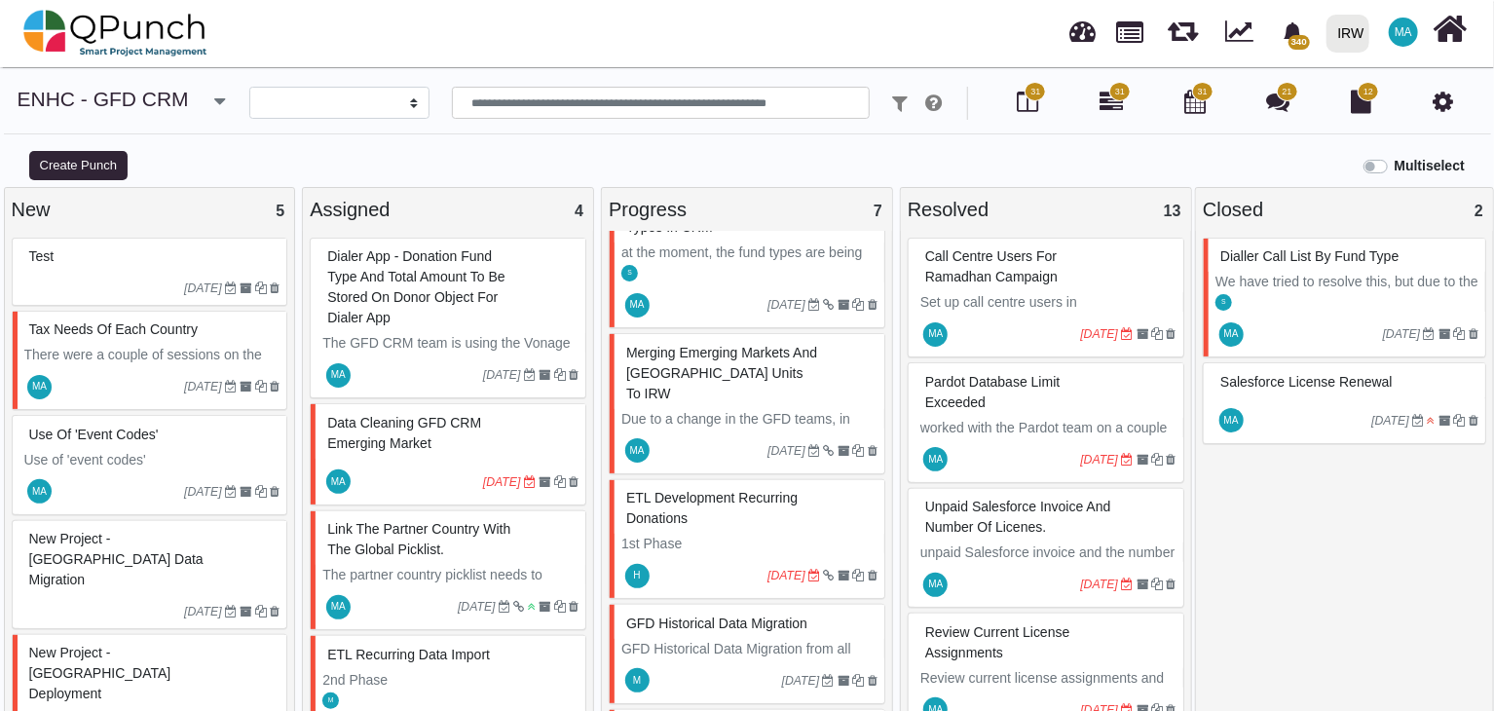
click at [474, 543] on div "link the partner country with the global picklist." at bounding box center [450, 539] width 256 height 51
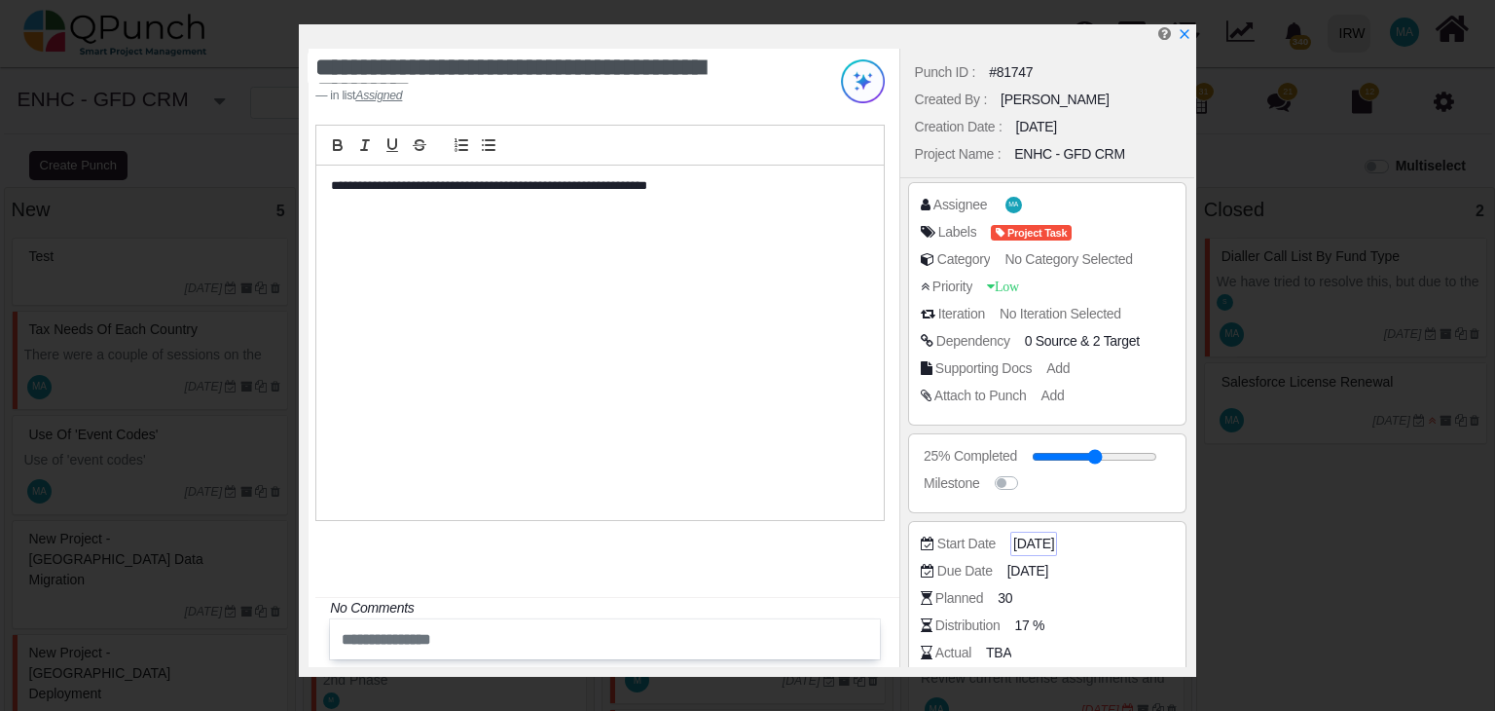
click at [1036, 535] on span "08-10-2025" at bounding box center [1034, 544] width 41 height 20
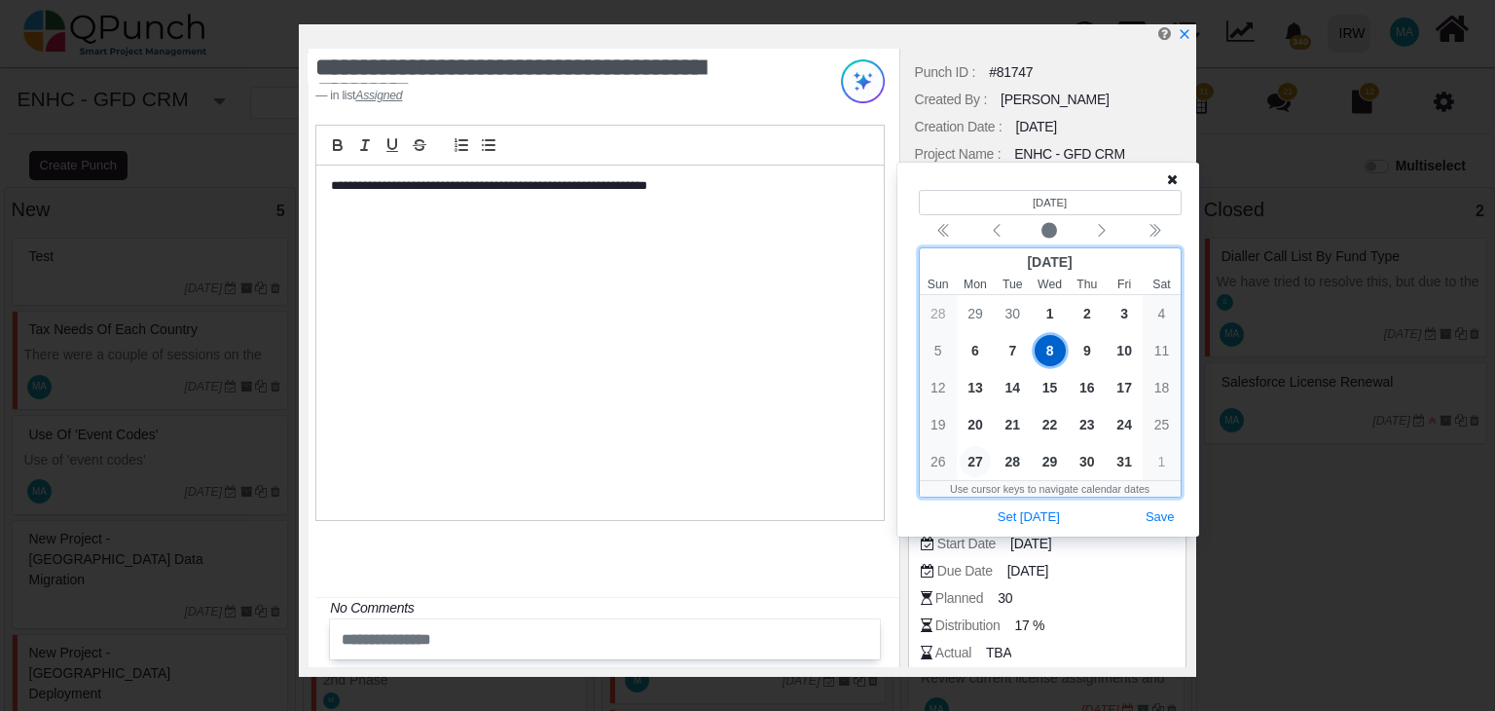
click at [974, 464] on span "27" at bounding box center [975, 461] width 31 height 31
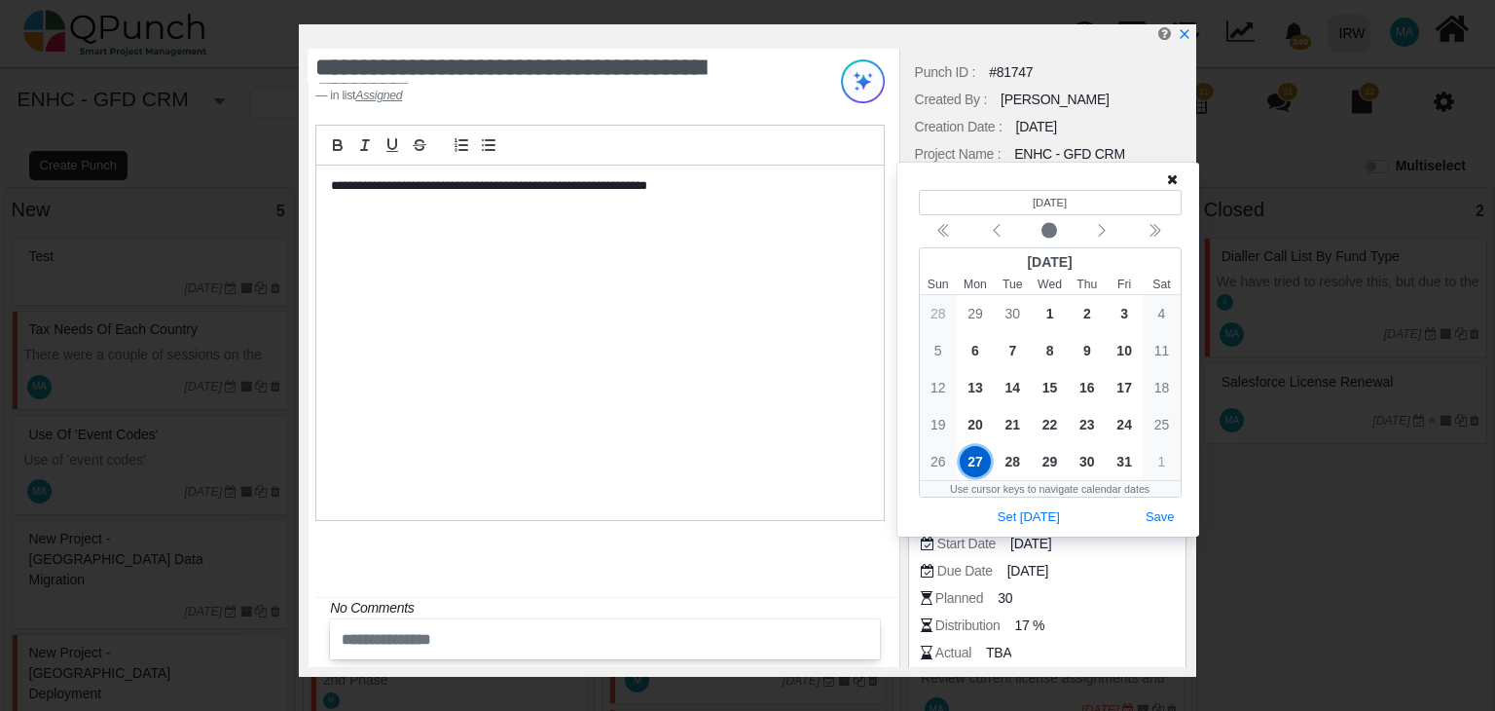
click at [1175, 173] on icon at bounding box center [1172, 179] width 11 height 14
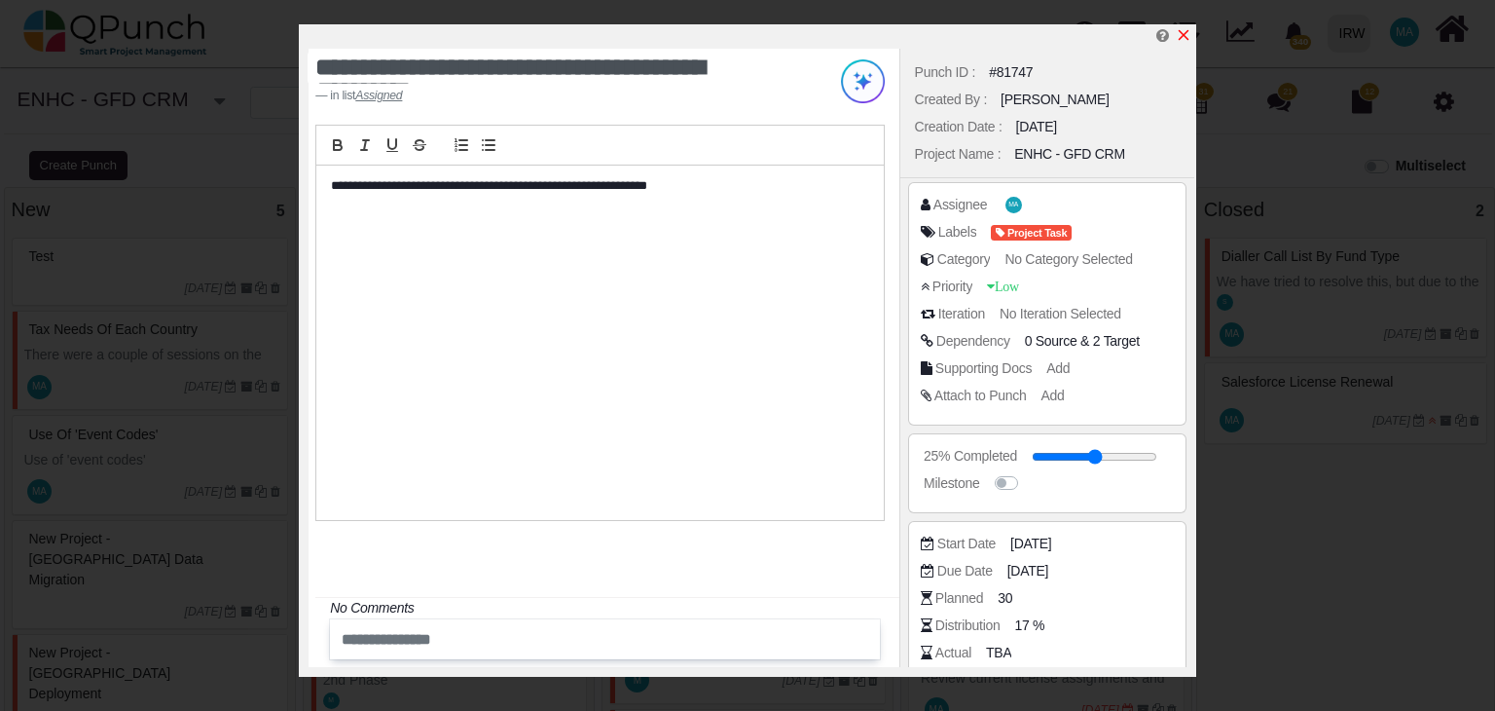
click at [1181, 36] on icon "x" at bounding box center [1184, 35] width 16 height 16
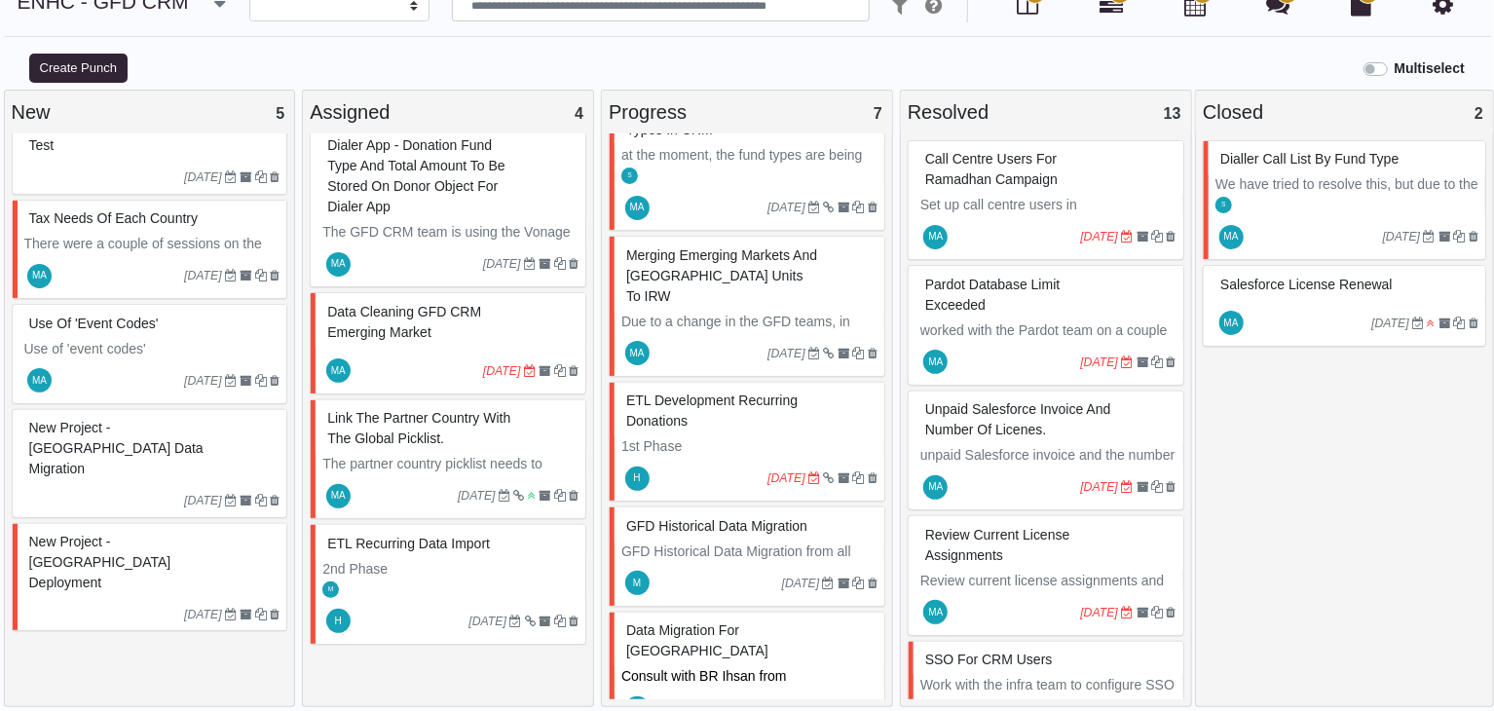
scroll to position [103, 0]
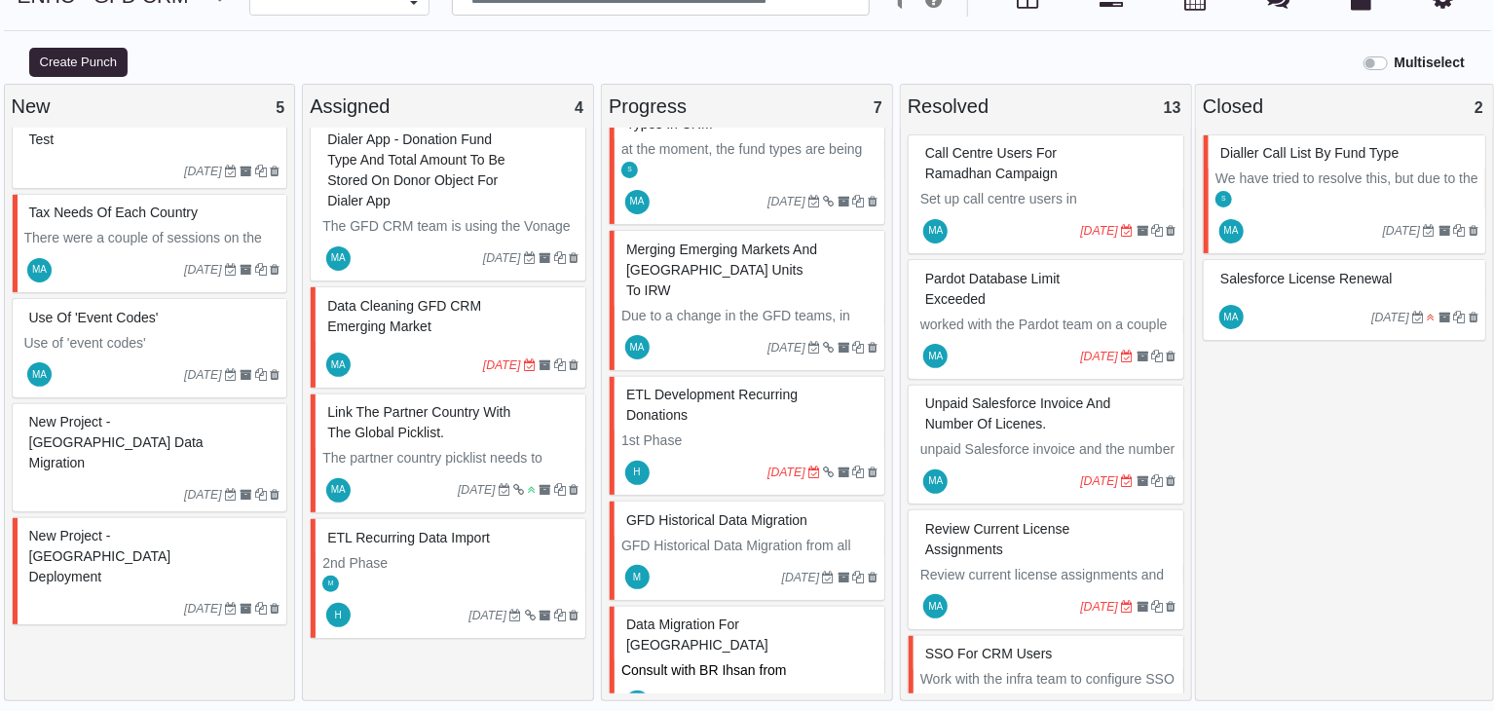
click at [164, 521] on div "New Project - Italy Deployment" at bounding box center [152, 556] width 256 height 71
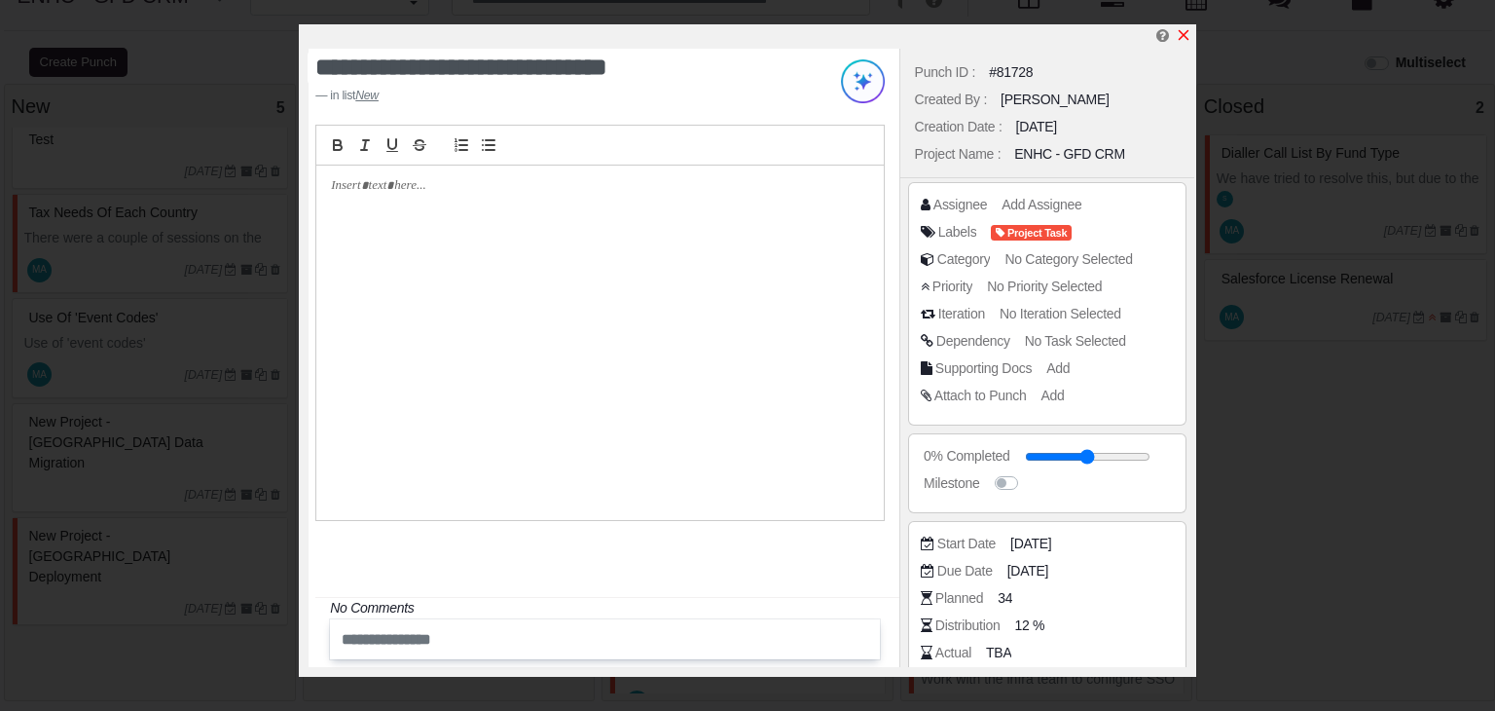
click at [1185, 38] on icon "x" at bounding box center [1184, 35] width 11 height 11
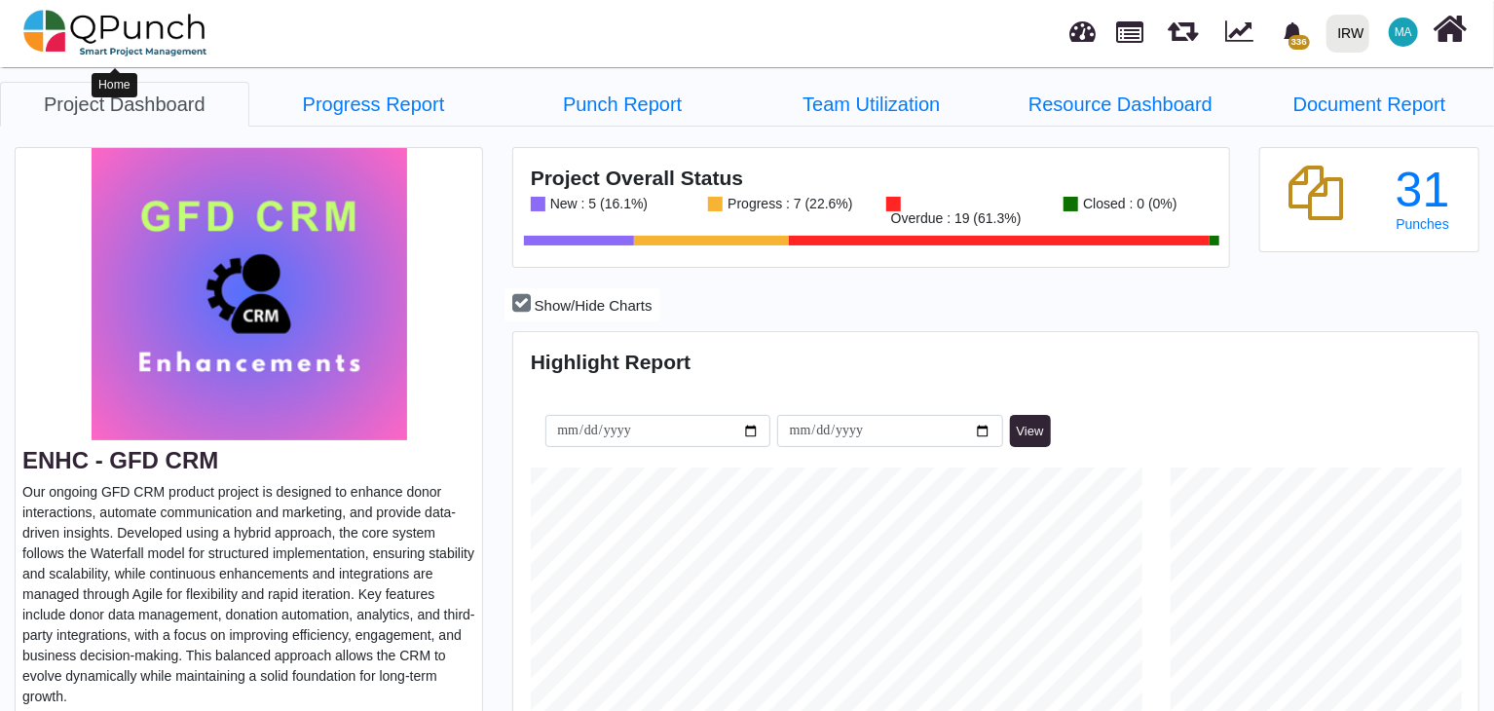
click at [132, 30] on img at bounding box center [115, 33] width 184 height 58
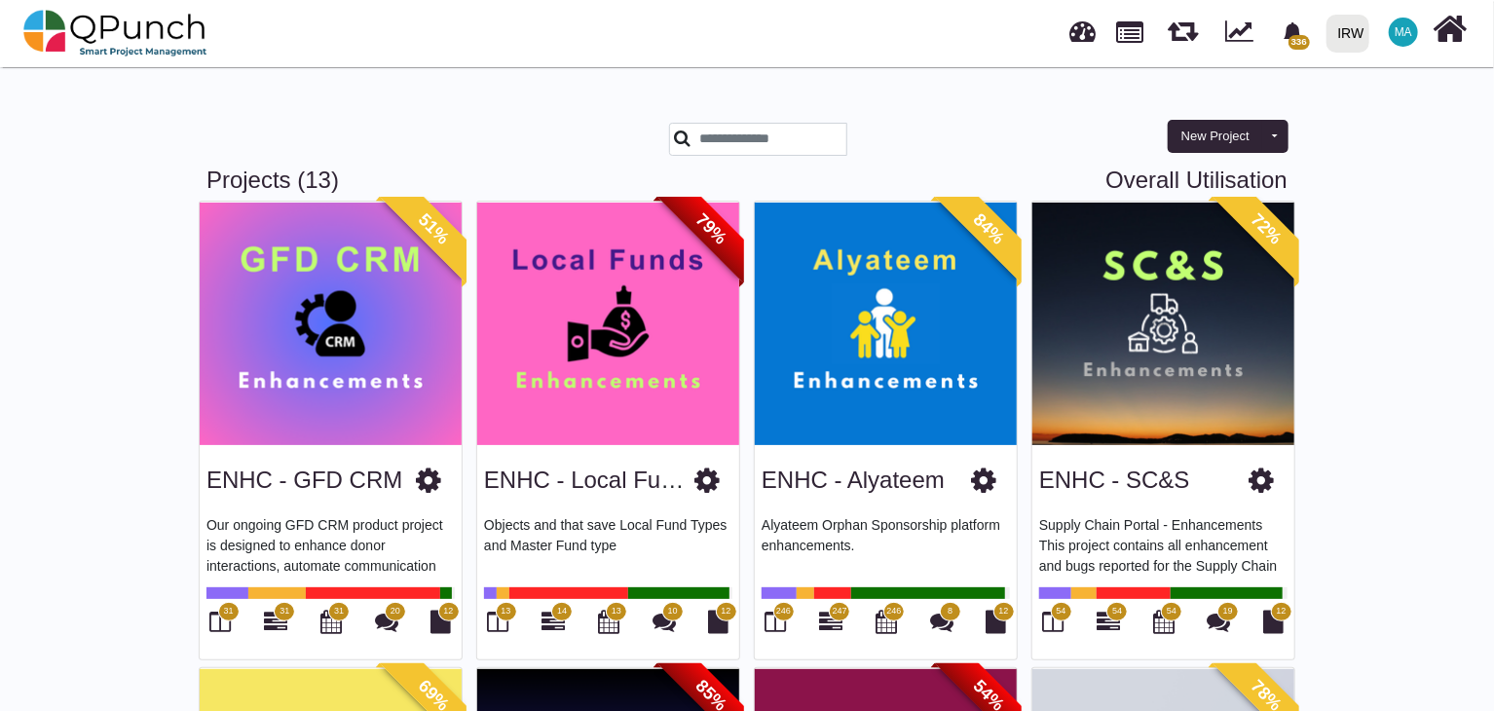
click at [394, 370] on img at bounding box center [331, 323] width 262 height 243
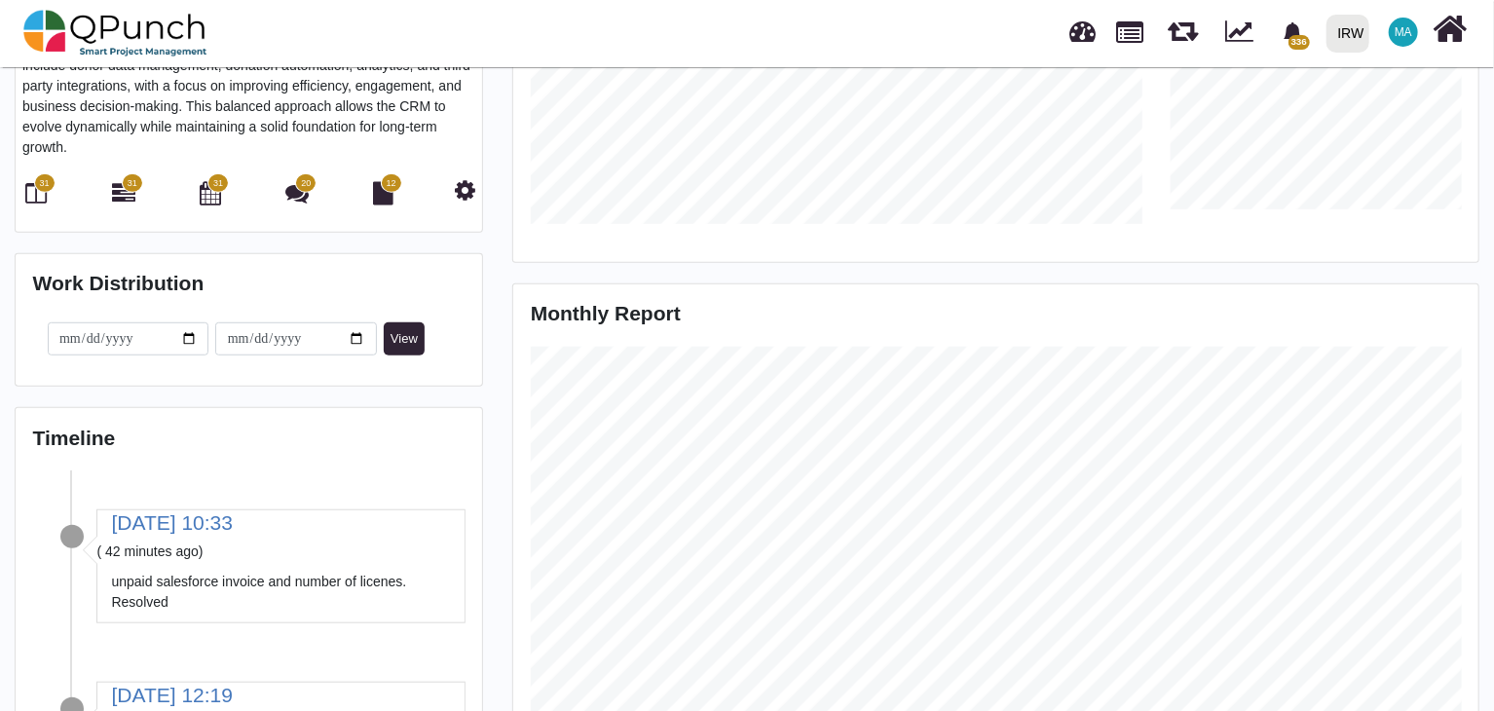
scroll to position [305, 319]
click at [45, 194] on icon at bounding box center [36, 192] width 21 height 23
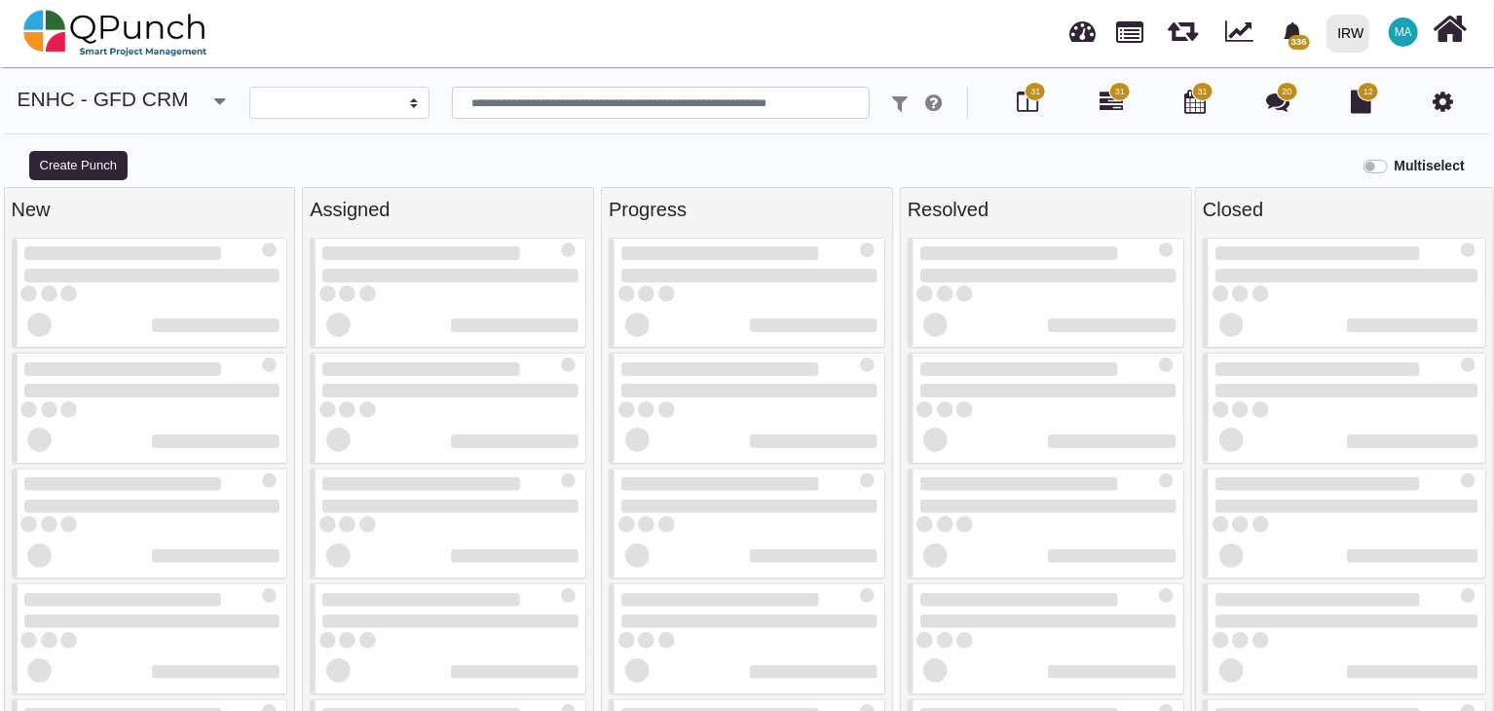
select select
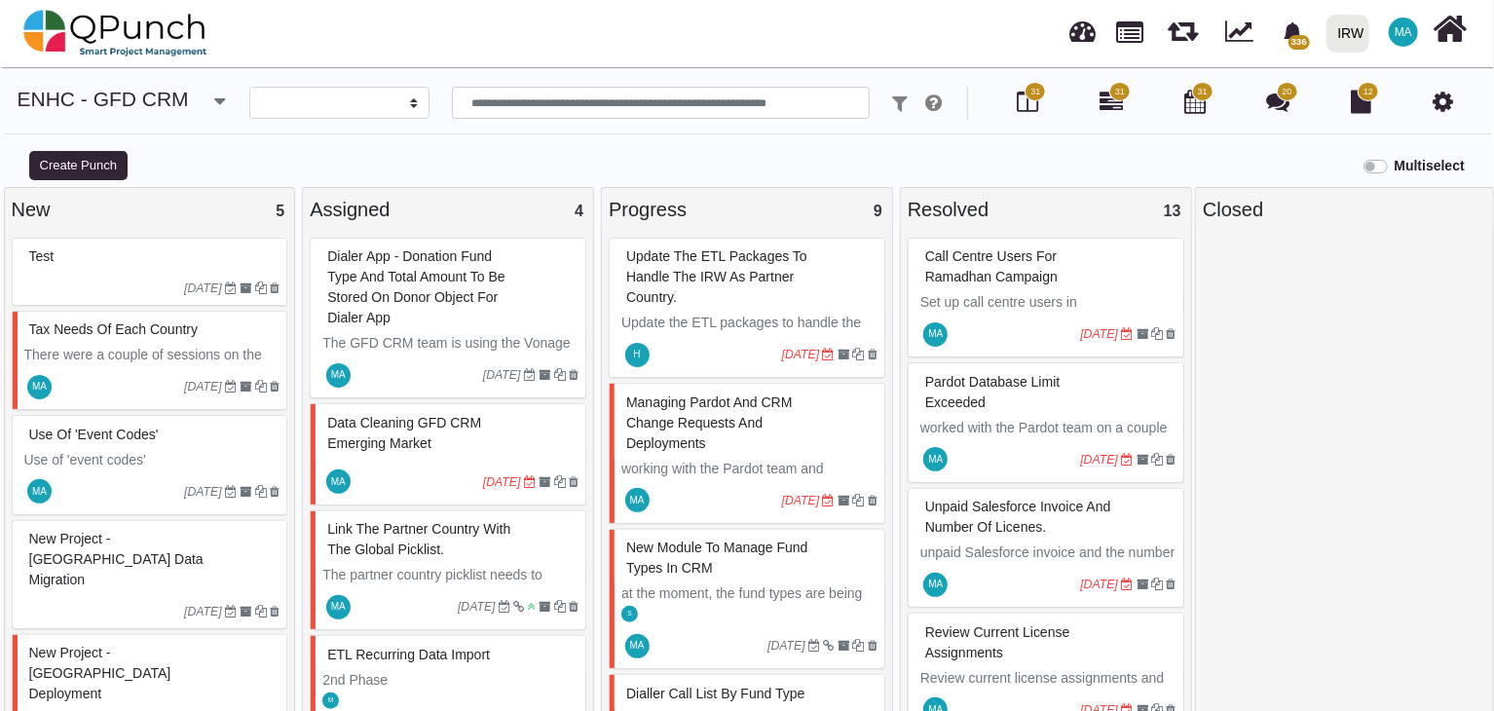
click at [424, 284] on span "Dialer App - Donation fund type and total amount to be stored on Donor object f…" at bounding box center [415, 286] width 177 height 77
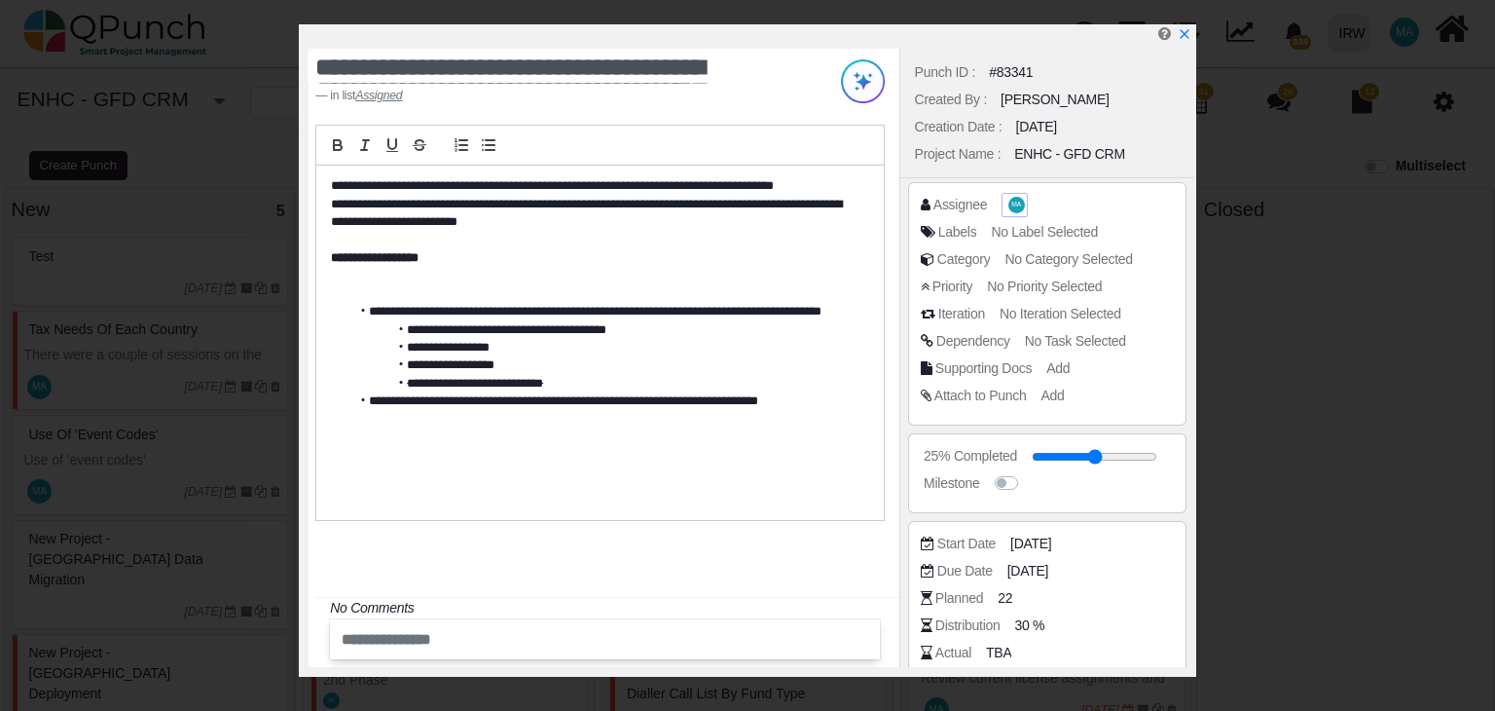
click at [1014, 202] on span "MA" at bounding box center [1017, 205] width 10 height 7
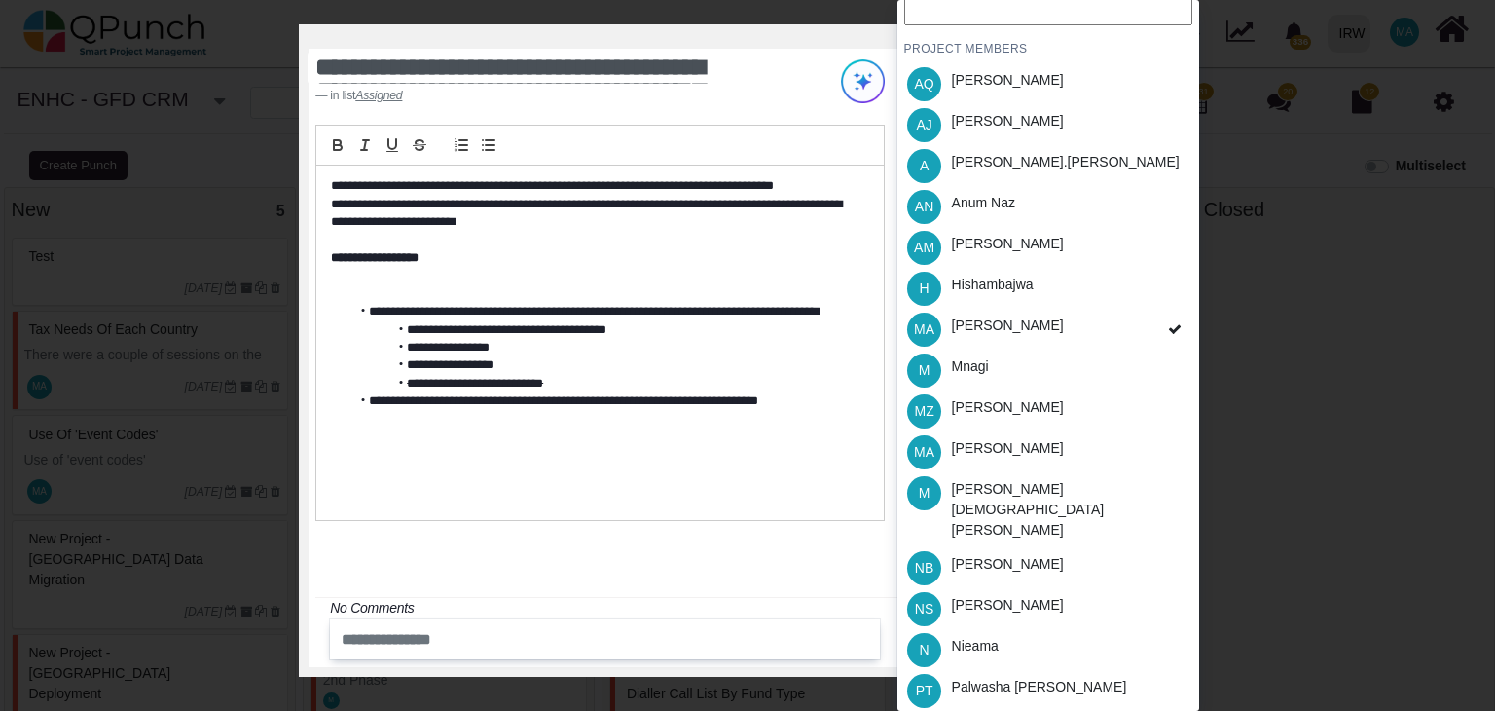
scroll to position [239, 0]
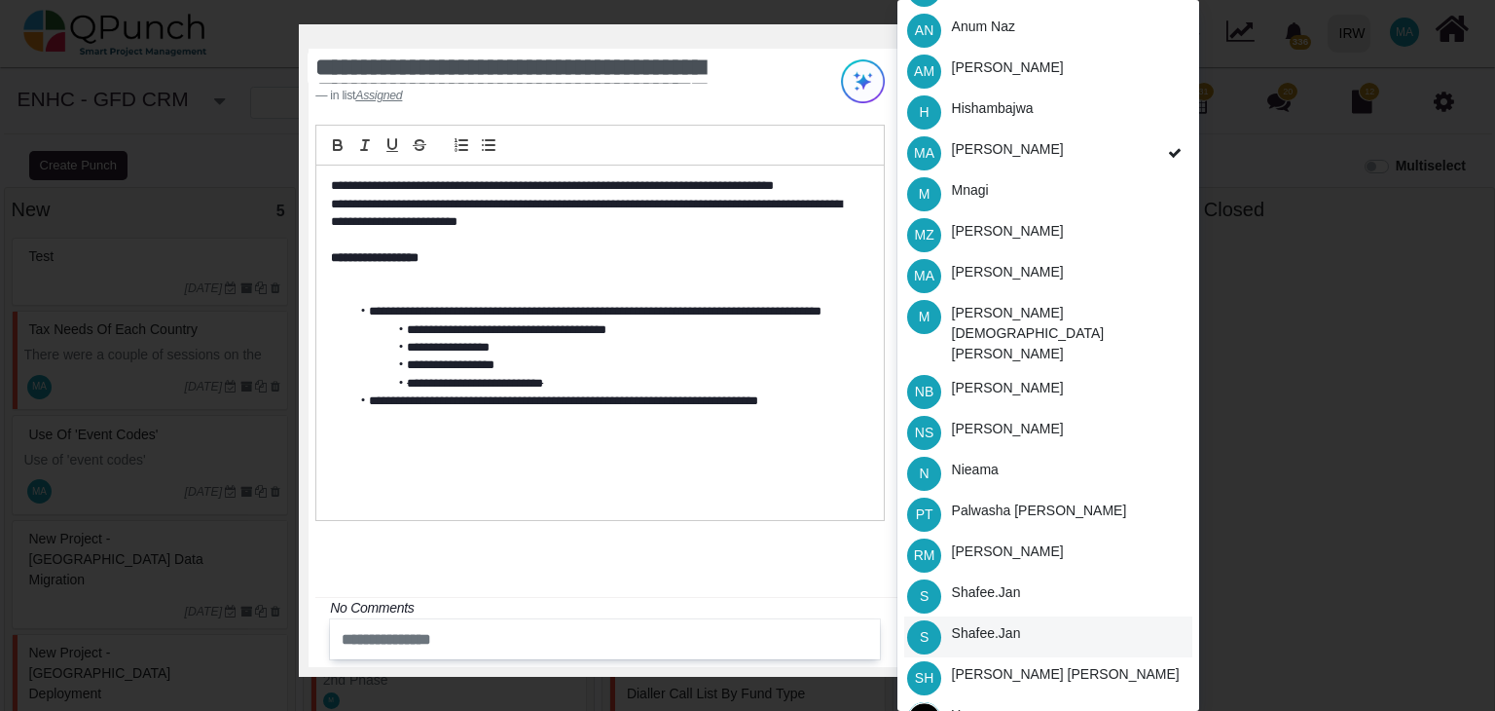
click at [984, 623] on div "Shafee.jan" at bounding box center [986, 633] width 69 height 20
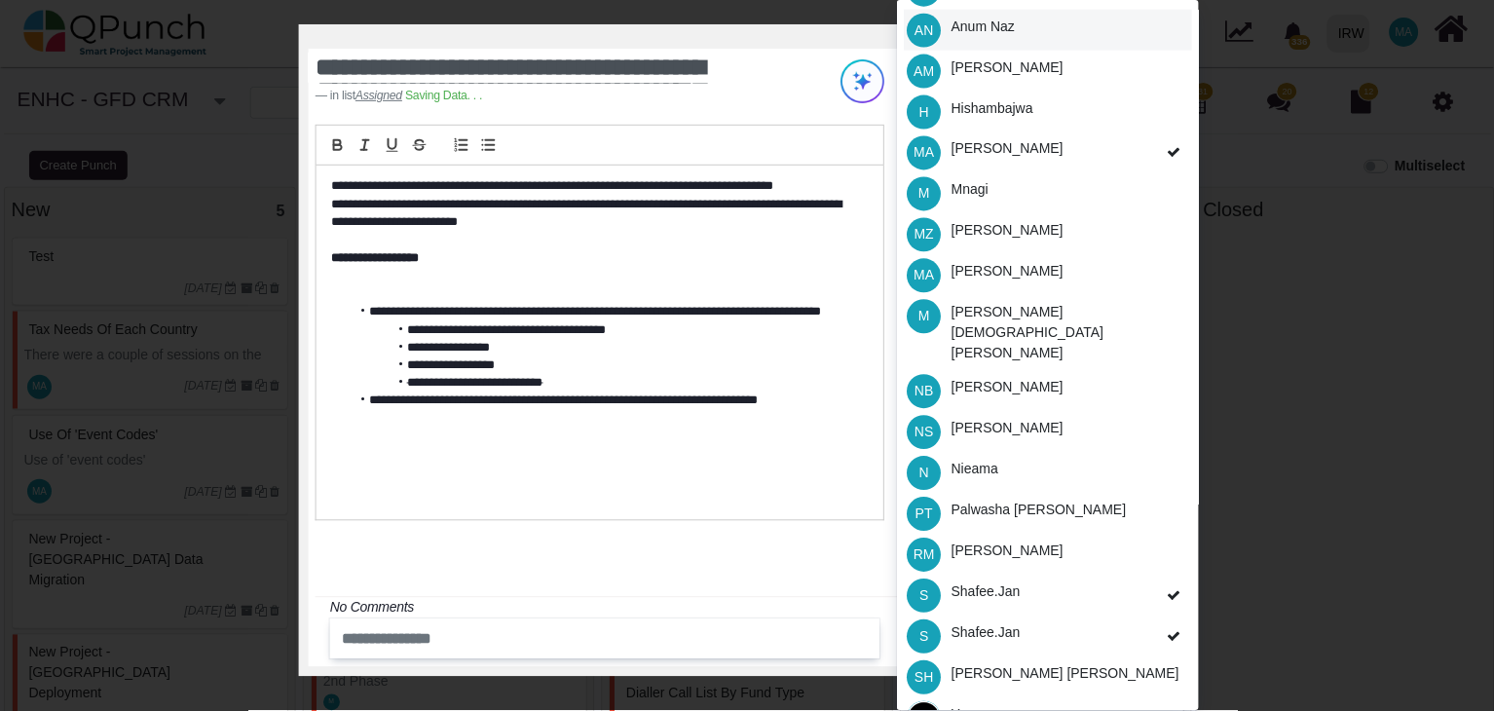
scroll to position [0, 0]
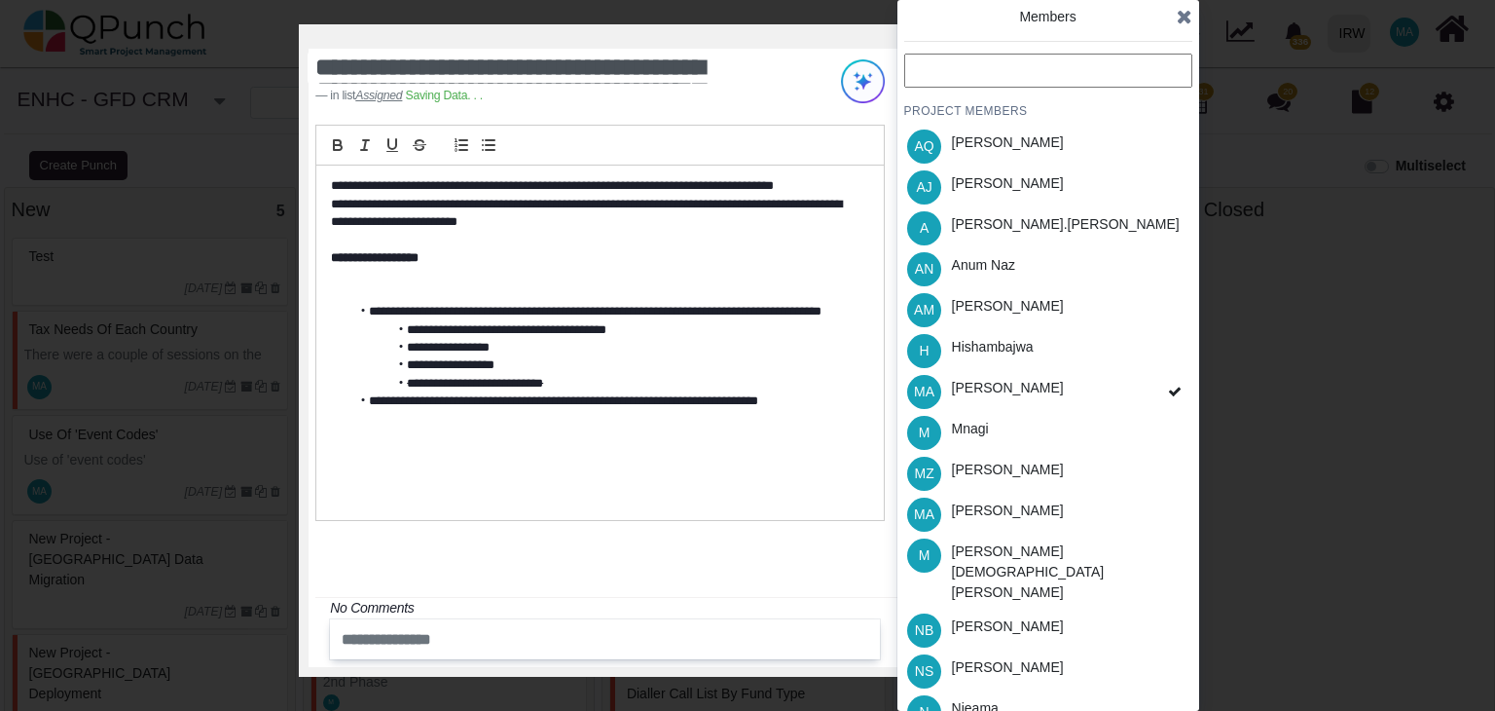
click at [1182, 18] on icon at bounding box center [1185, 16] width 16 height 19
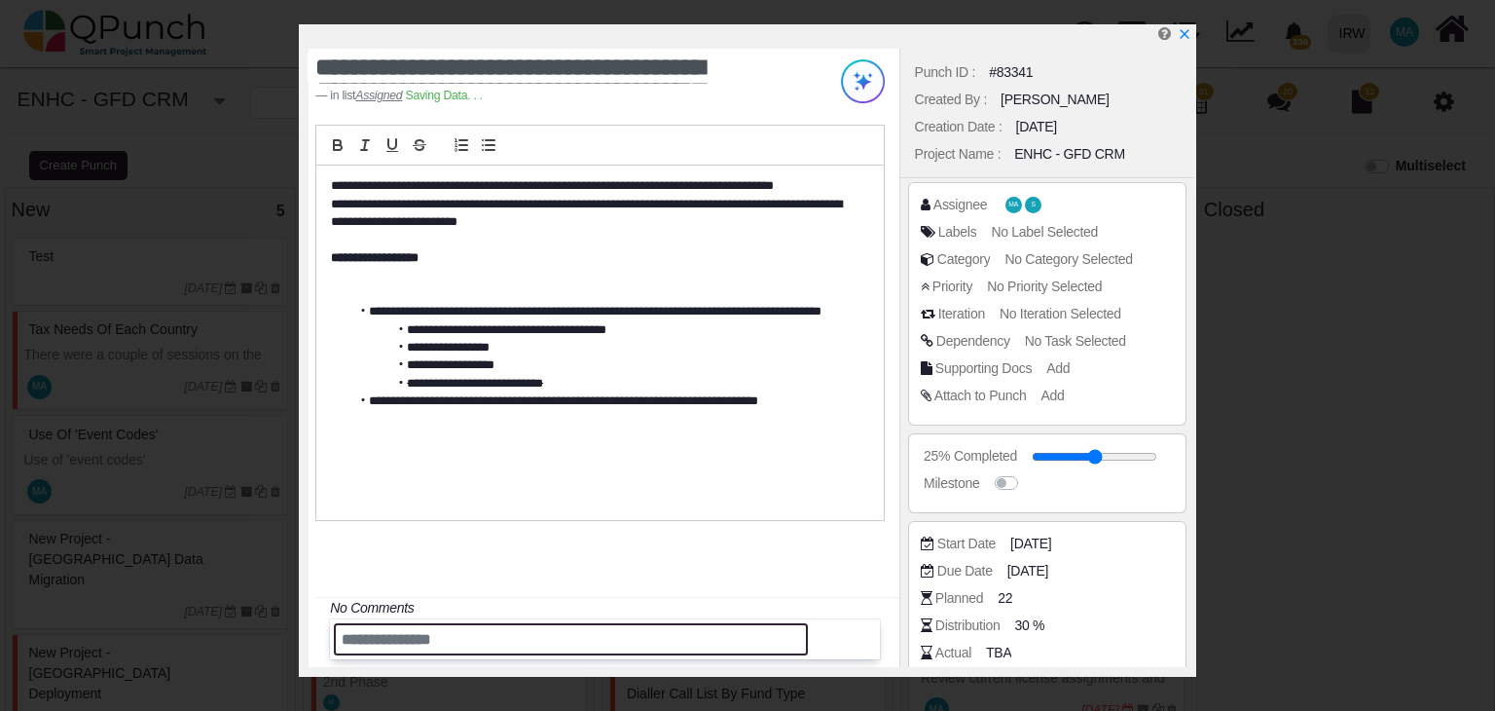
click at [393, 633] on input "text" at bounding box center [571, 639] width 474 height 32
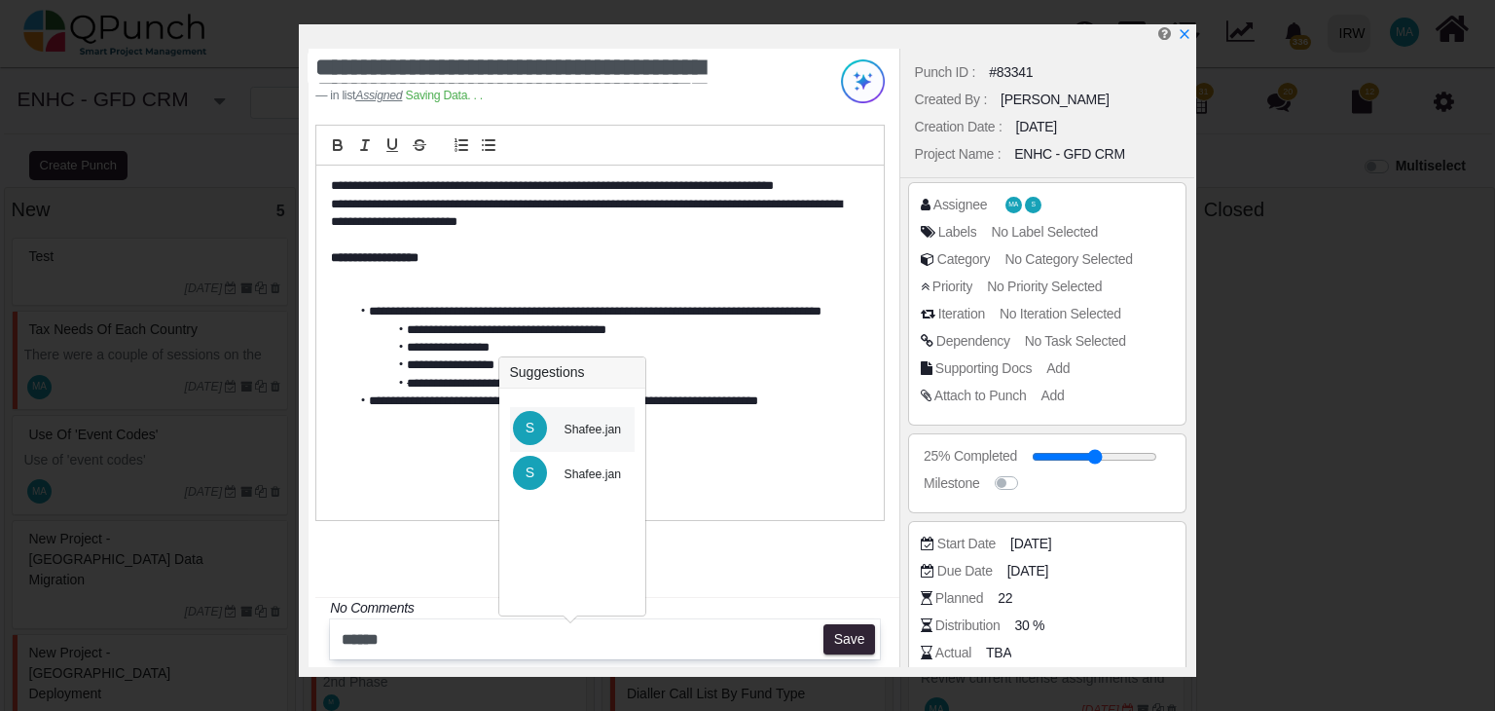
click at [592, 425] on div "Shafee.jan" at bounding box center [593, 430] width 57 height 18
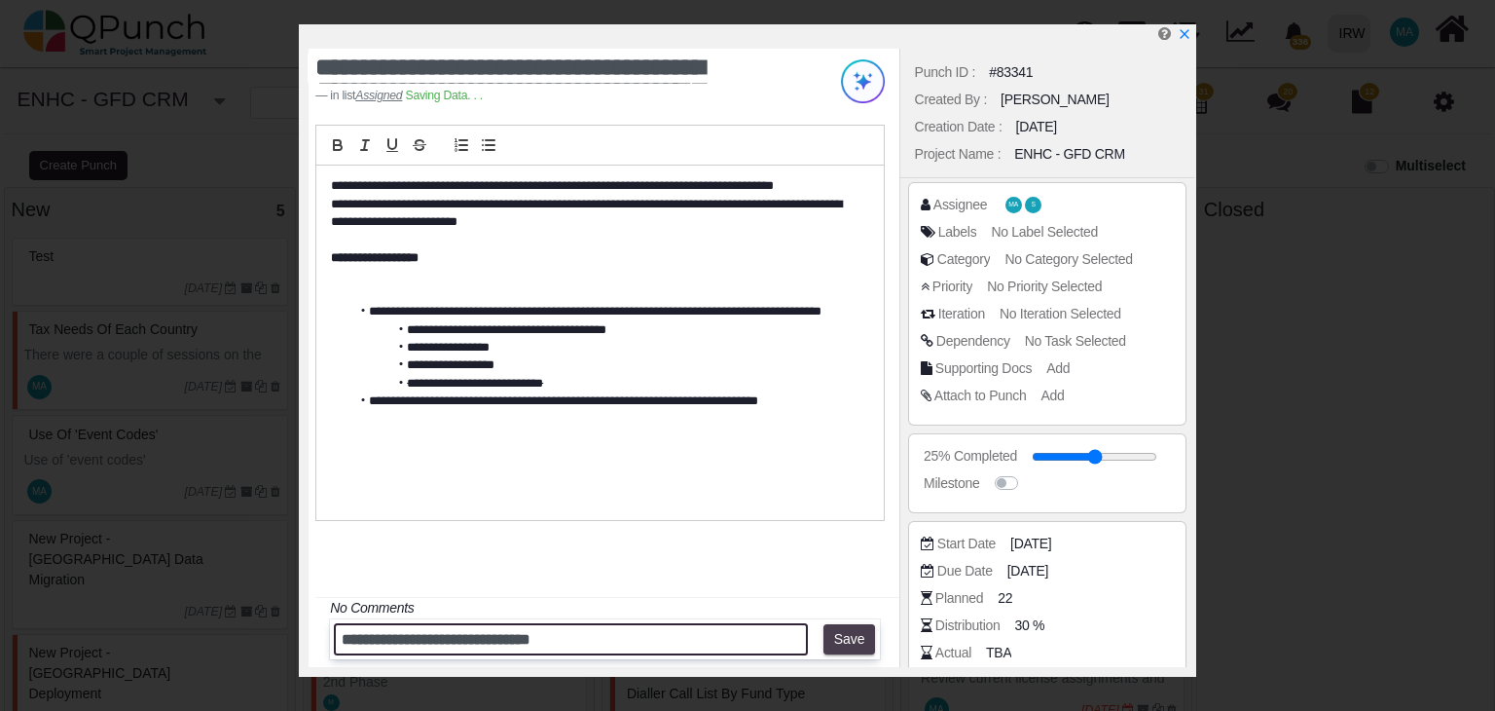
type input "**********"
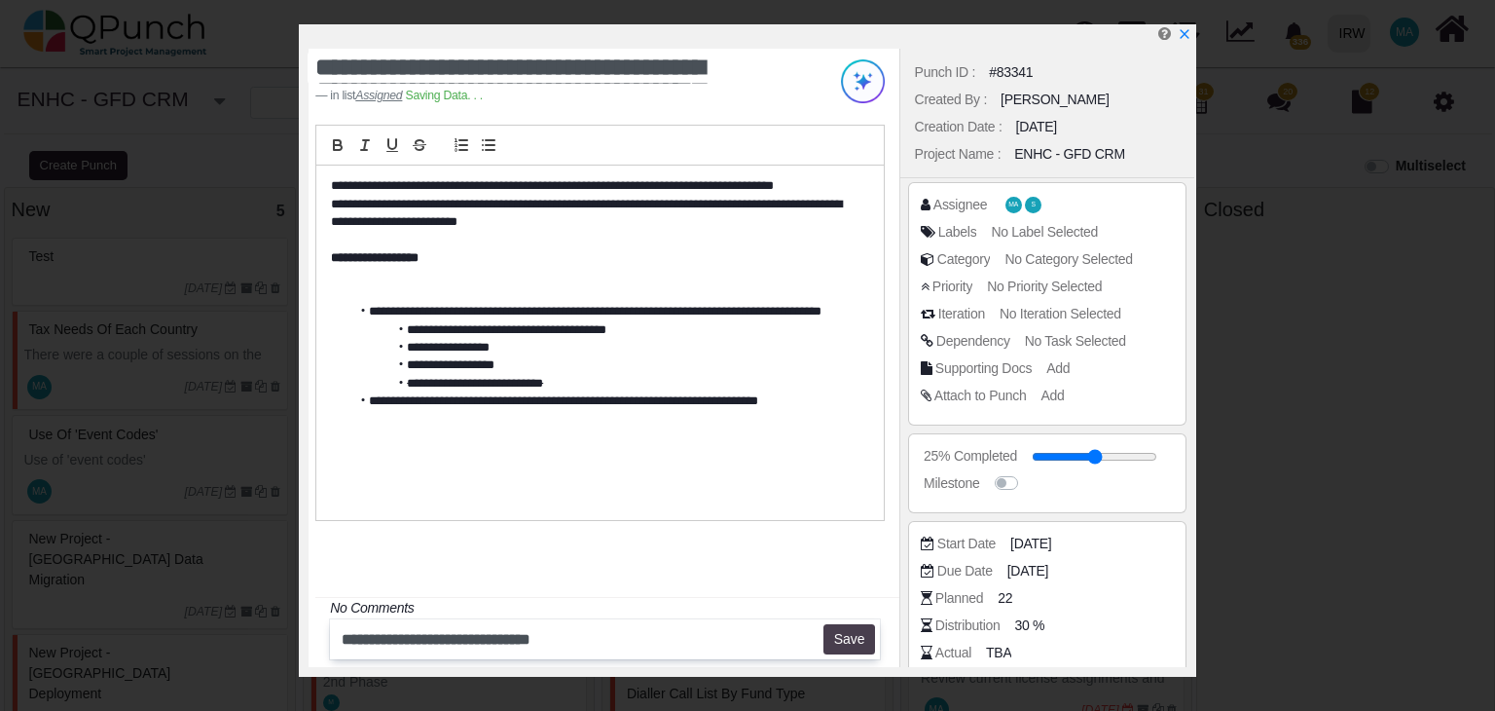
click at [859, 640] on button "Save" at bounding box center [850, 639] width 52 height 31
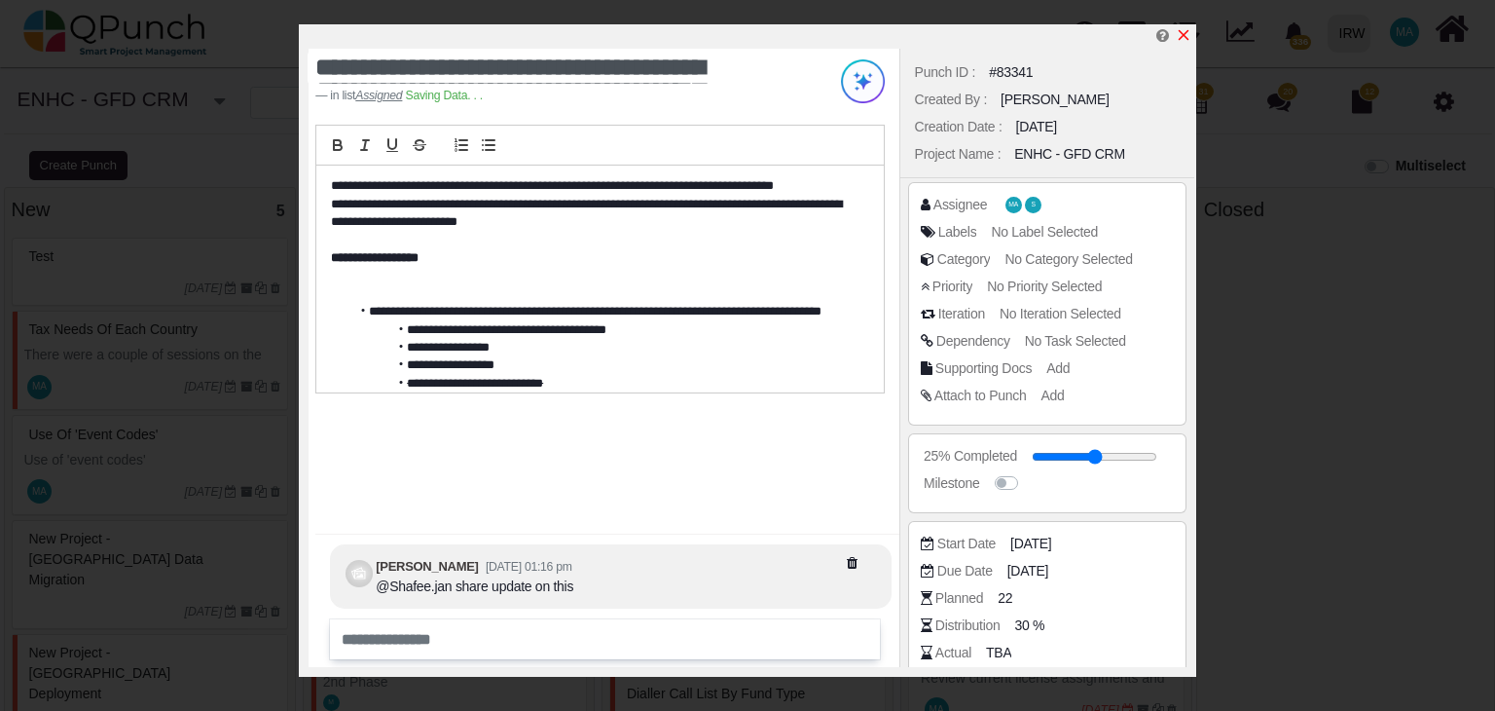
click at [1188, 37] on icon "x" at bounding box center [1184, 35] width 16 height 16
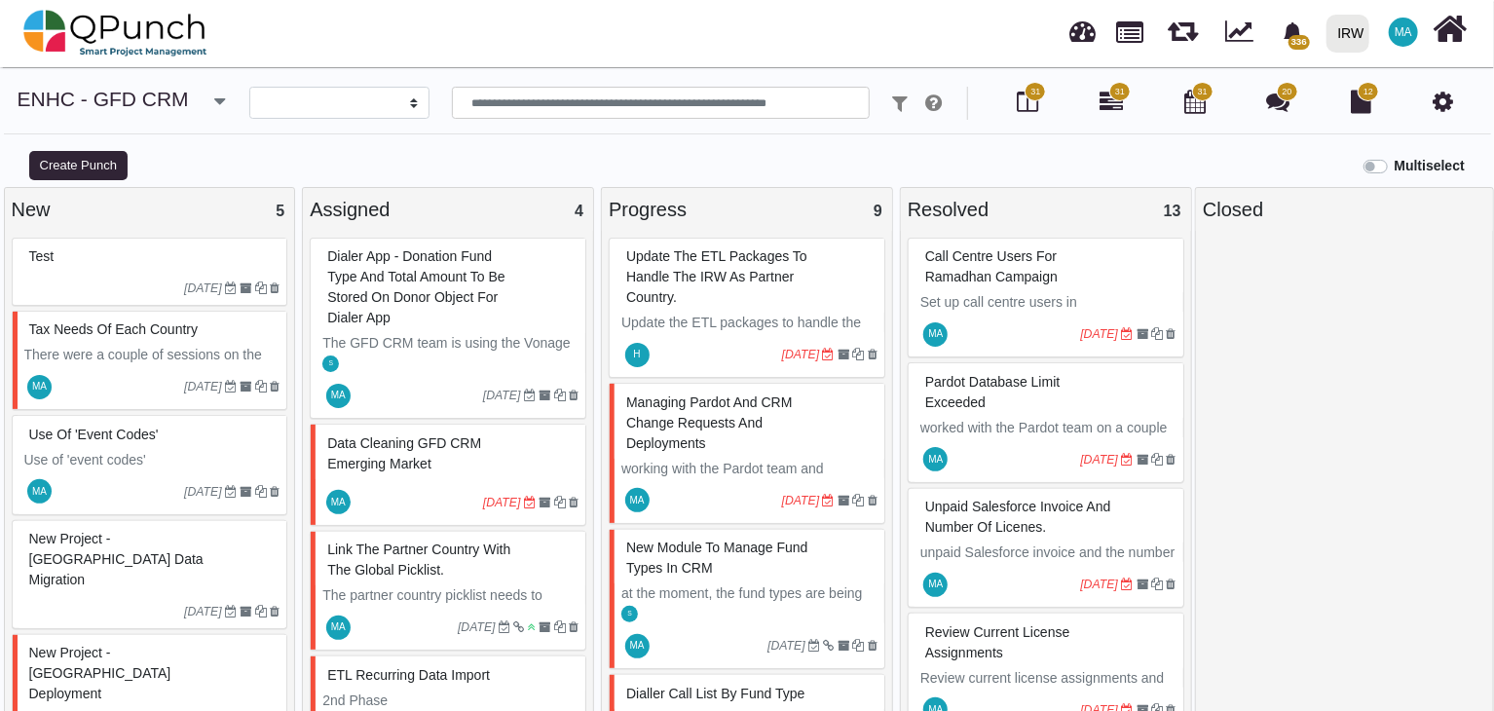
click at [425, 280] on span "Dialer App - Donation fund type and total amount to be stored on Donor object f…" at bounding box center [415, 286] width 177 height 77
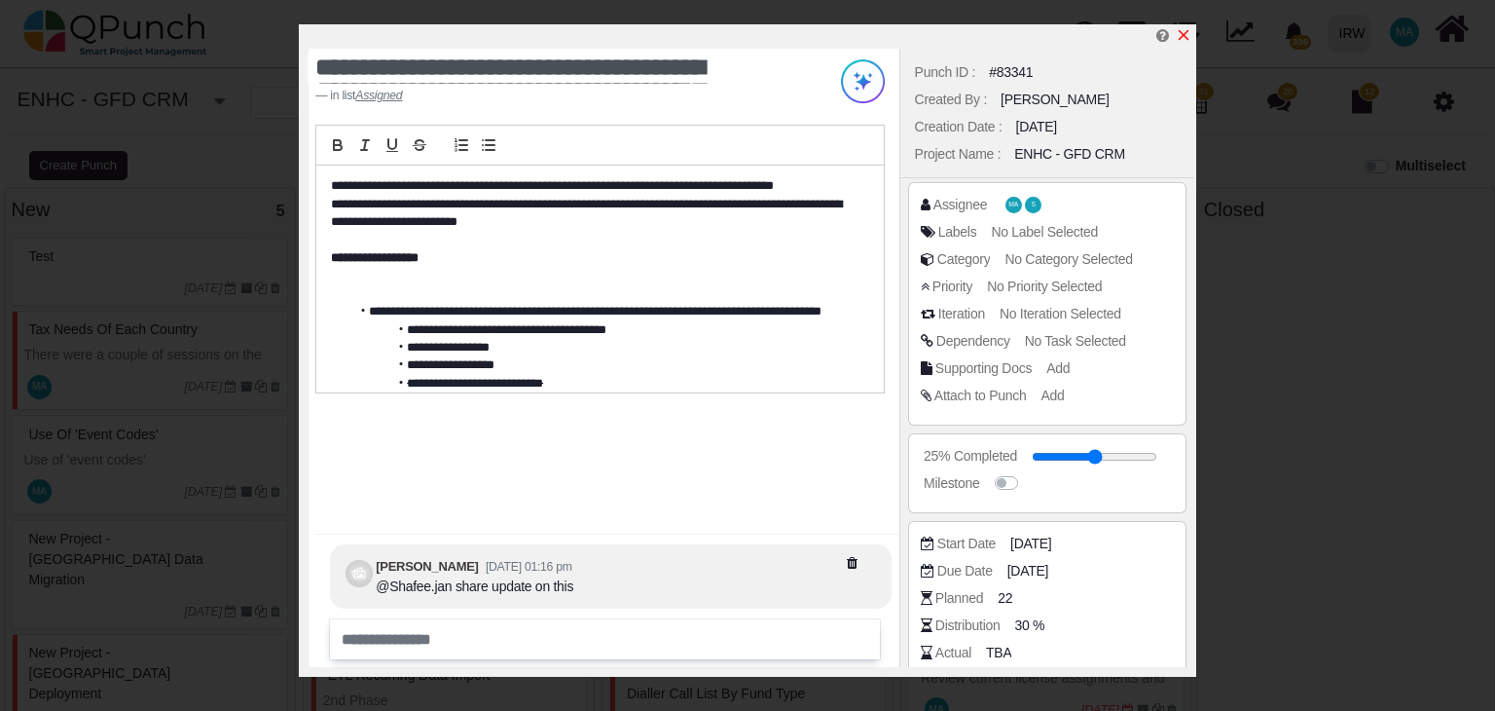
click at [1184, 34] on icon "x" at bounding box center [1184, 35] width 16 height 16
